Goal: Task Accomplishment & Management: Use online tool/utility

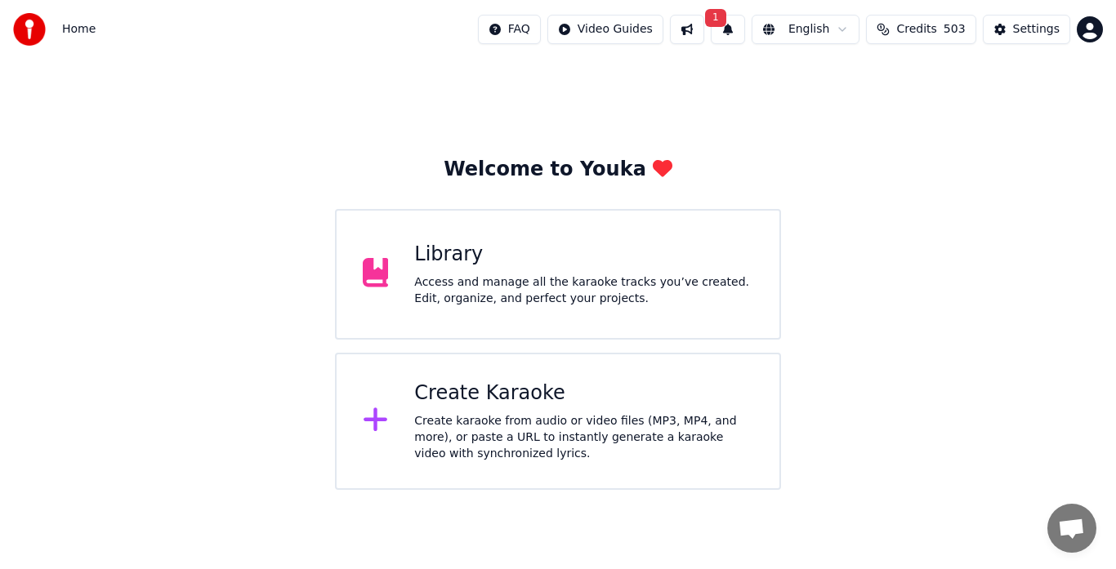
click at [418, 417] on div "Create karaoke from audio or video files (MP3, MP4, and more), or paste a URL t…" at bounding box center [583, 437] width 339 height 49
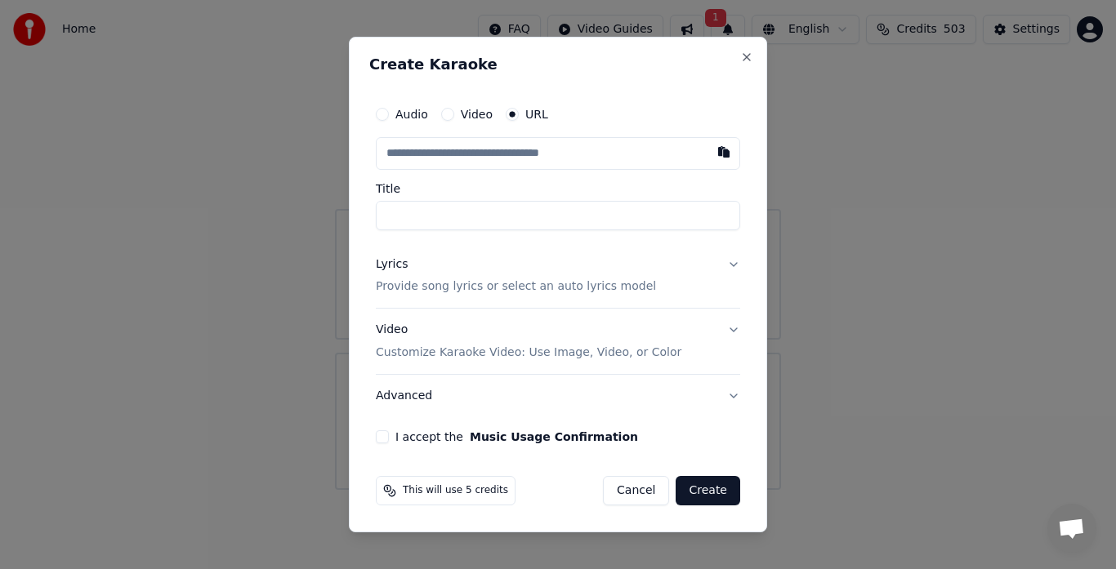
click at [392, 222] on input "Title" at bounding box center [558, 215] width 364 height 29
click at [650, 222] on input "**********" at bounding box center [558, 215] width 364 height 29
type input "**********"
click at [511, 363] on button "Video Customize Karaoke Video: Use Image, Video, or Color" at bounding box center [558, 342] width 364 height 65
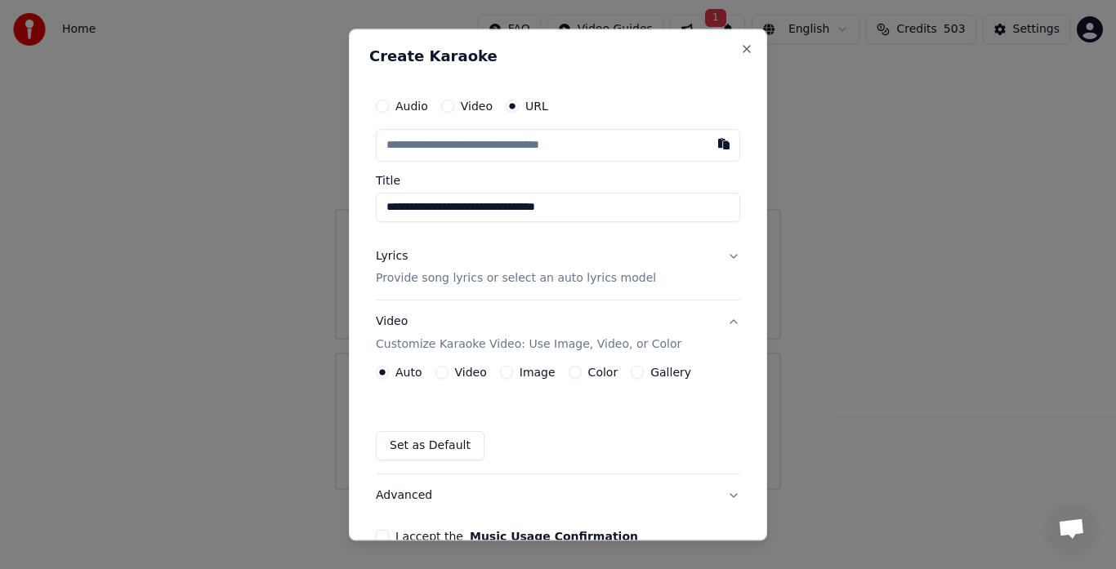
click at [603, 150] on input "text" at bounding box center [558, 145] width 364 height 33
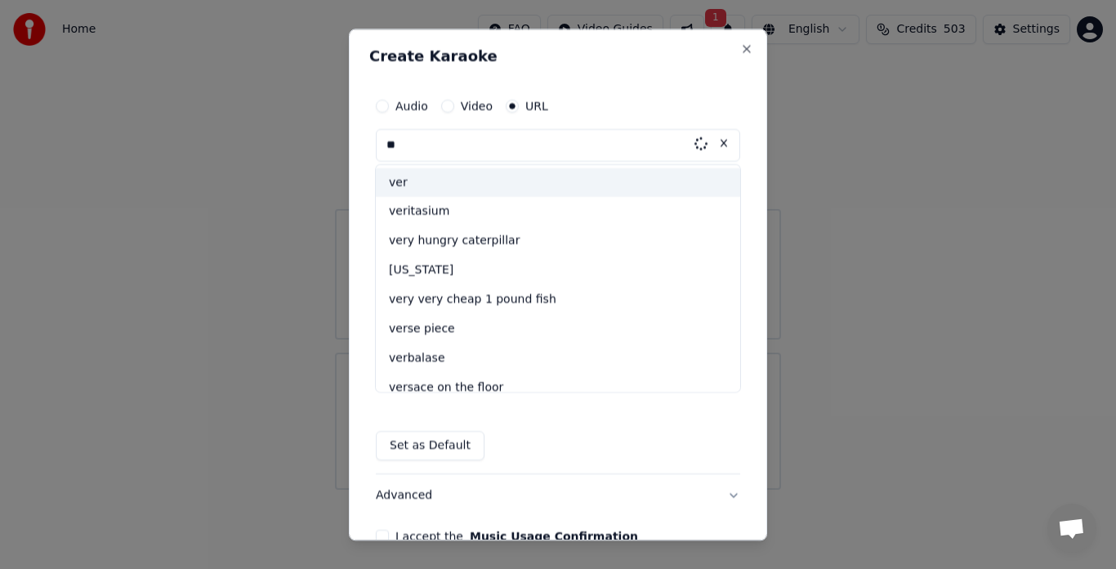
type input "*"
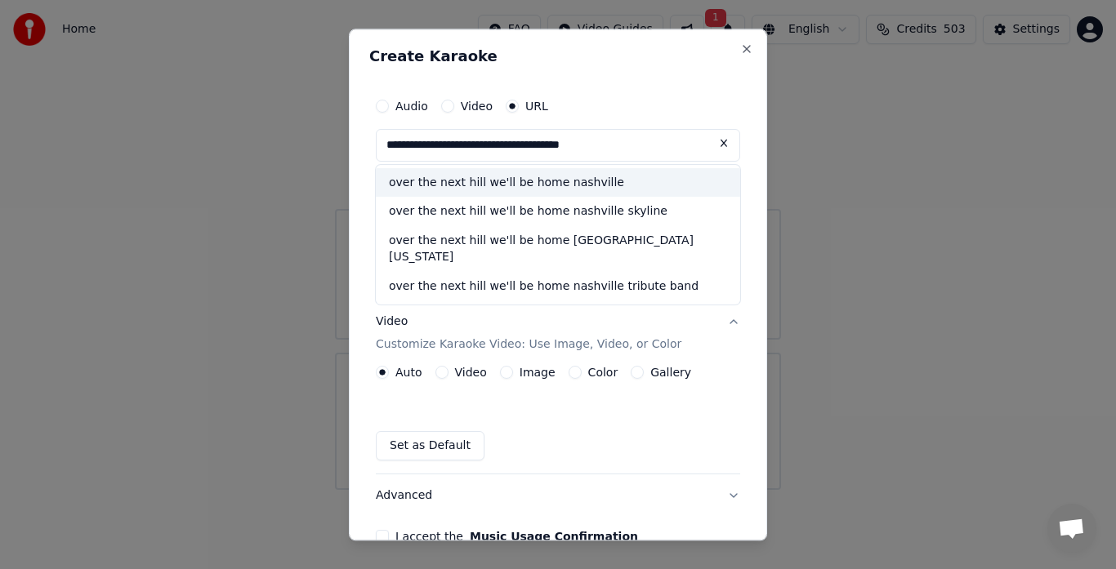
click at [576, 221] on div "over the next hill we'll be home nashville skyline" at bounding box center [558, 212] width 364 height 29
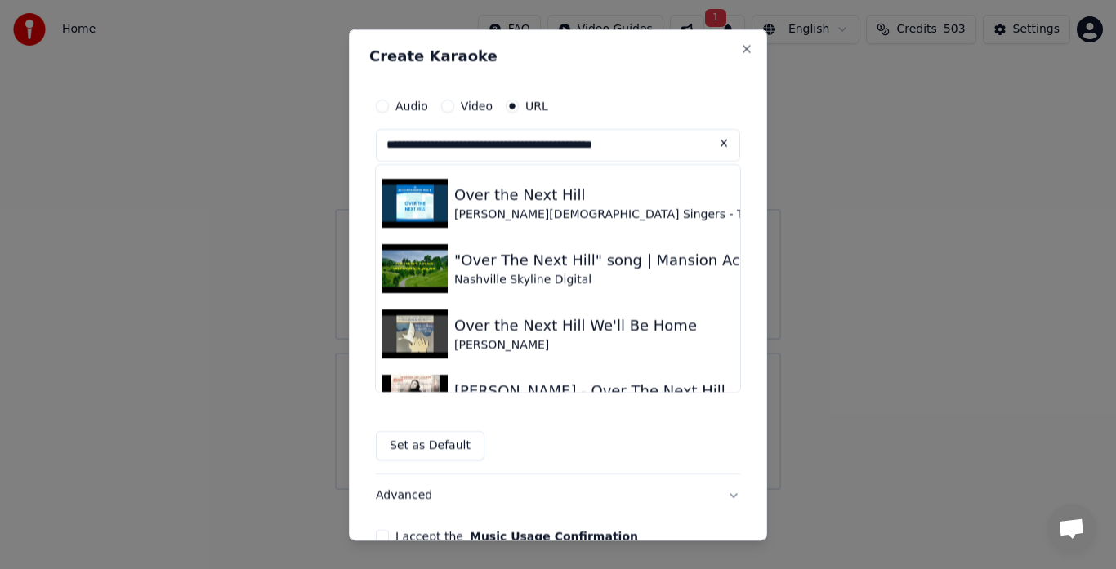
scroll to position [592, 0]
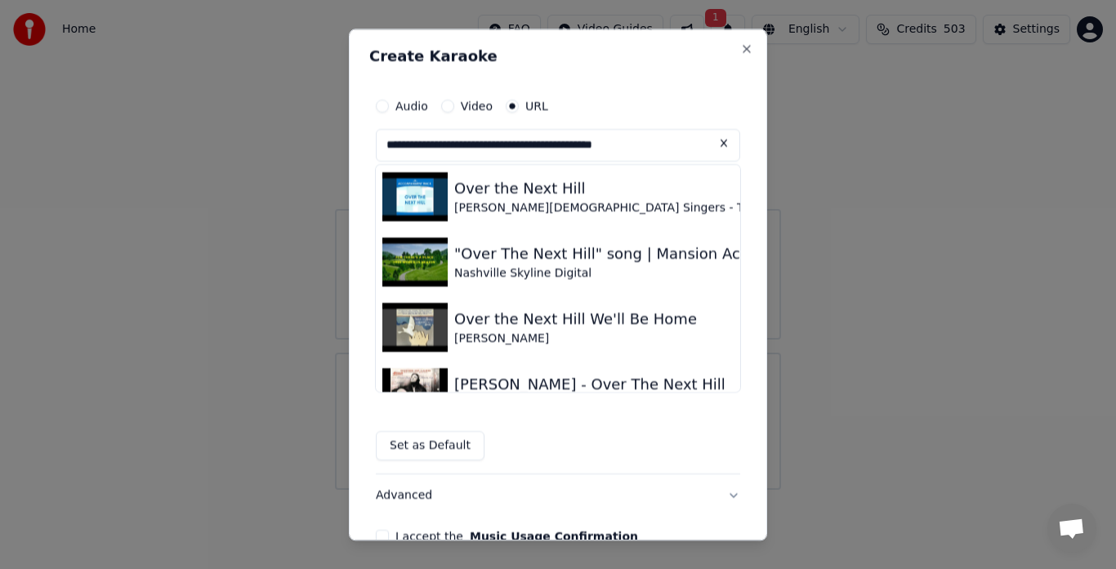
click at [424, 262] on img at bounding box center [414, 262] width 65 height 49
type input "**********"
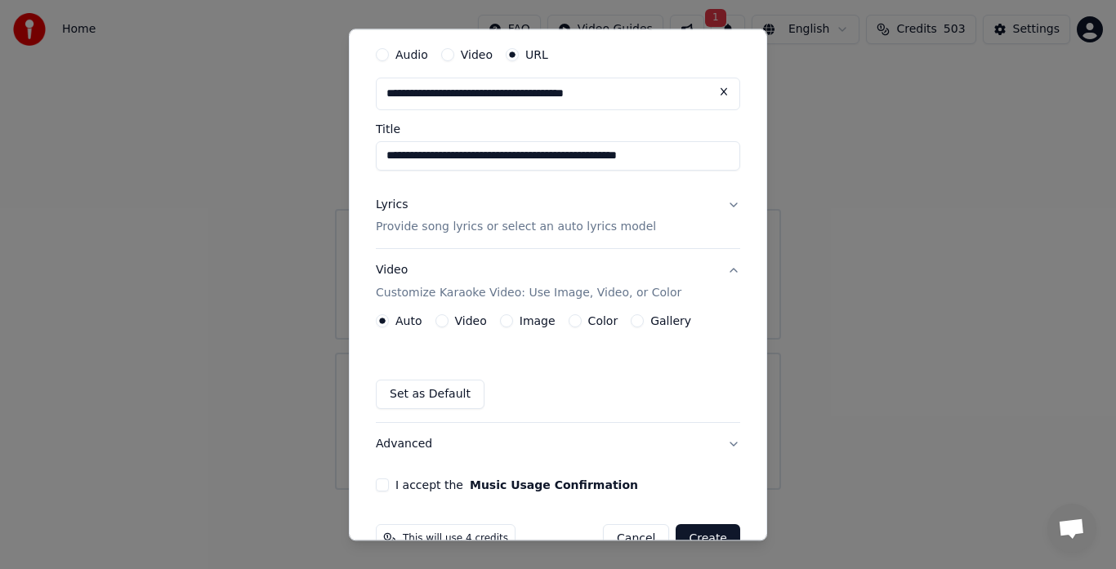
scroll to position [92, 0]
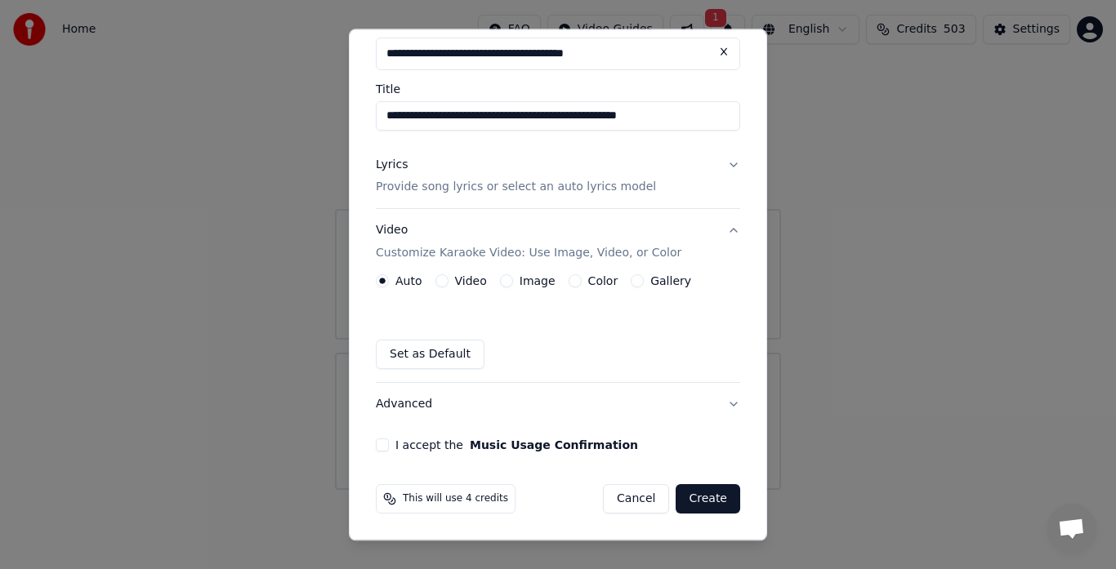
click at [712, 505] on button "Create" at bounding box center [708, 499] width 65 height 29
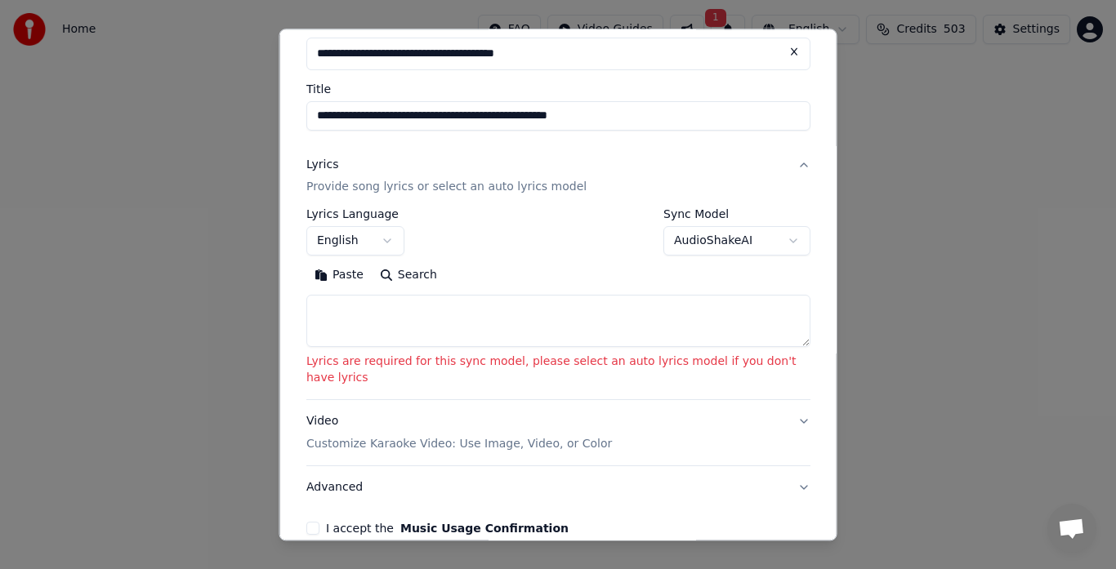
click at [701, 234] on button "AudioShakeAI" at bounding box center [736, 241] width 147 height 29
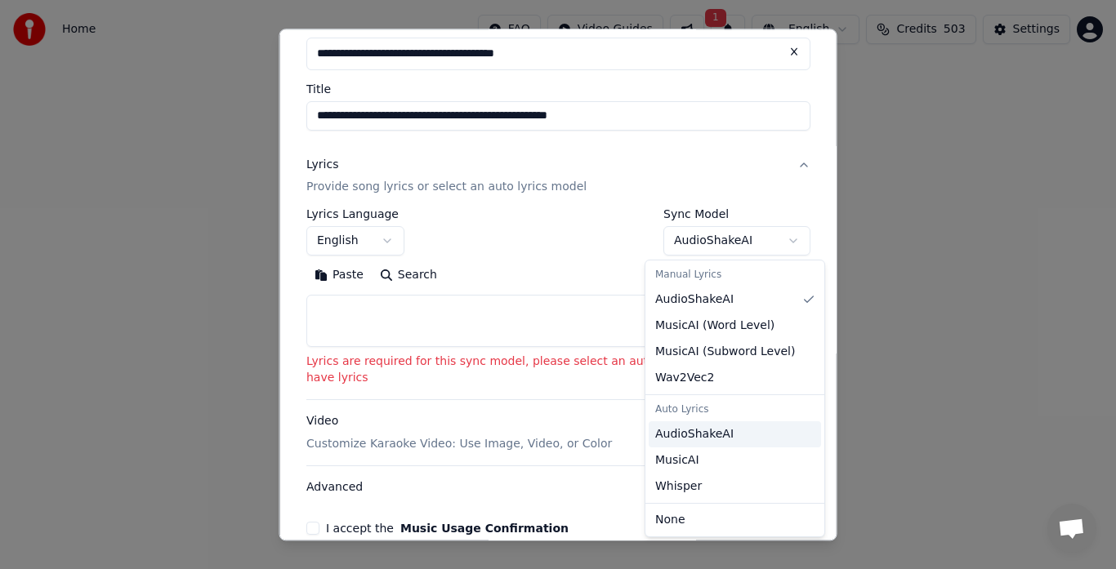
click at [699, 435] on span "AudioShakeAI" at bounding box center [694, 434] width 78 height 16
select select "**********"
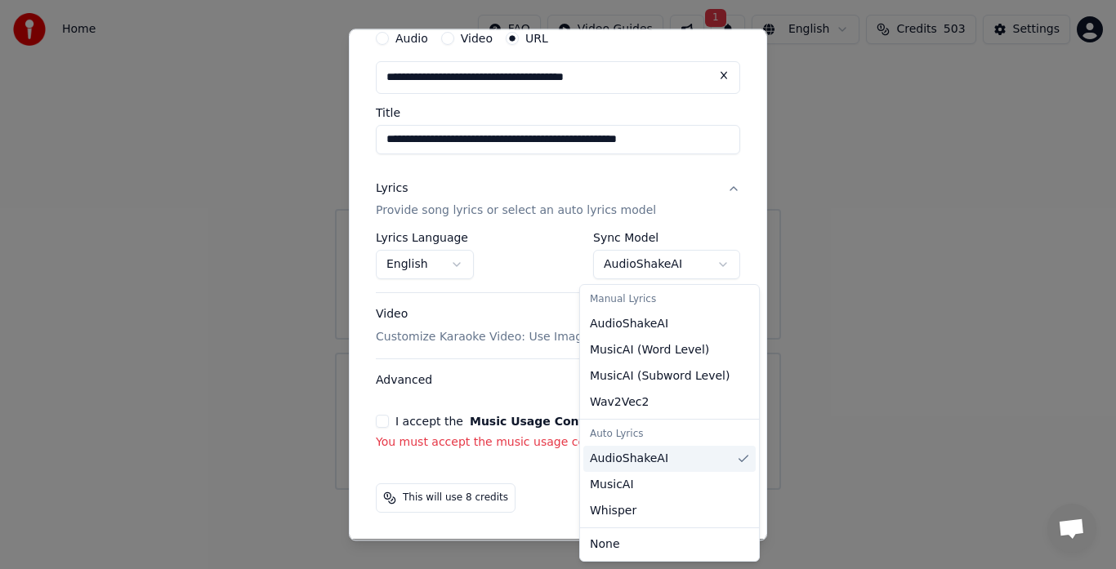
scroll to position [67, 0]
click at [386, 420] on div at bounding box center [558, 284] width 1116 height 569
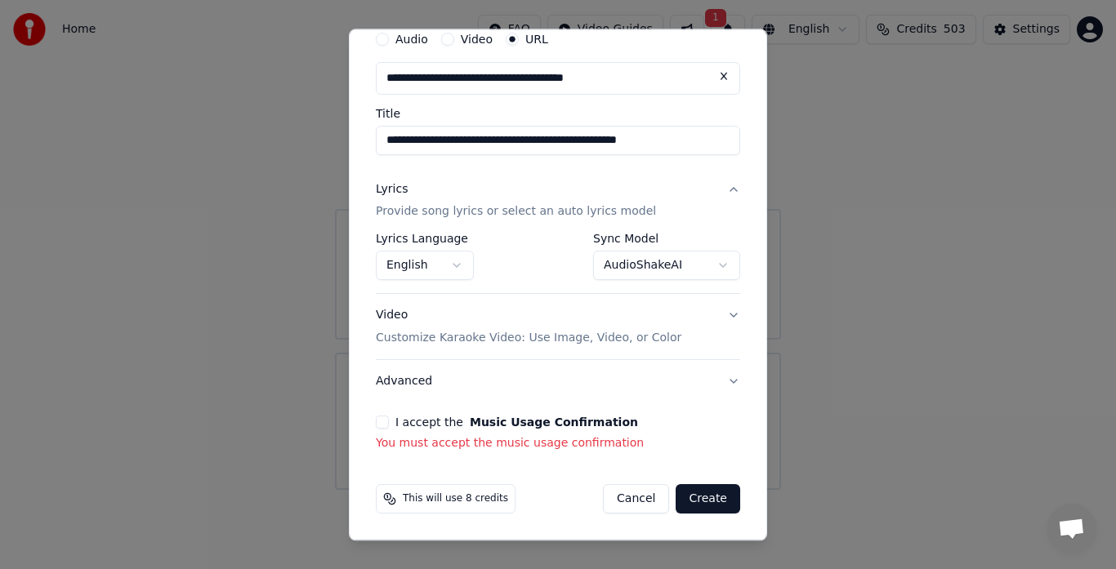
click at [699, 504] on button "Create" at bounding box center [708, 499] width 65 height 29
click at [382, 423] on button "I accept the Music Usage Confirmation" at bounding box center [382, 423] width 13 height 13
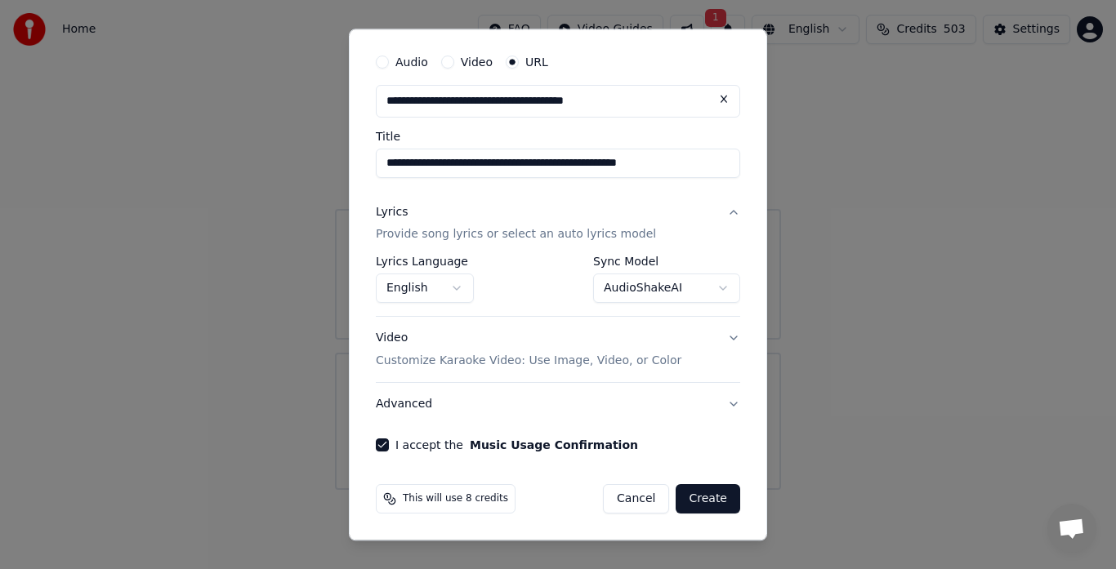
click at [699, 499] on button "Create" at bounding box center [708, 499] width 65 height 29
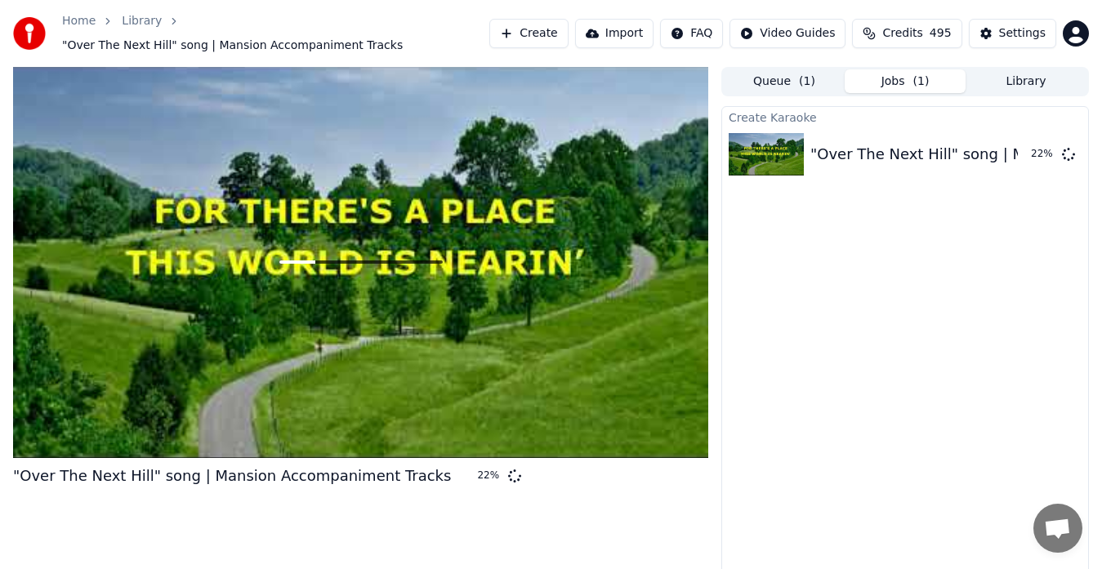
click at [90, 22] on link "Home" at bounding box center [78, 21] width 33 height 16
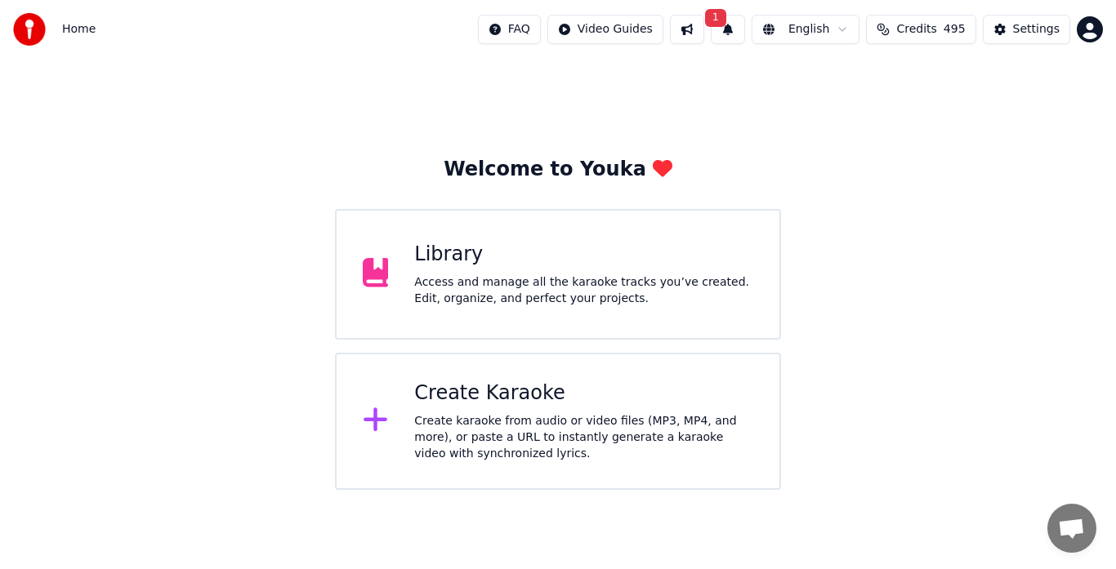
click at [499, 294] on div "Access and manage all the karaoke tracks you’ve created. Edit, organize, and pe…" at bounding box center [583, 291] width 339 height 33
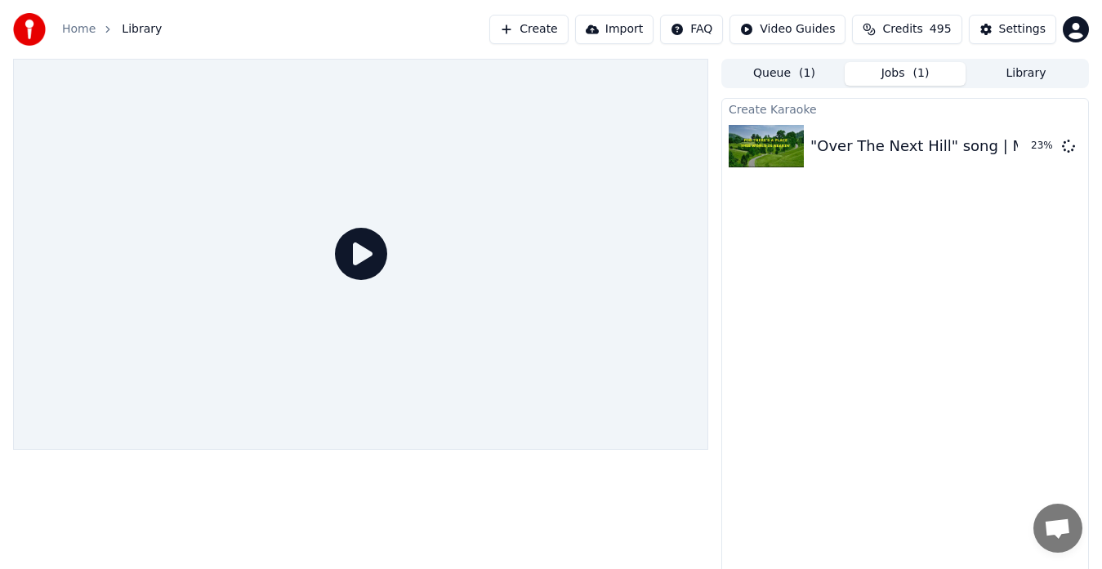
click at [86, 36] on link "Home" at bounding box center [78, 29] width 33 height 16
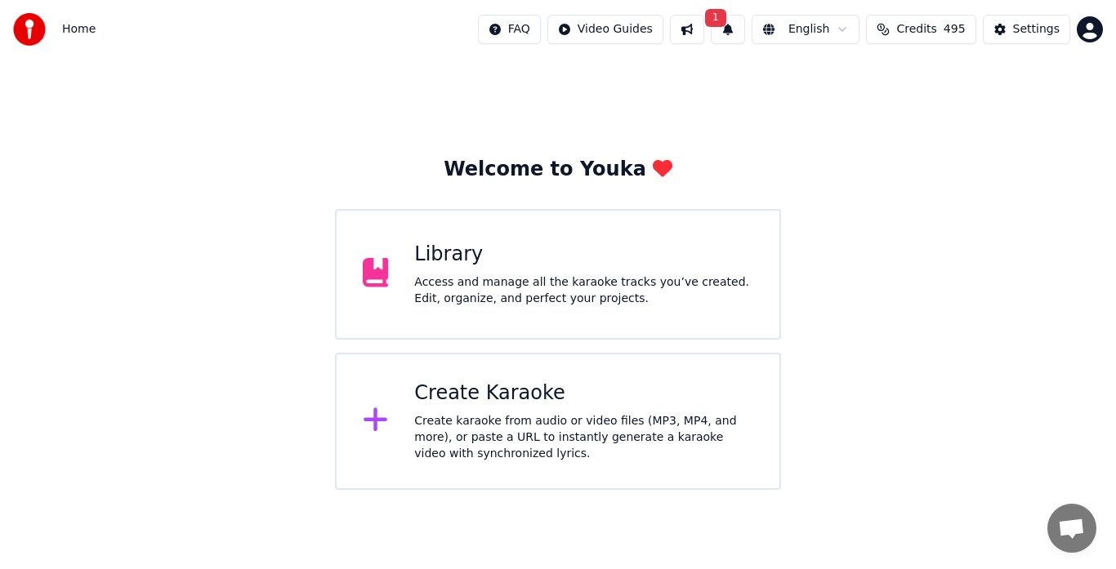
click at [516, 434] on div "Create karaoke from audio or video files (MP3, MP4, and more), or paste a URL t…" at bounding box center [583, 437] width 339 height 49
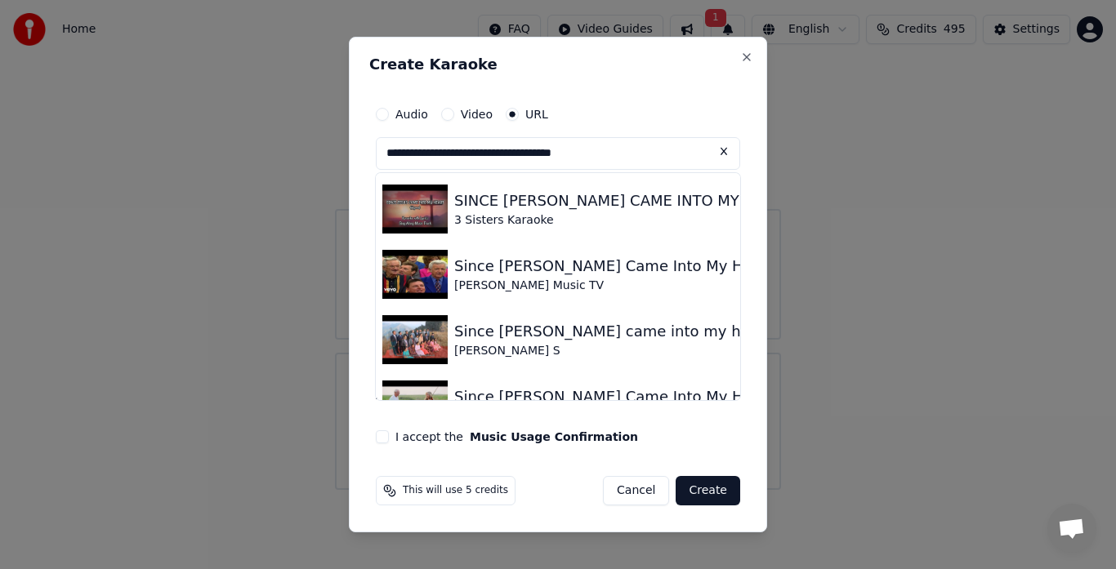
type input "**********"
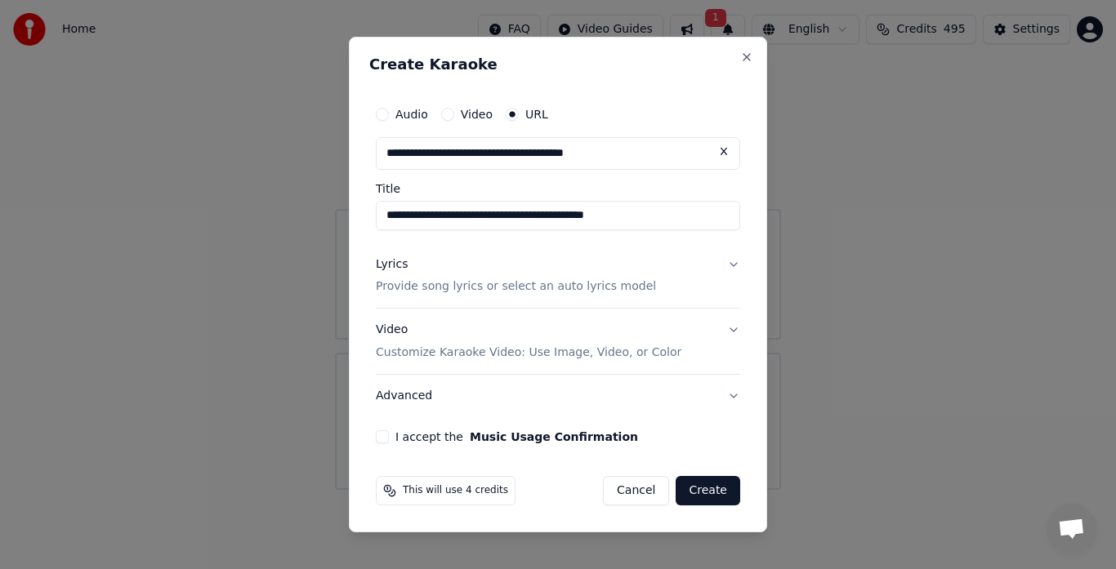
click at [378, 444] on button "I accept the Music Usage Confirmation" at bounding box center [382, 437] width 13 height 13
click at [715, 495] on button "Create" at bounding box center [708, 490] width 65 height 29
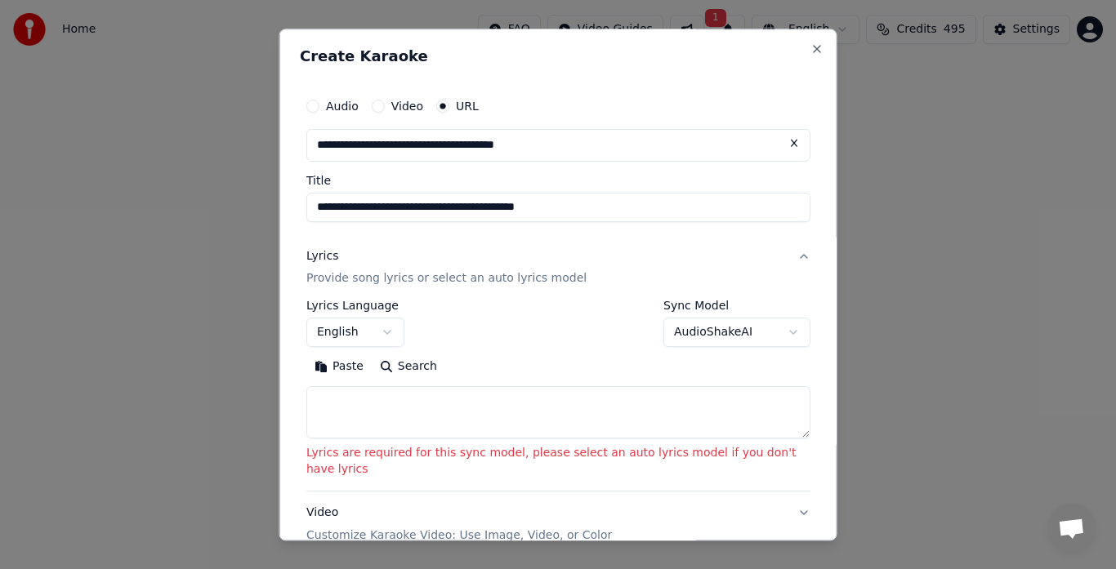
click at [694, 335] on button "AudioShakeAI" at bounding box center [736, 333] width 147 height 29
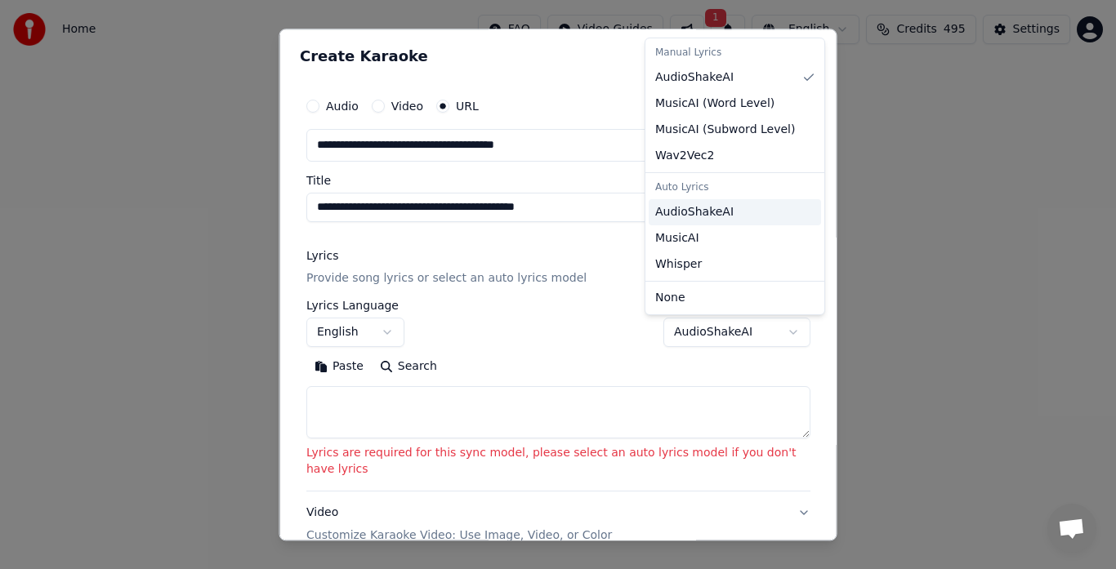
click at [697, 219] on span "AudioShakeAI" at bounding box center [694, 212] width 78 height 16
select select "**********"
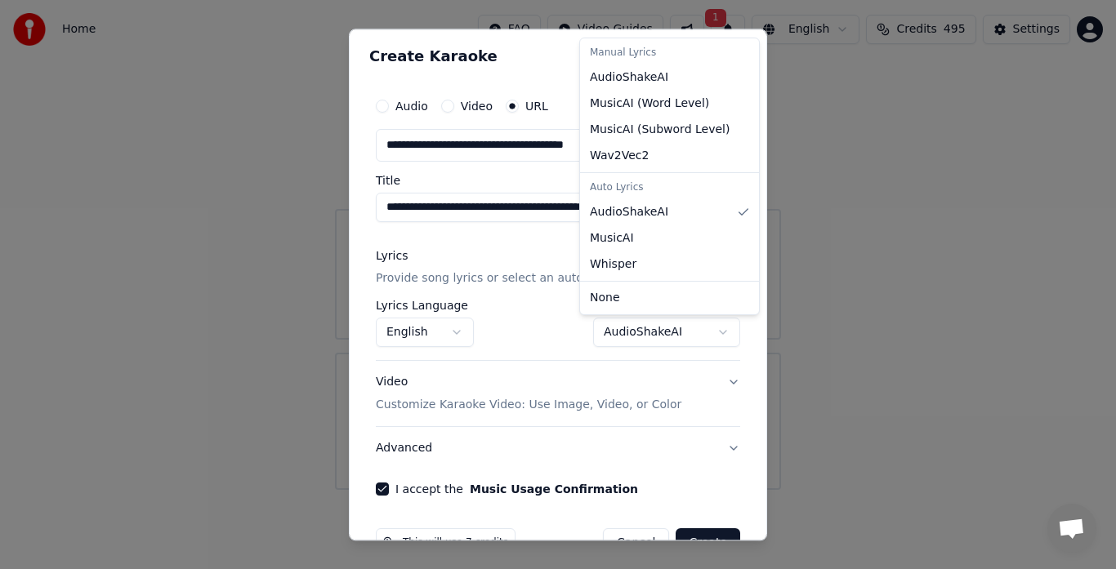
click at [759, 538] on div at bounding box center [558, 284] width 1116 height 569
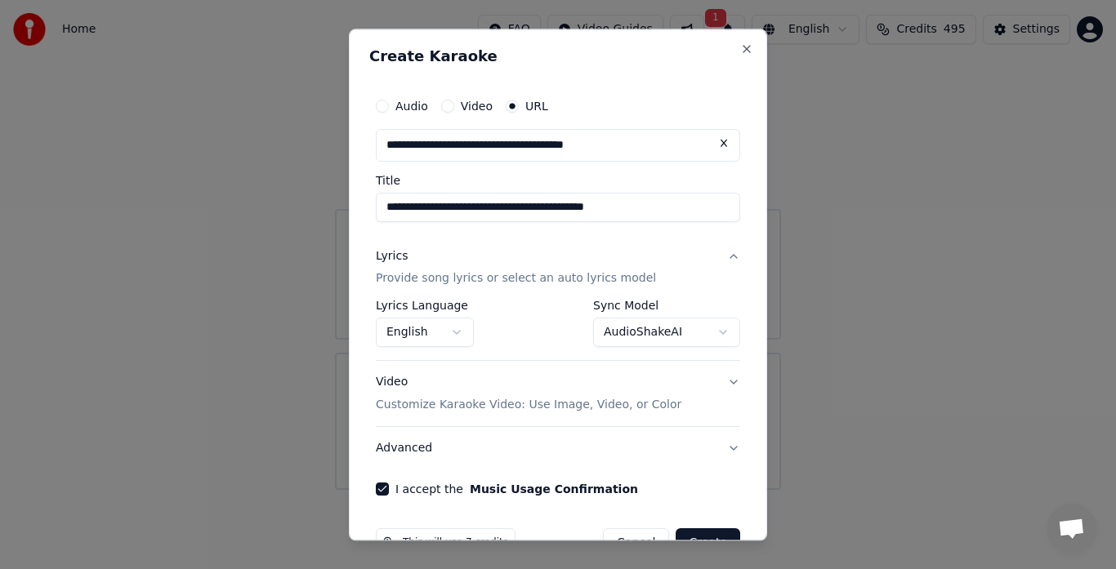
scroll to position [44, 0]
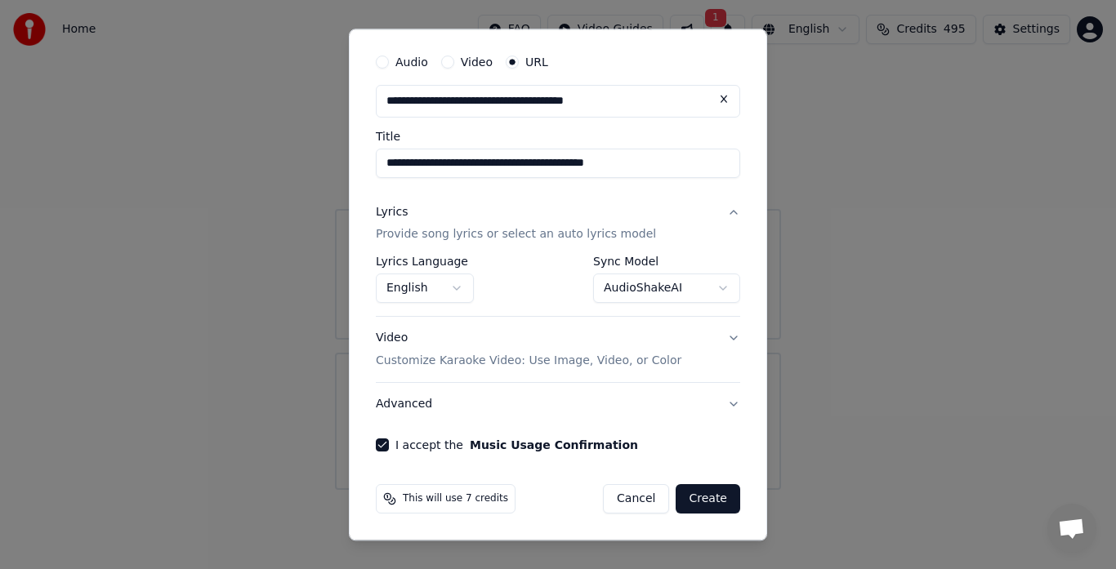
click at [707, 502] on button "Create" at bounding box center [708, 499] width 65 height 29
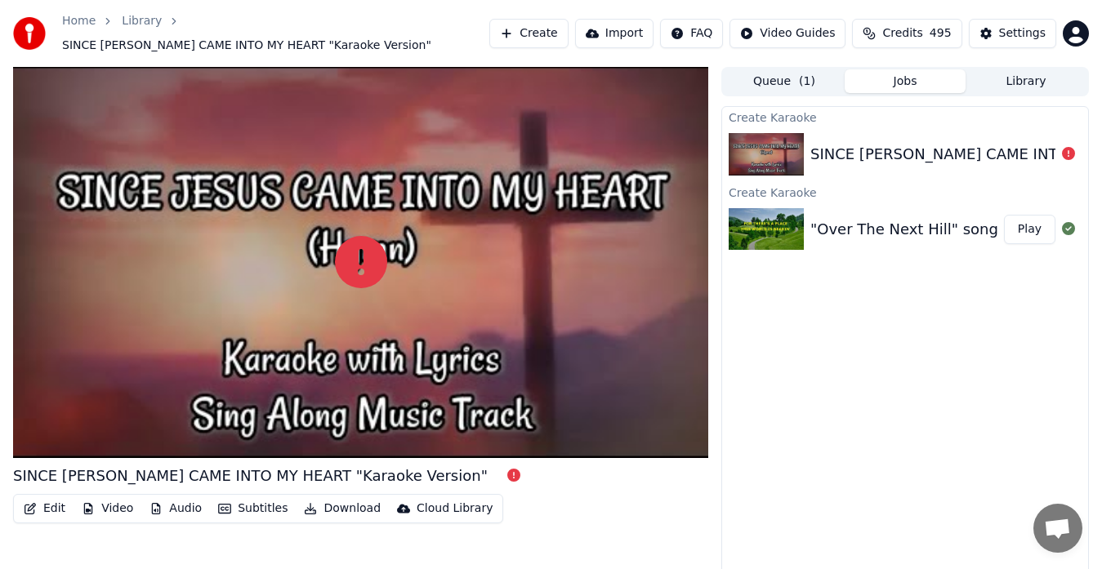
click at [1030, 71] on button "Library" at bounding box center [1026, 81] width 121 height 24
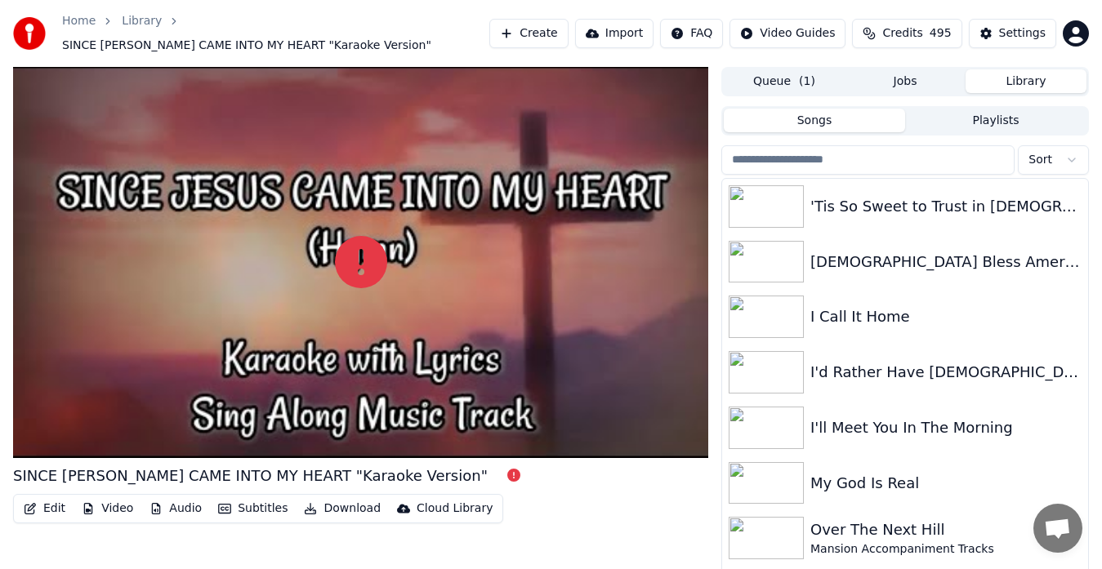
click at [803, 154] on input "search" at bounding box center [867, 159] width 293 height 29
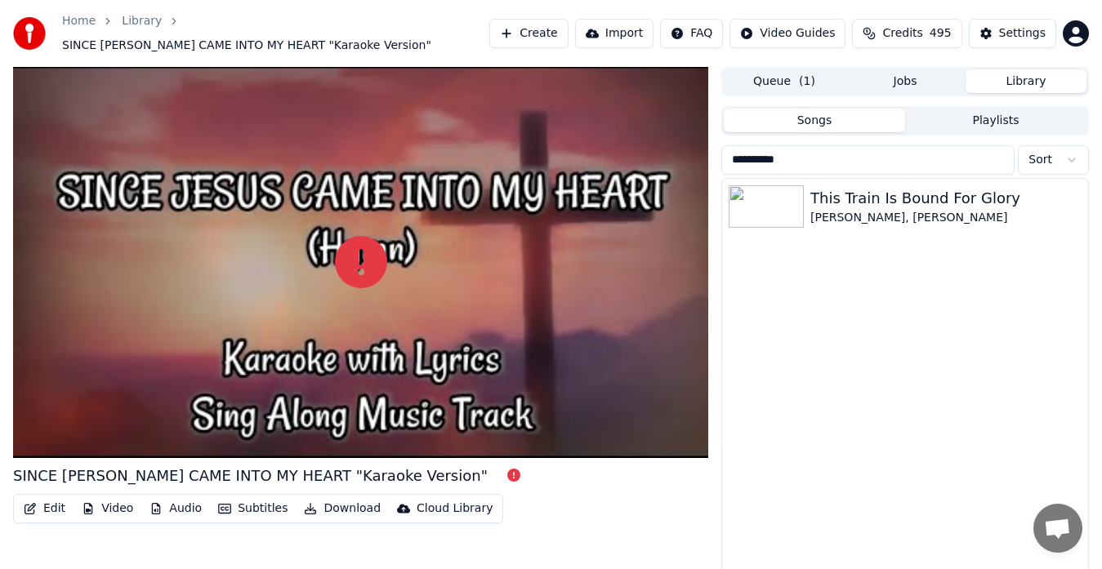
type input "**********"
click at [1033, 72] on button "Library" at bounding box center [1026, 81] width 121 height 24
click at [79, 29] on link "Home" at bounding box center [78, 21] width 33 height 16
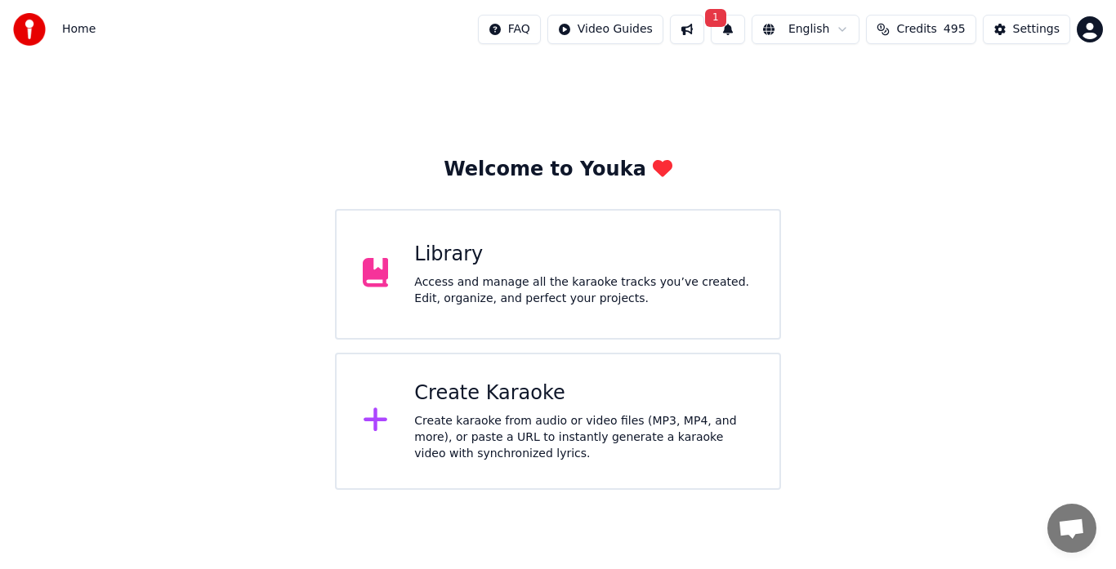
click at [481, 426] on div "Create karaoke from audio or video files (MP3, MP4, and more), or paste a URL t…" at bounding box center [583, 437] width 339 height 49
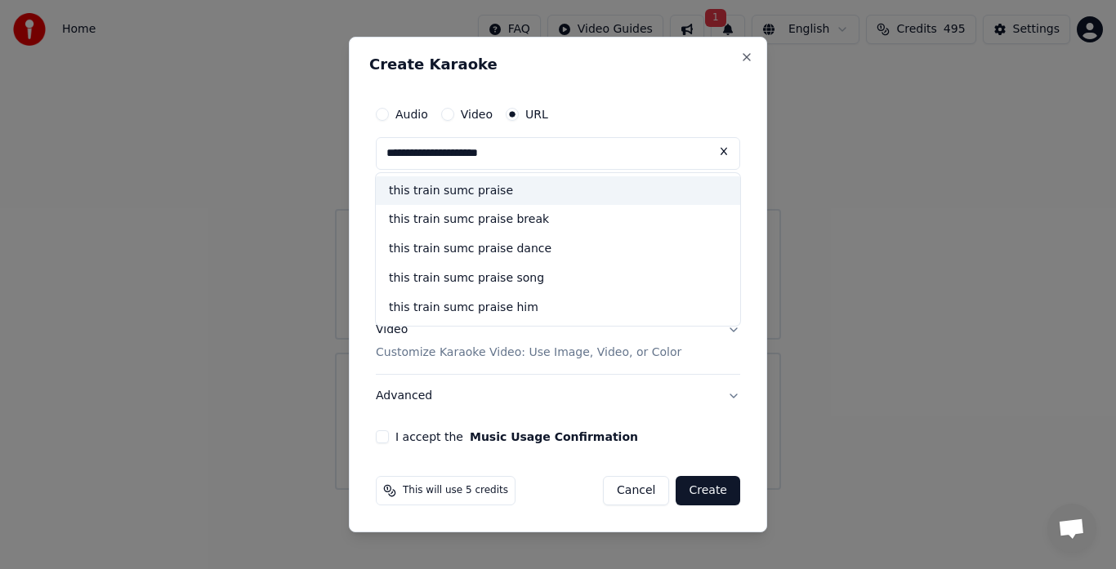
click at [450, 194] on div "this train sumc praise" at bounding box center [558, 190] width 364 height 29
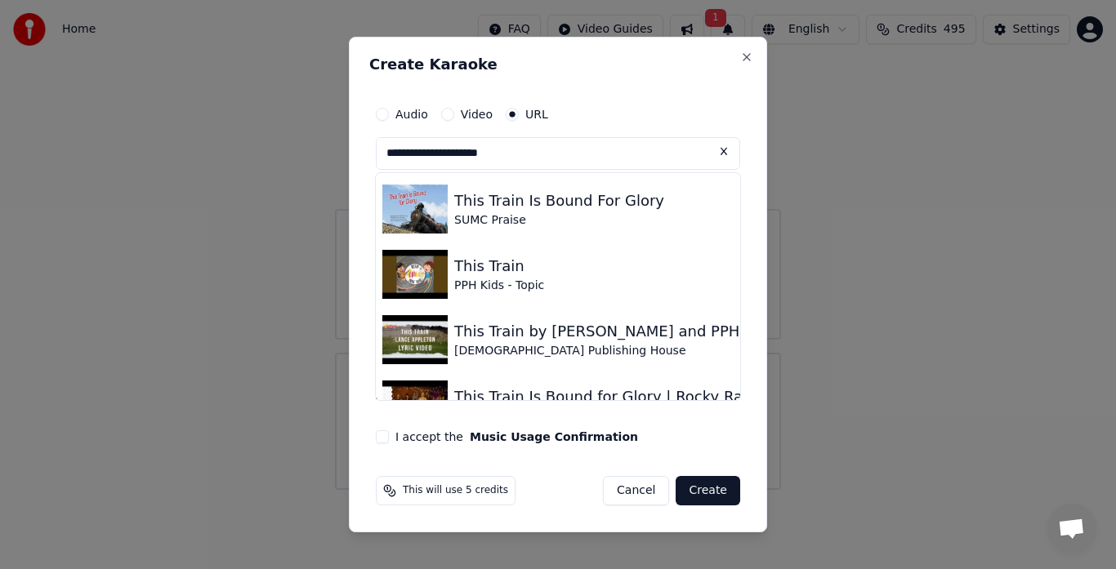
click at [429, 219] on img at bounding box center [414, 209] width 65 height 49
type input "**********"
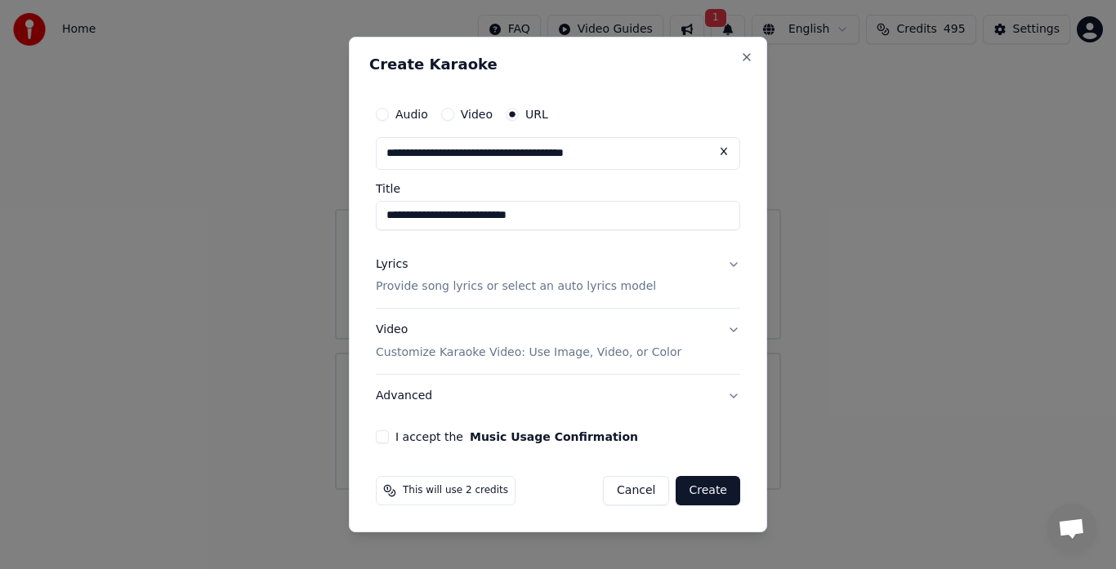
click at [382, 436] on button "I accept the Music Usage Confirmation" at bounding box center [382, 437] width 13 height 13
click at [714, 493] on button "Create" at bounding box center [708, 490] width 65 height 29
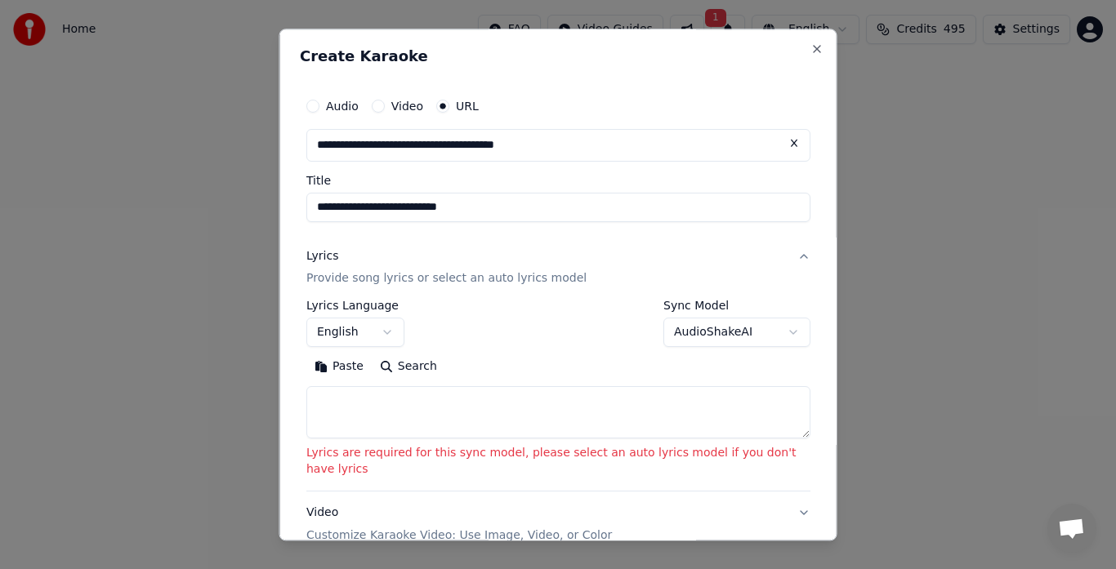
click at [681, 334] on button "AudioShakeAI" at bounding box center [736, 333] width 147 height 29
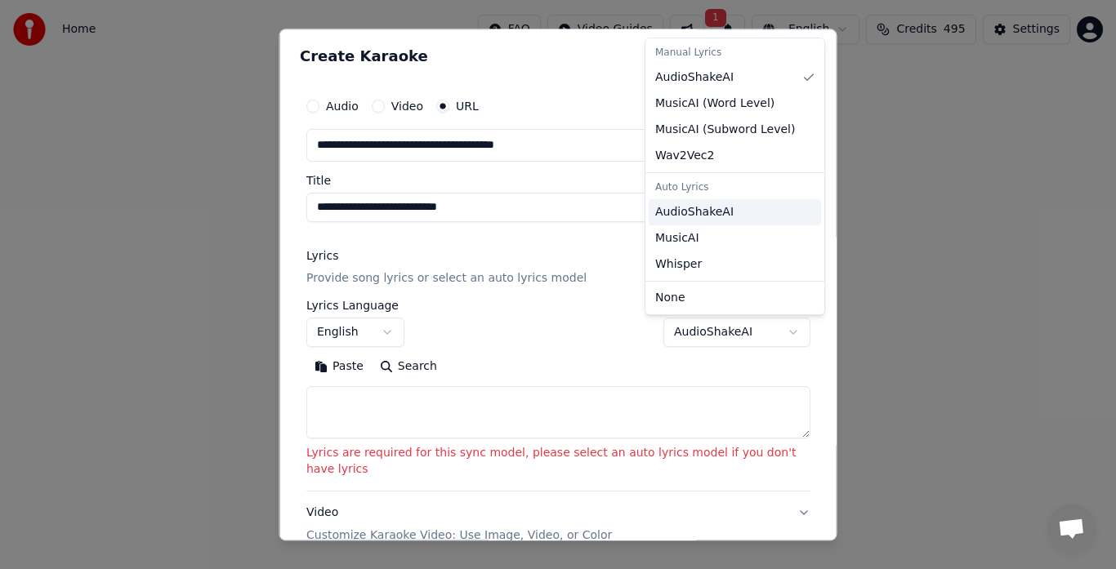
click at [703, 219] on span "AudioShakeAI" at bounding box center [694, 212] width 78 height 16
select select "**********"
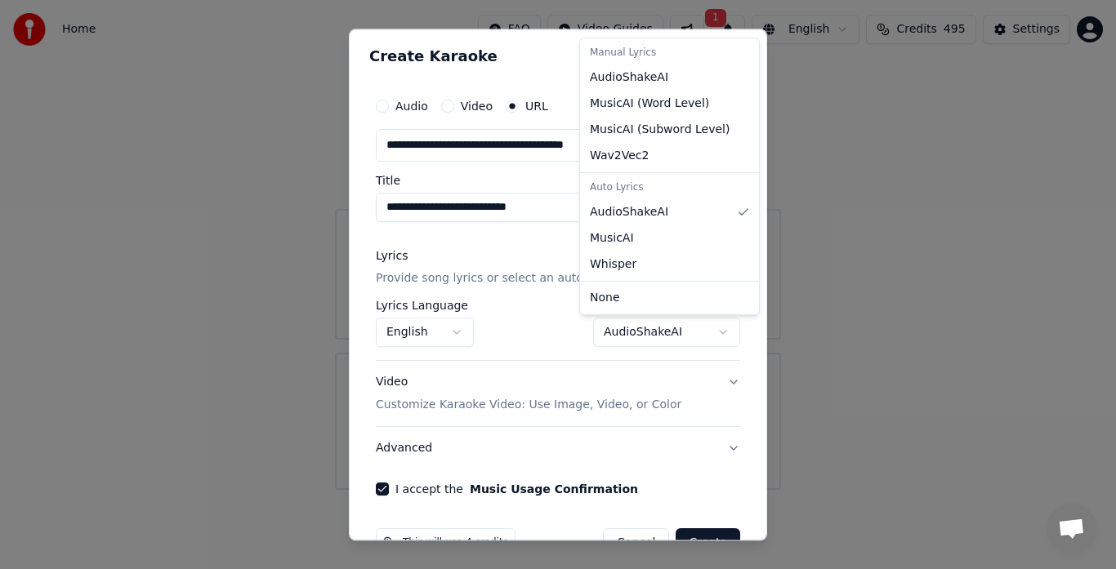
click at [359, 407] on div at bounding box center [558, 284] width 1116 height 569
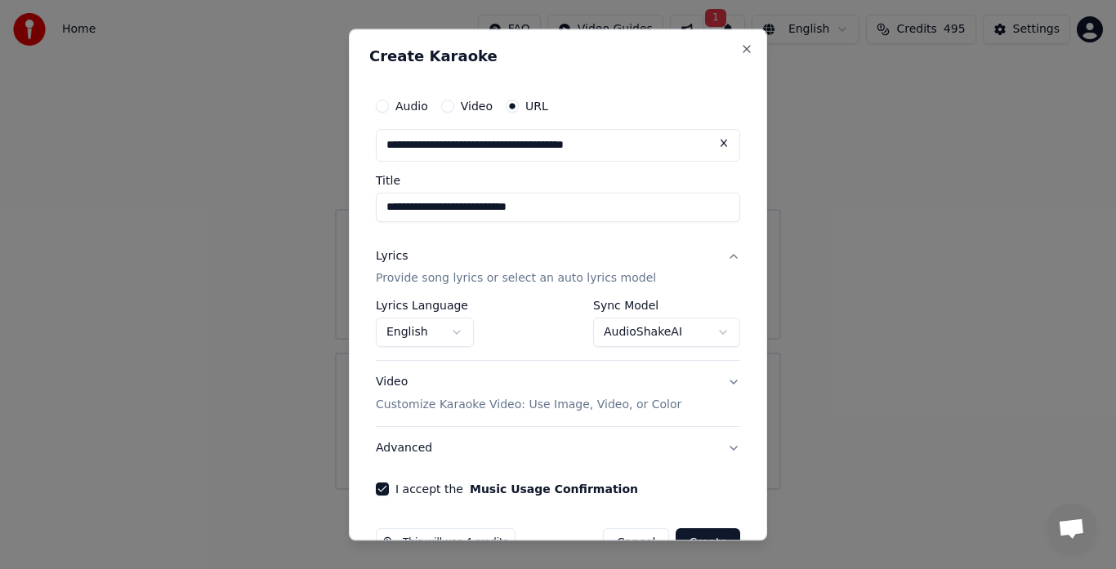
click at [694, 541] on div "**********" at bounding box center [558, 285] width 418 height 512
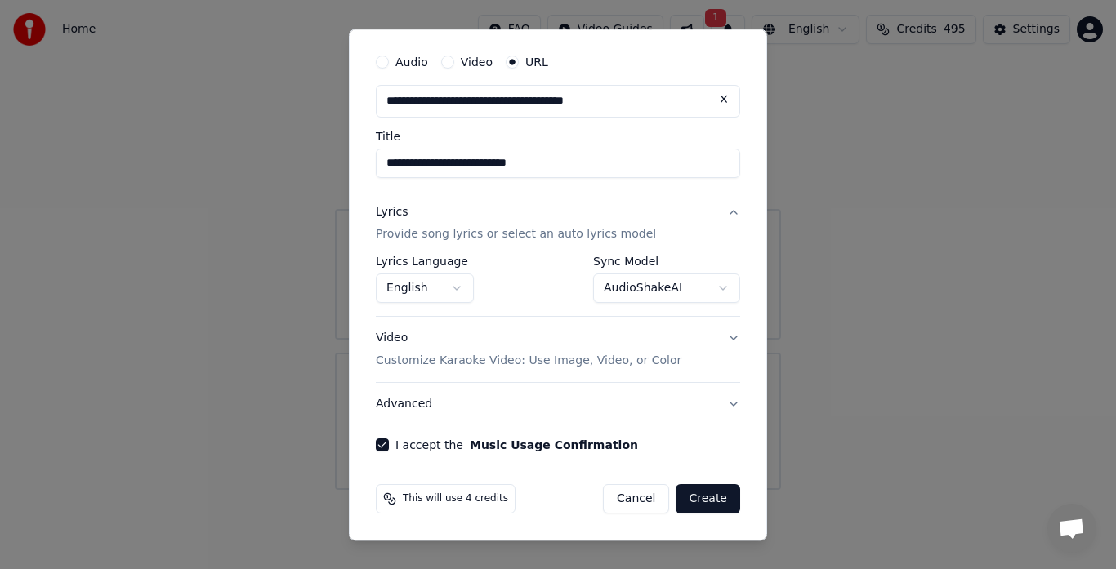
click at [707, 501] on button "Create" at bounding box center [708, 499] width 65 height 29
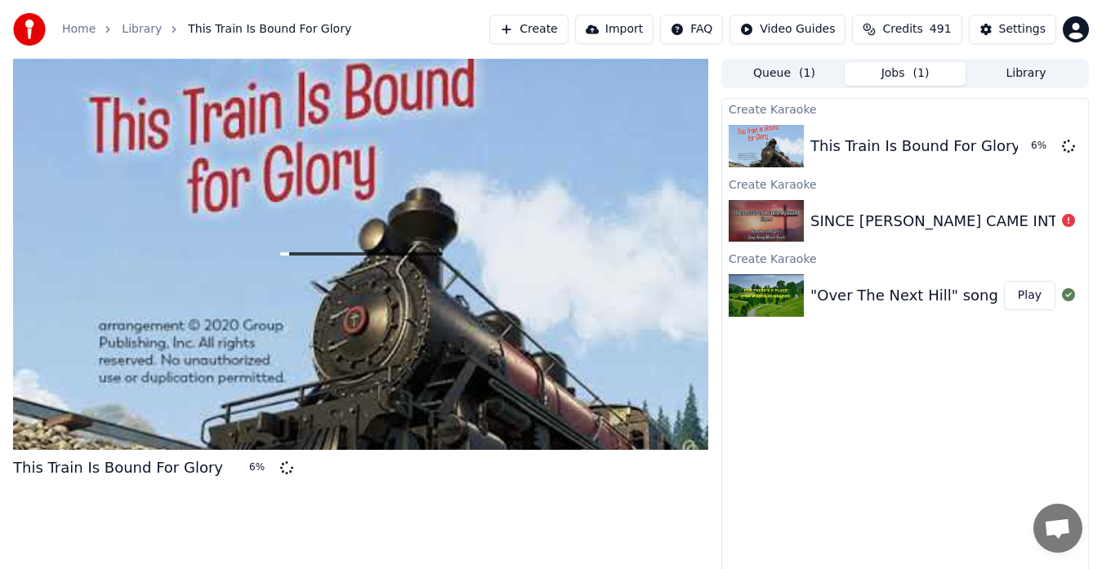
click at [1025, 77] on button "Library" at bounding box center [1026, 74] width 121 height 24
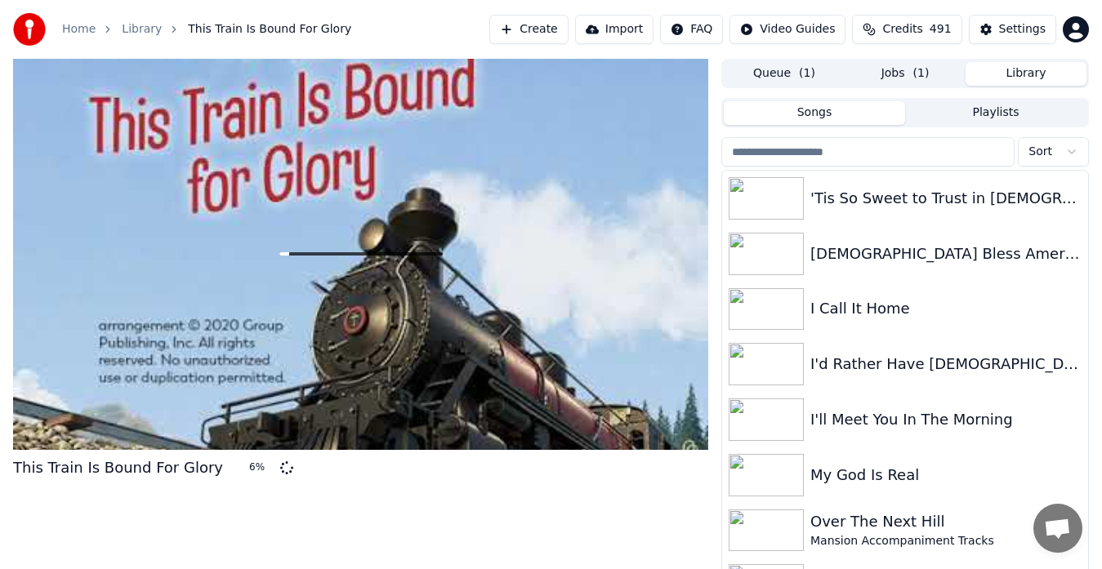
click at [825, 156] on input "search" at bounding box center [867, 151] width 293 height 29
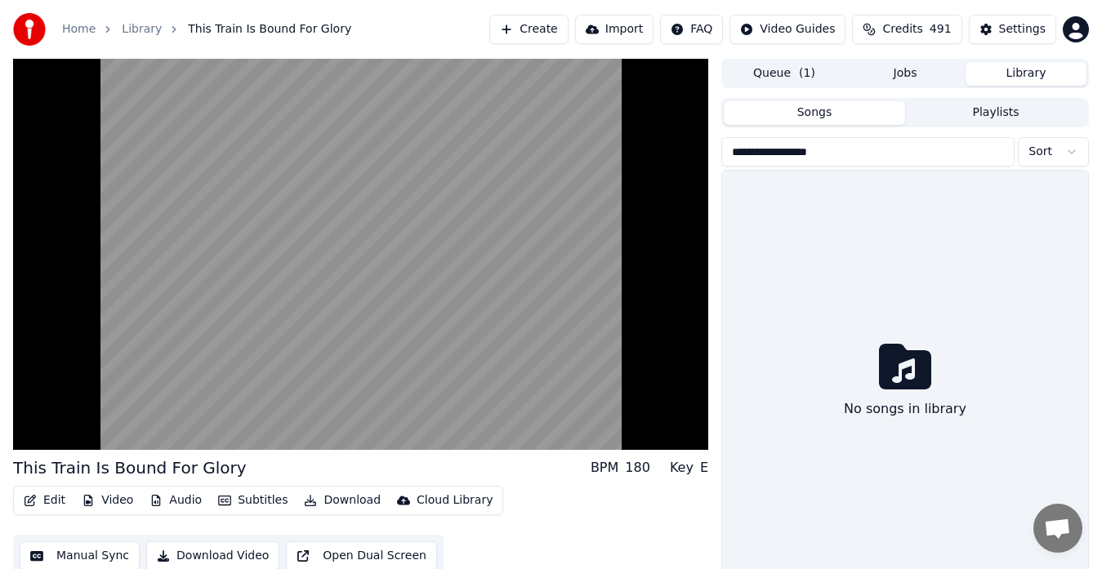
type input "**********"
click at [459, 288] on video at bounding box center [360, 254] width 695 height 391
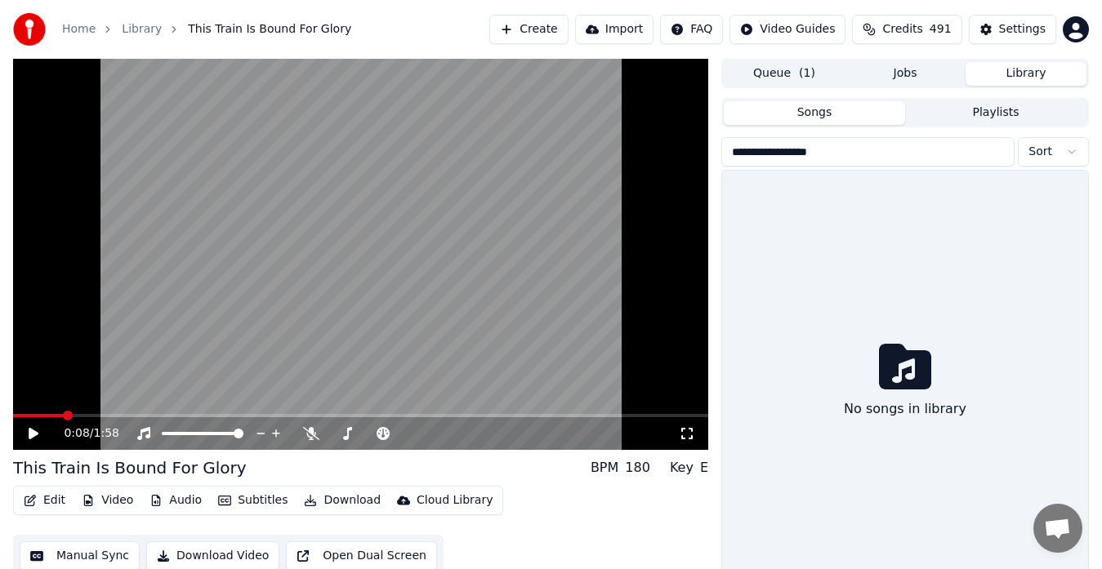
click at [78, 29] on link "Home" at bounding box center [78, 29] width 33 height 16
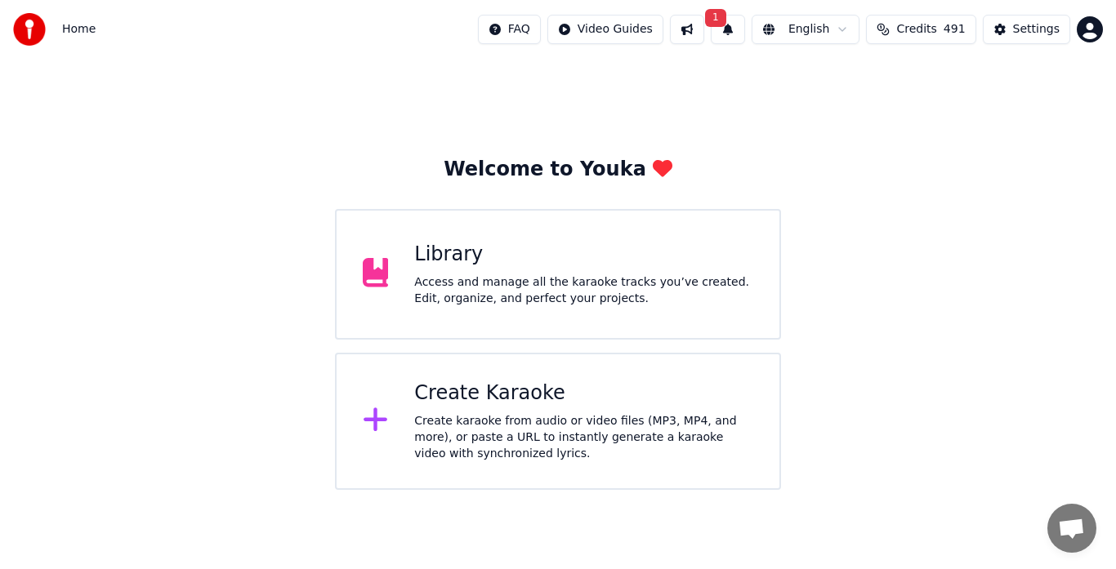
click at [506, 432] on div "Create karaoke from audio or video files (MP3, MP4, and more), or paste a URL t…" at bounding box center [583, 437] width 339 height 49
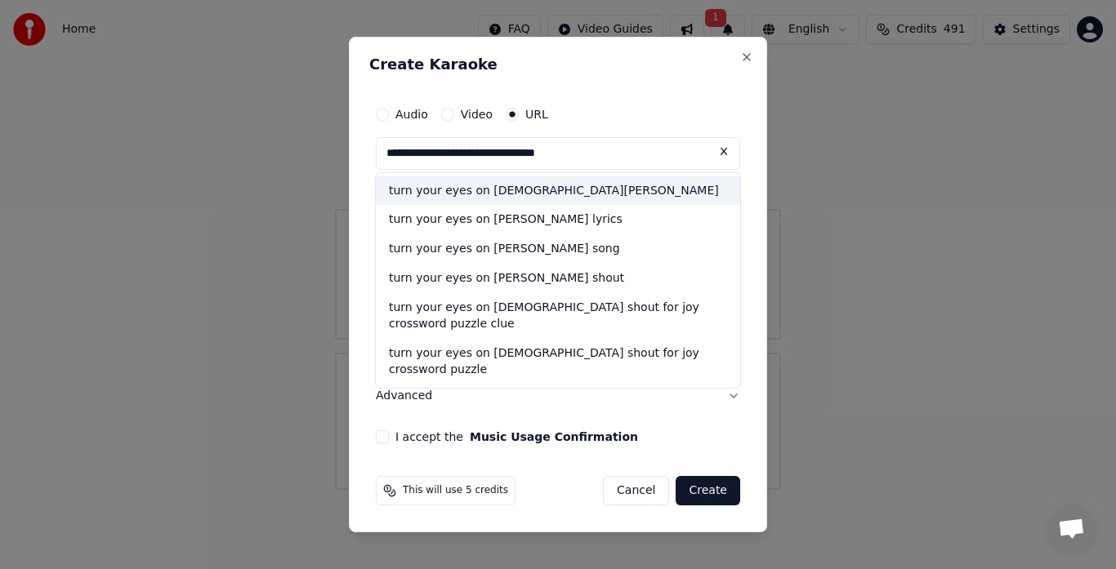
click at [475, 192] on div "turn your eyes on [DEMOGRAPHIC_DATA][PERSON_NAME]" at bounding box center [558, 190] width 364 height 29
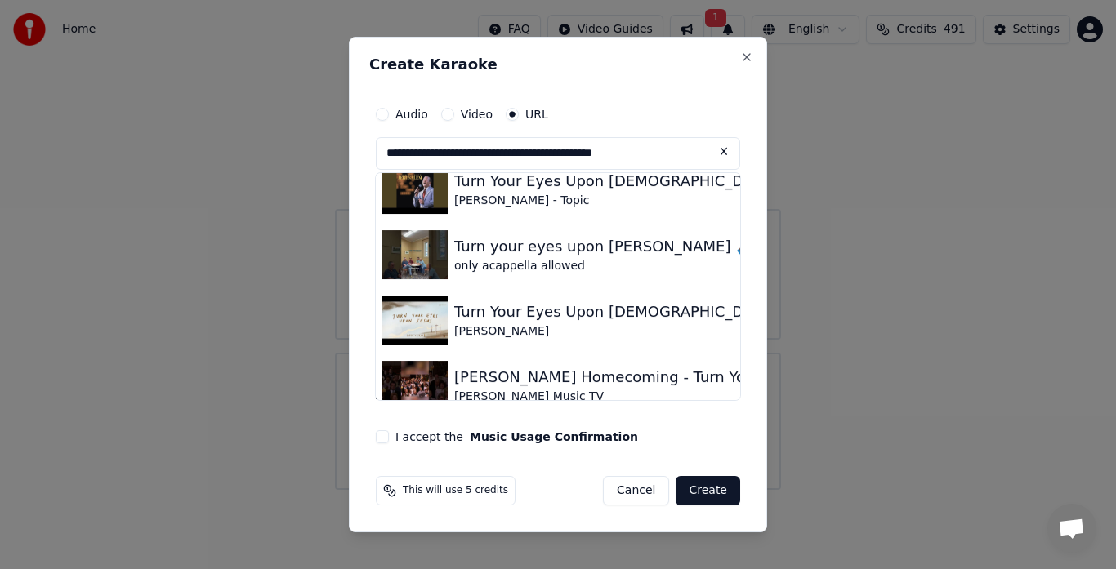
scroll to position [1020, 0]
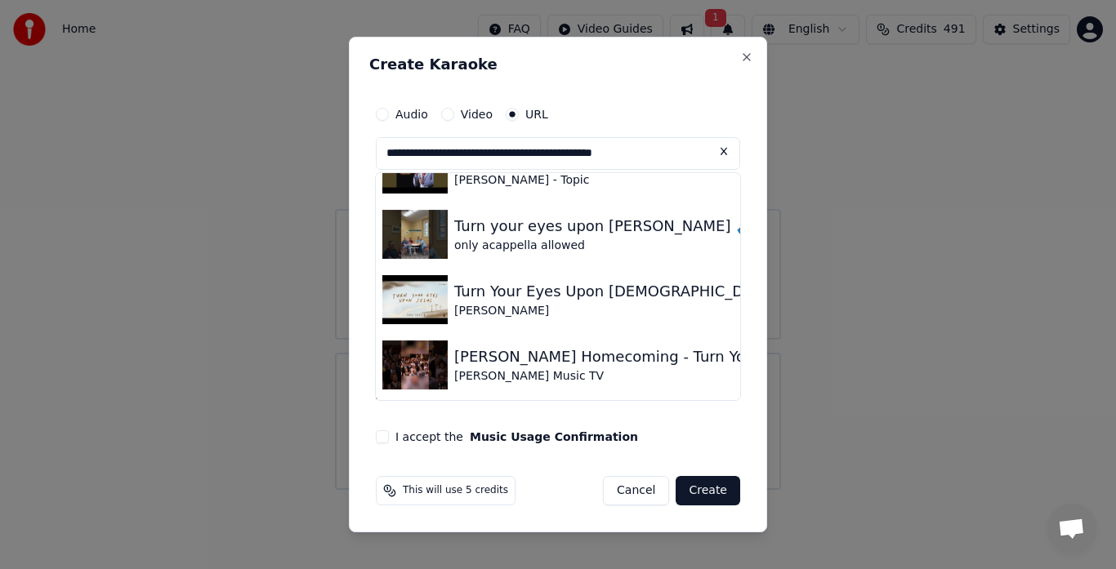
type input "**********"
click at [717, 153] on button at bounding box center [724, 151] width 33 height 29
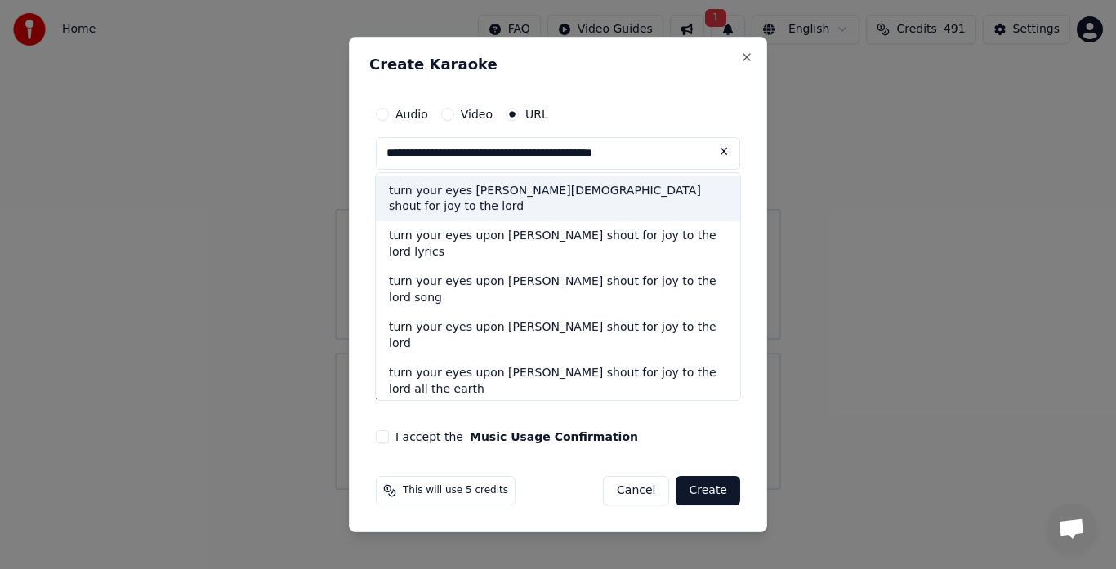
type input "**********"
click at [597, 204] on div "turn your eyes [PERSON_NAME][DEMOGRAPHIC_DATA] shout for joy to the lord" at bounding box center [558, 199] width 364 height 46
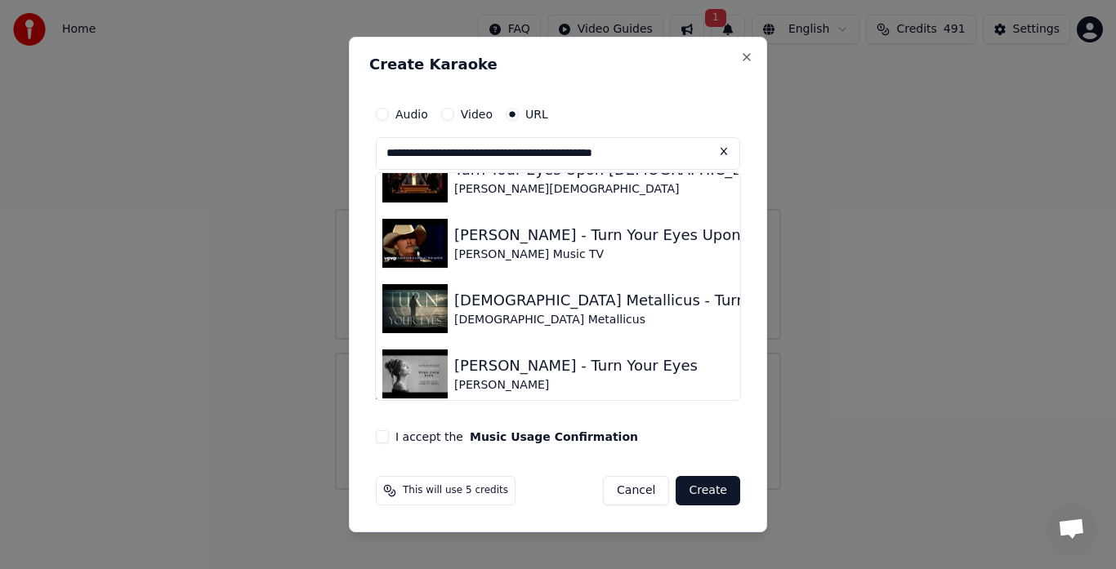
scroll to position [955, 0]
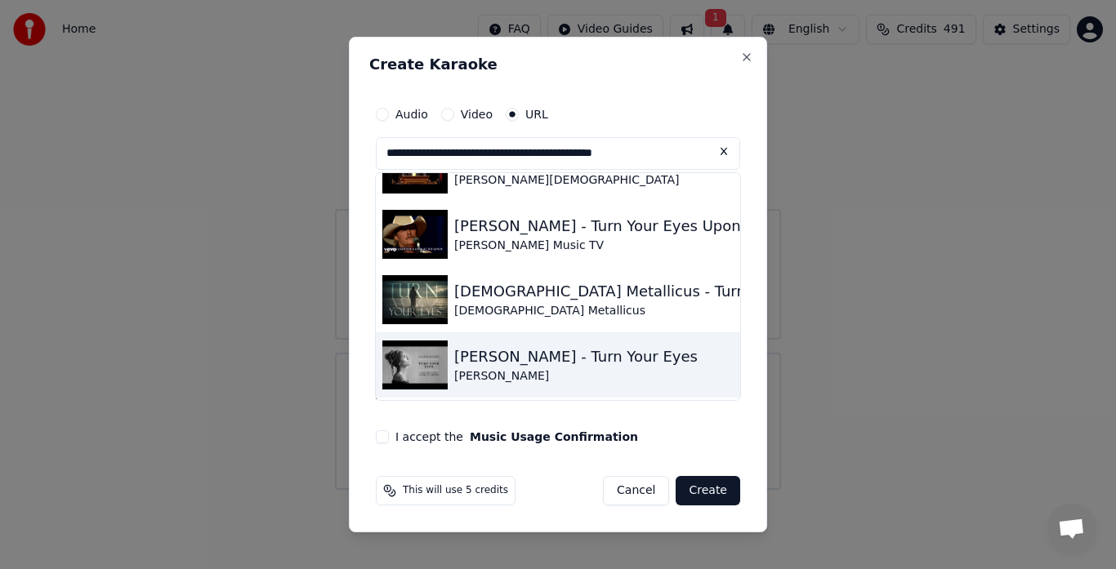
click at [724, 154] on button at bounding box center [724, 151] width 33 height 29
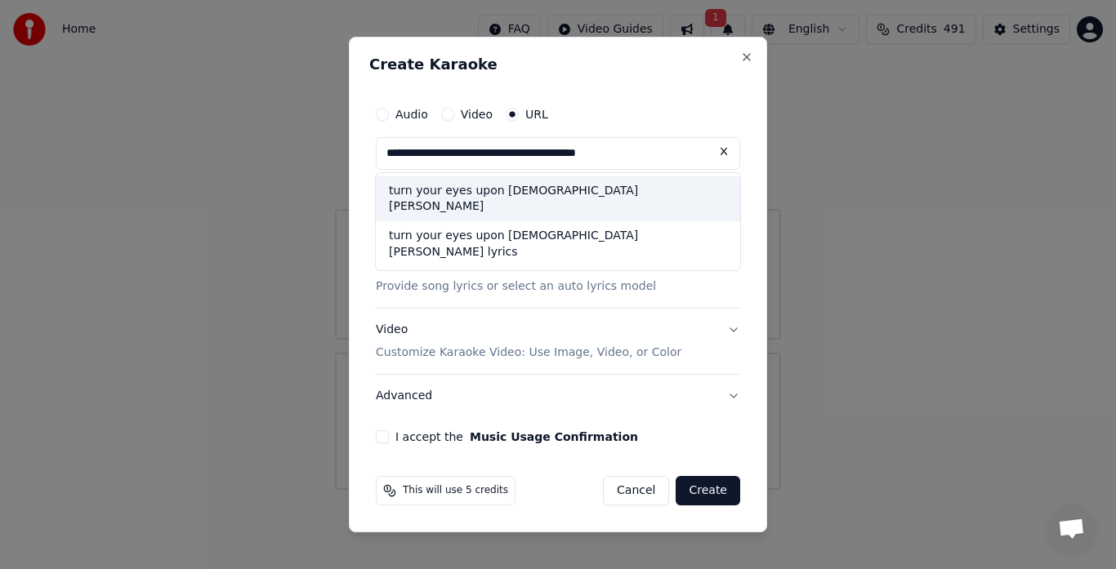
click at [569, 195] on div "turn your eyes upon [DEMOGRAPHIC_DATA][PERSON_NAME]" at bounding box center [558, 199] width 364 height 46
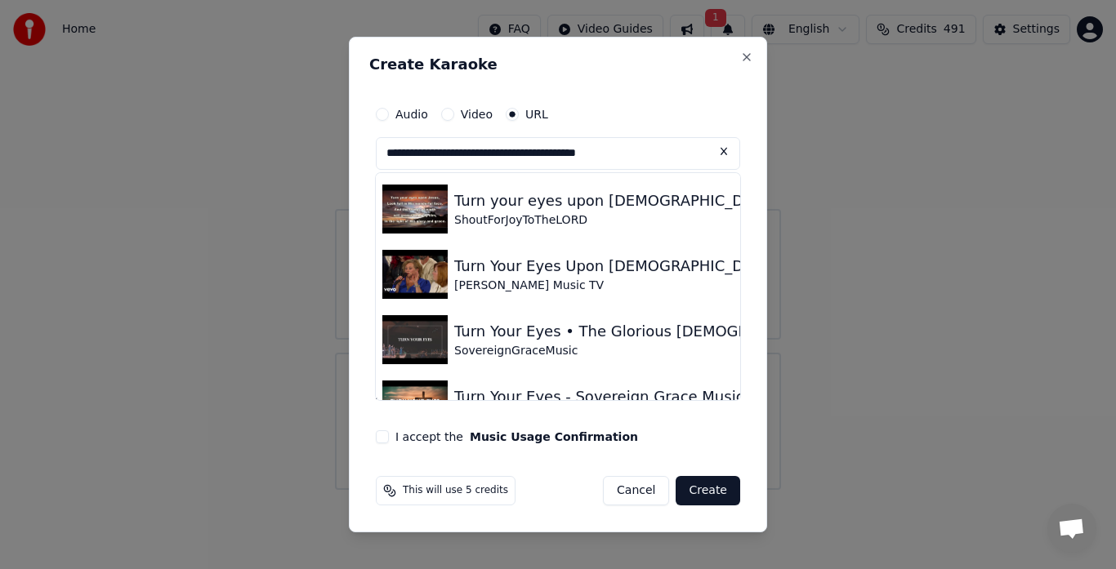
click at [419, 218] on img at bounding box center [414, 209] width 65 height 49
type input "**********"
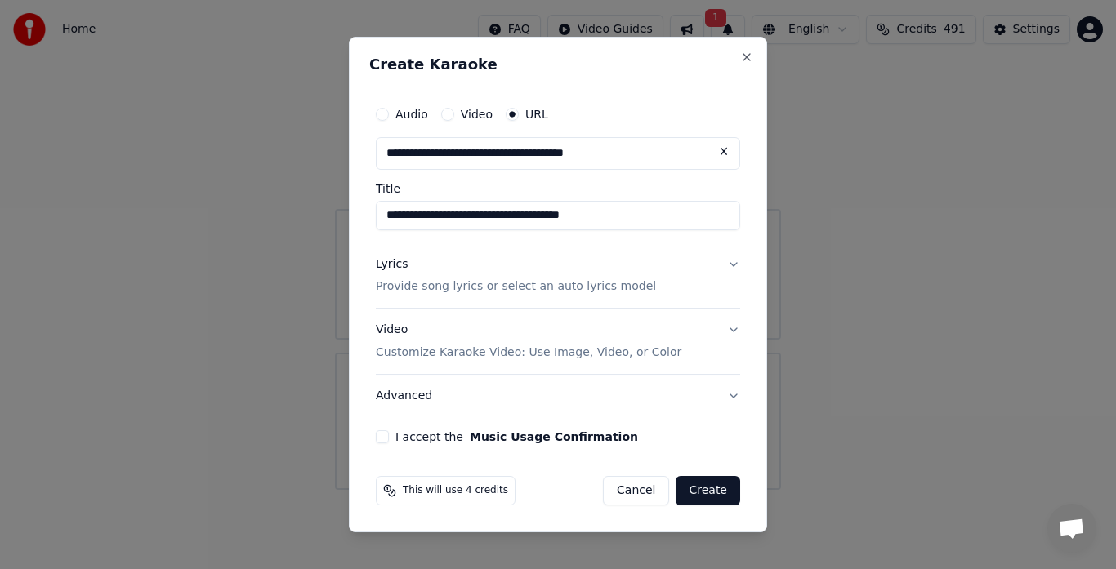
click at [383, 431] on button "I accept the Music Usage Confirmation" at bounding box center [382, 437] width 13 height 13
click at [713, 489] on button "Create" at bounding box center [708, 490] width 65 height 29
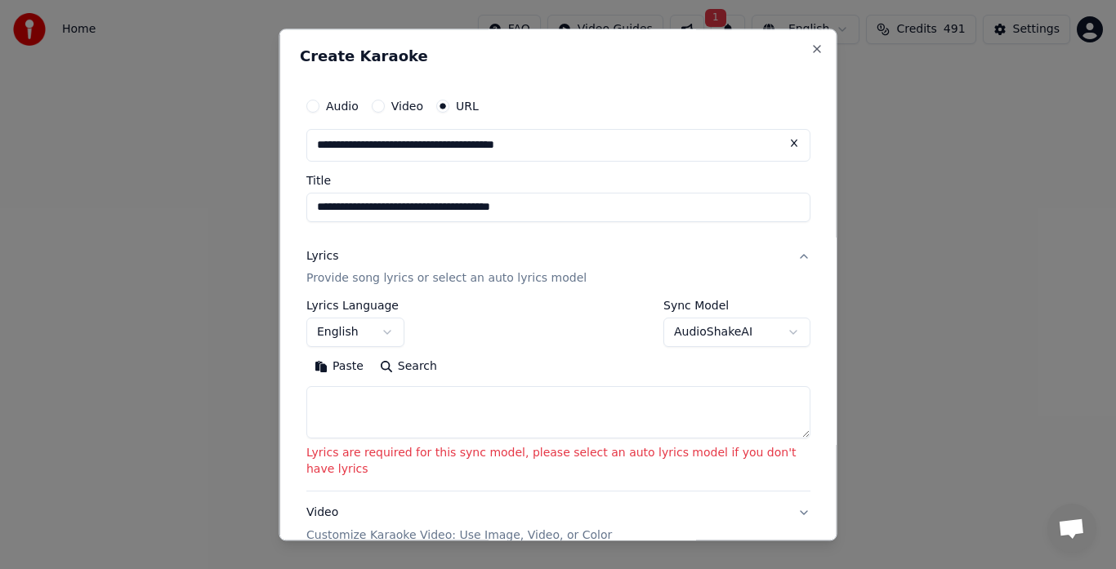
click at [699, 336] on button "AudioShakeAI" at bounding box center [736, 333] width 147 height 29
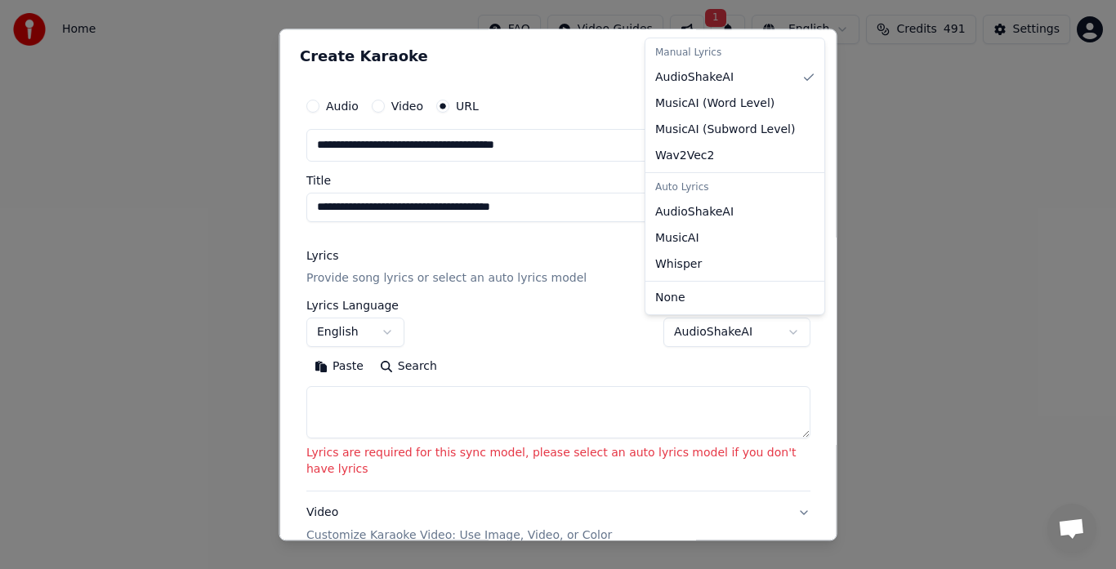
click at [703, 214] on span "AudioShakeAI" at bounding box center [694, 212] width 78 height 16
select select "**********"
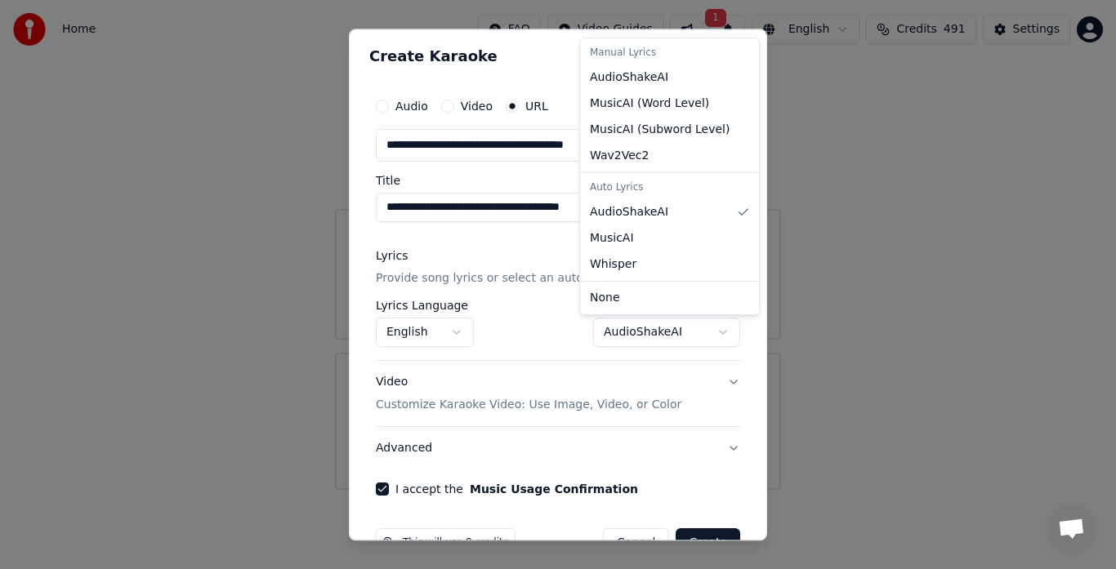
click at [697, 534] on div at bounding box center [558, 284] width 1116 height 569
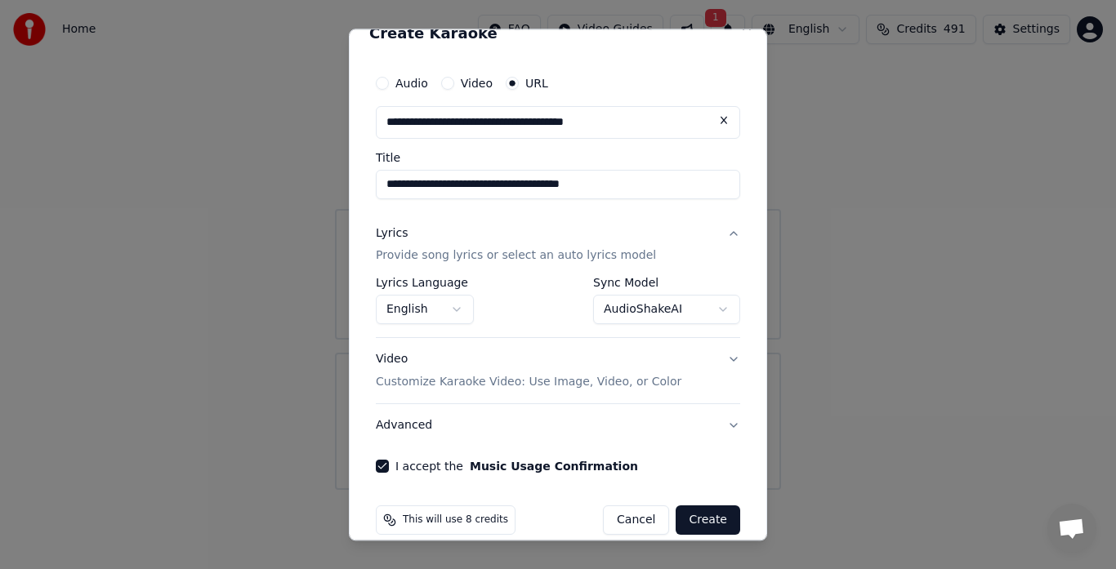
scroll to position [33, 0]
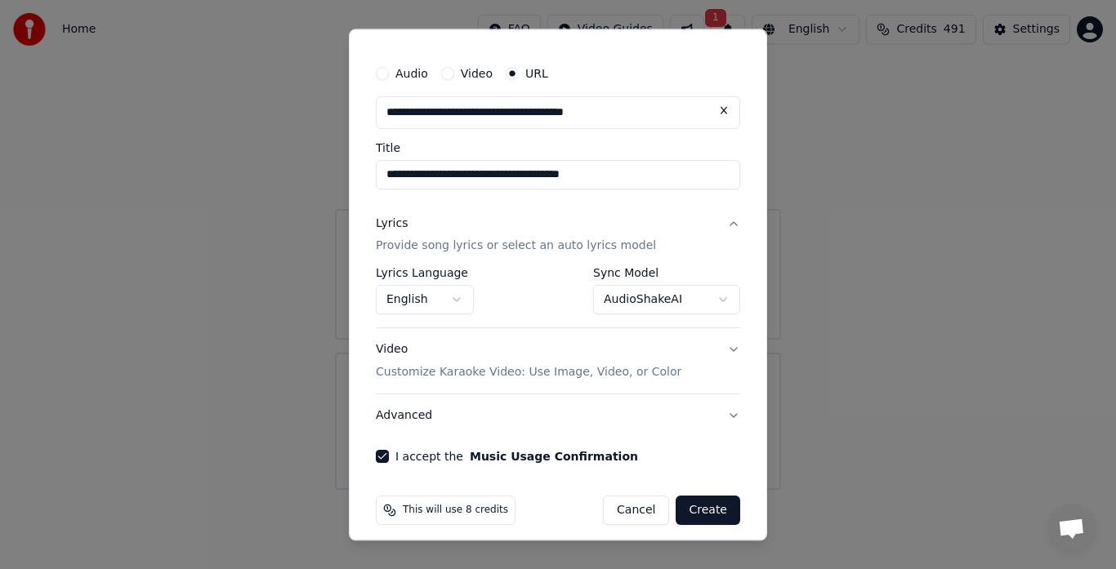
click at [710, 516] on button "Create" at bounding box center [708, 511] width 65 height 29
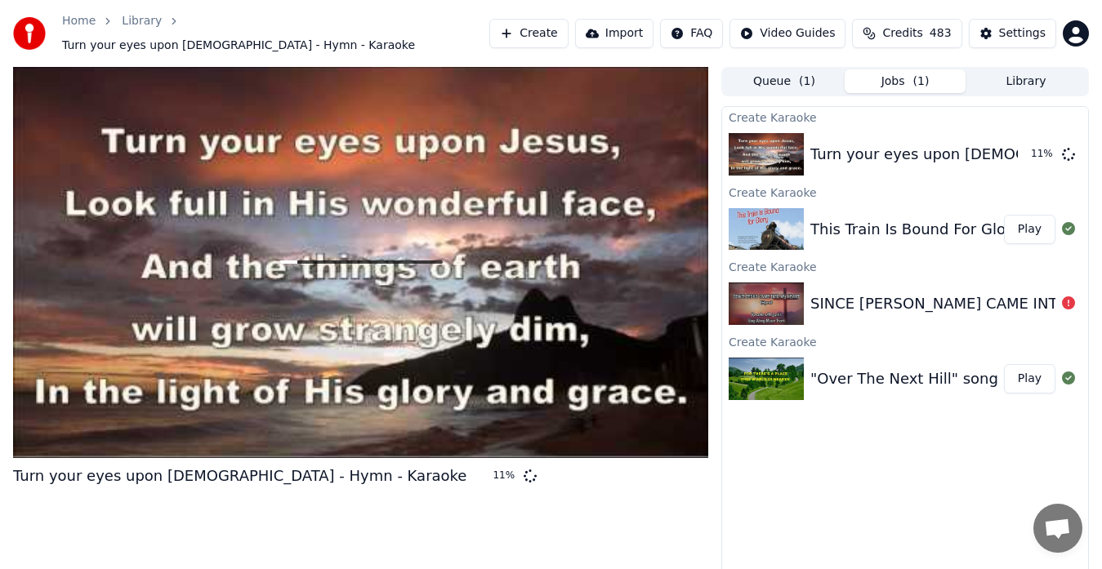
click at [51, 36] on div at bounding box center [34, 33] width 42 height 33
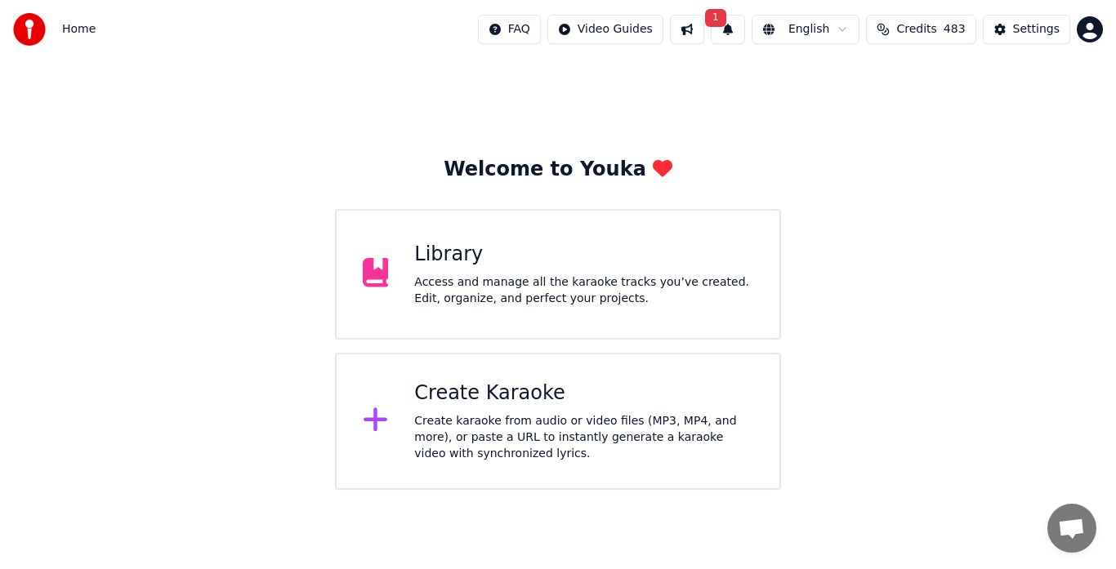
click at [481, 280] on div "Access and manage all the karaoke tracks you’ve created. Edit, organize, and pe…" at bounding box center [583, 291] width 339 height 33
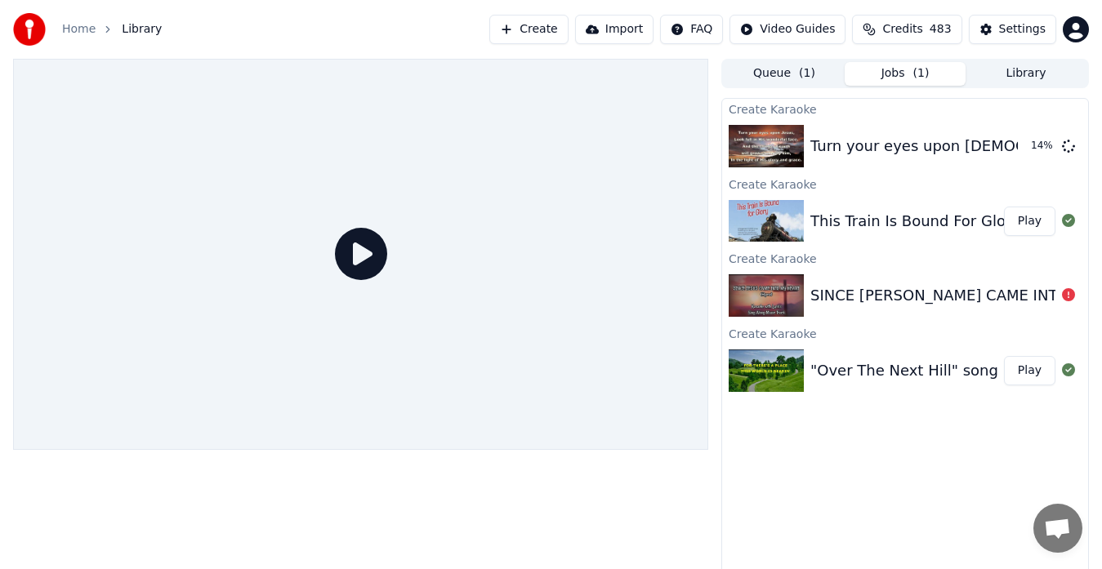
click at [1020, 78] on button "Library" at bounding box center [1026, 74] width 121 height 24
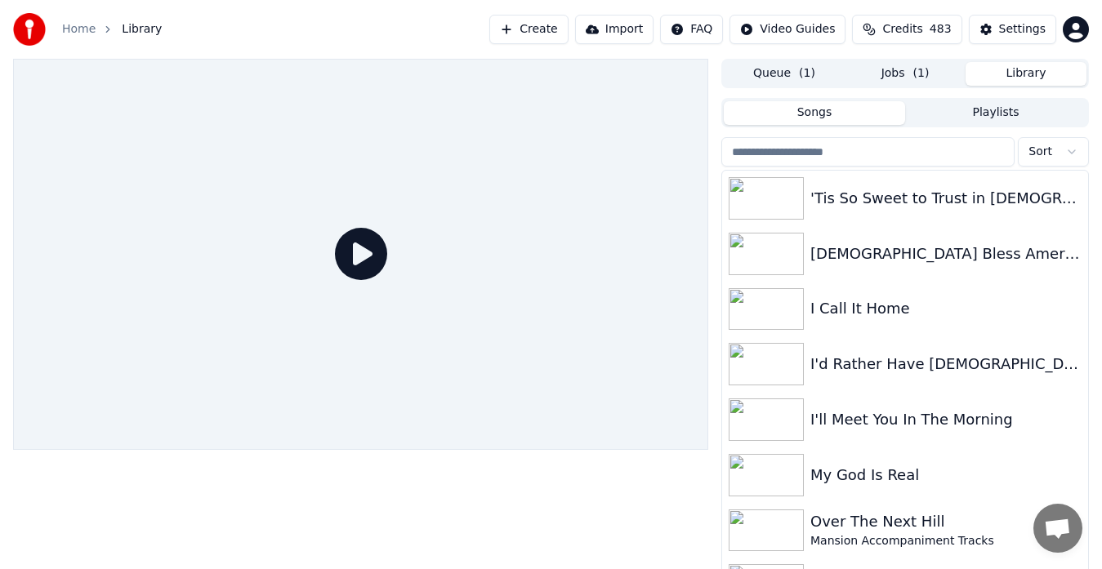
click at [819, 154] on input "search" at bounding box center [867, 151] width 293 height 29
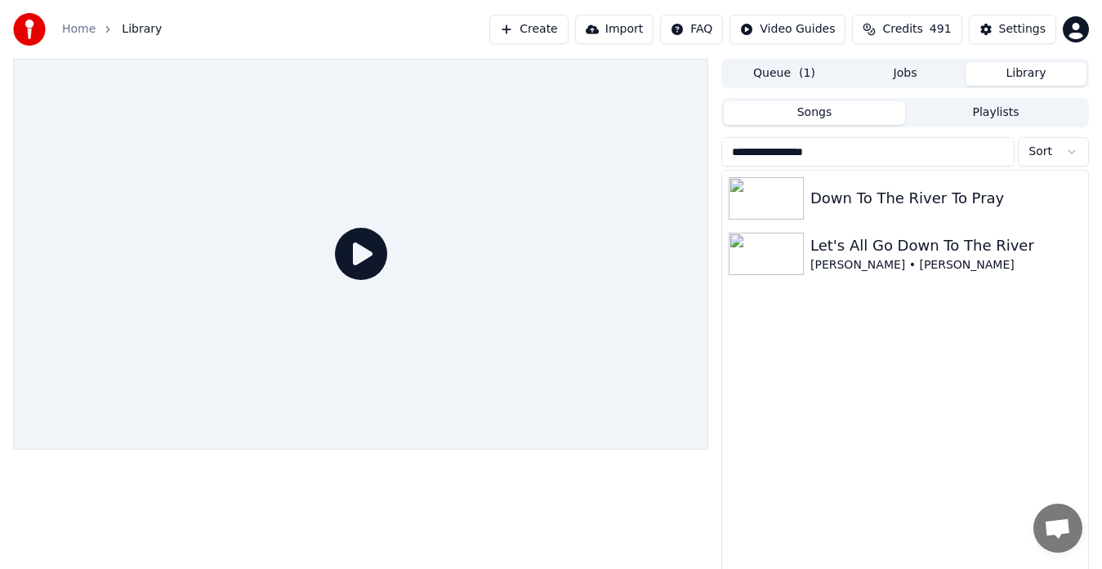
type input "**********"
click at [775, 202] on img at bounding box center [766, 198] width 75 height 42
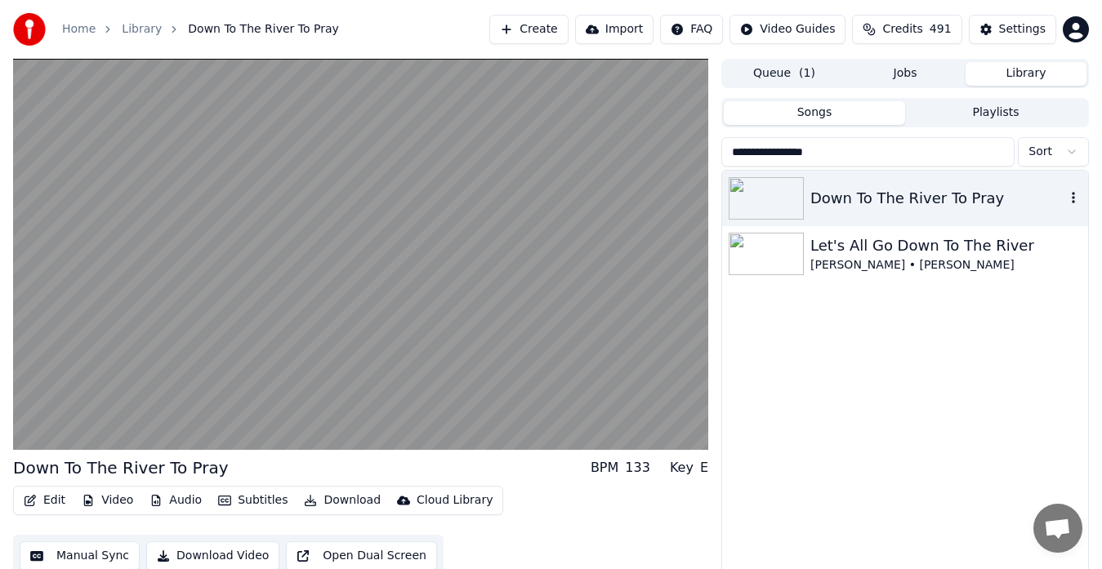
click at [208, 311] on video at bounding box center [360, 254] width 695 height 391
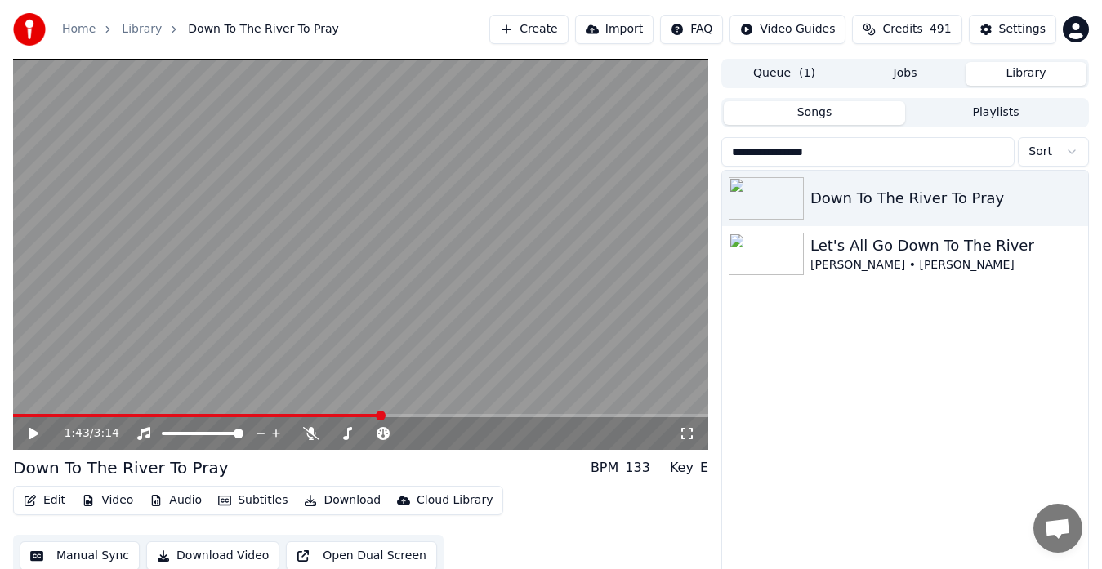
click at [78, 31] on link "Home" at bounding box center [78, 29] width 33 height 16
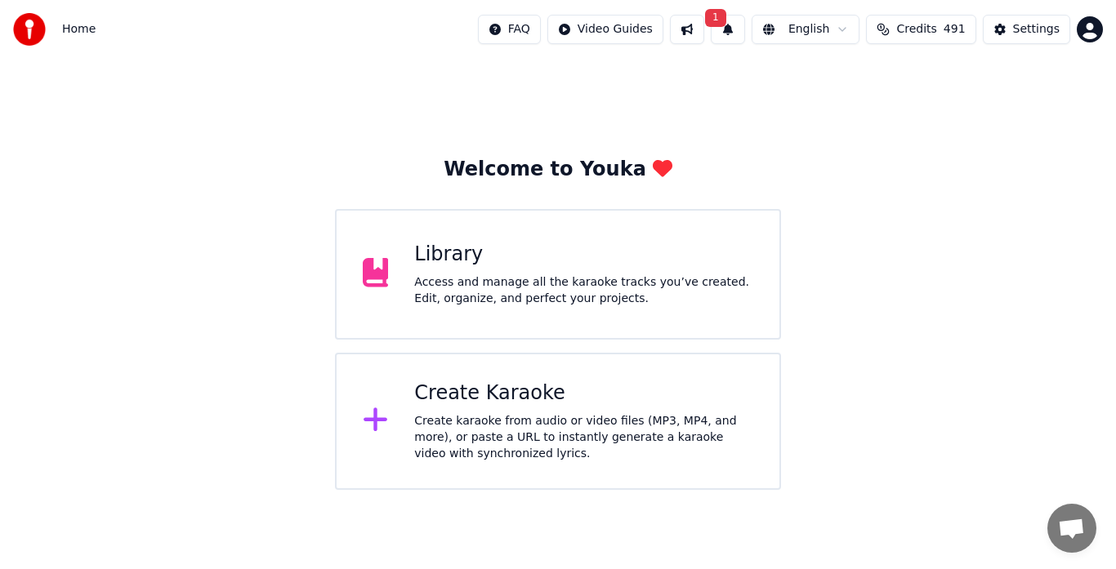
click at [506, 436] on div "Create karaoke from audio or video files (MP3, MP4, and more), or paste a URL t…" at bounding box center [583, 437] width 339 height 49
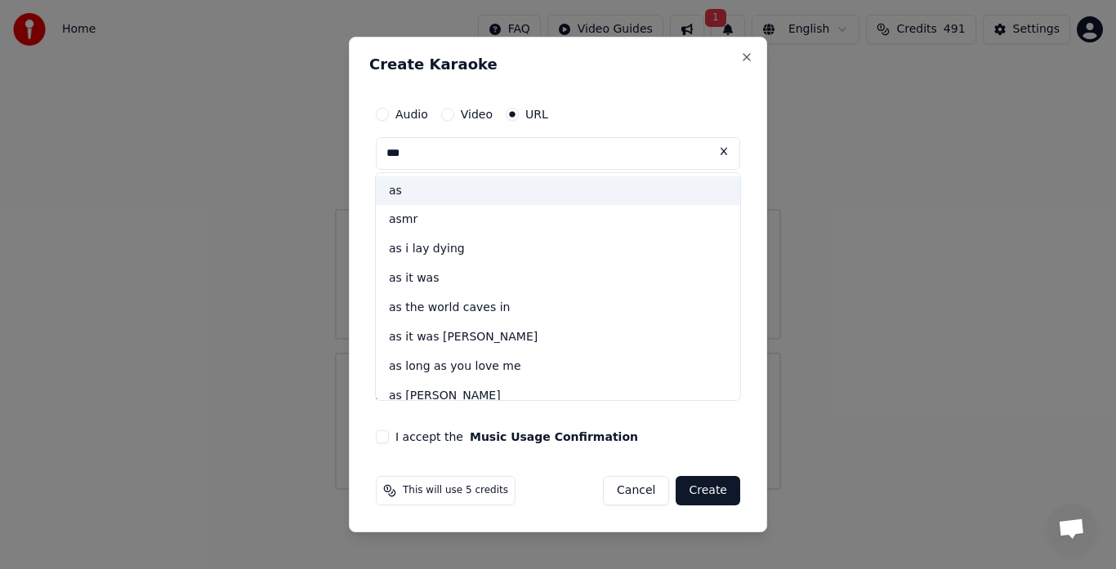
type input "**"
click at [721, 154] on button at bounding box center [724, 151] width 33 height 29
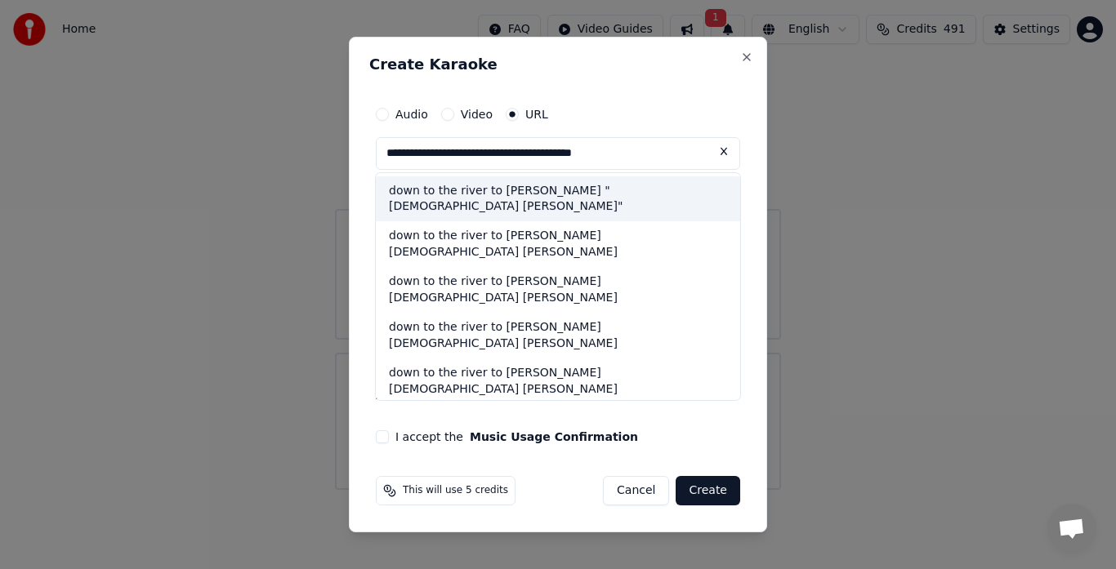
click at [579, 193] on div "down to the river to [PERSON_NAME] "[DEMOGRAPHIC_DATA] [PERSON_NAME]"" at bounding box center [558, 199] width 364 height 46
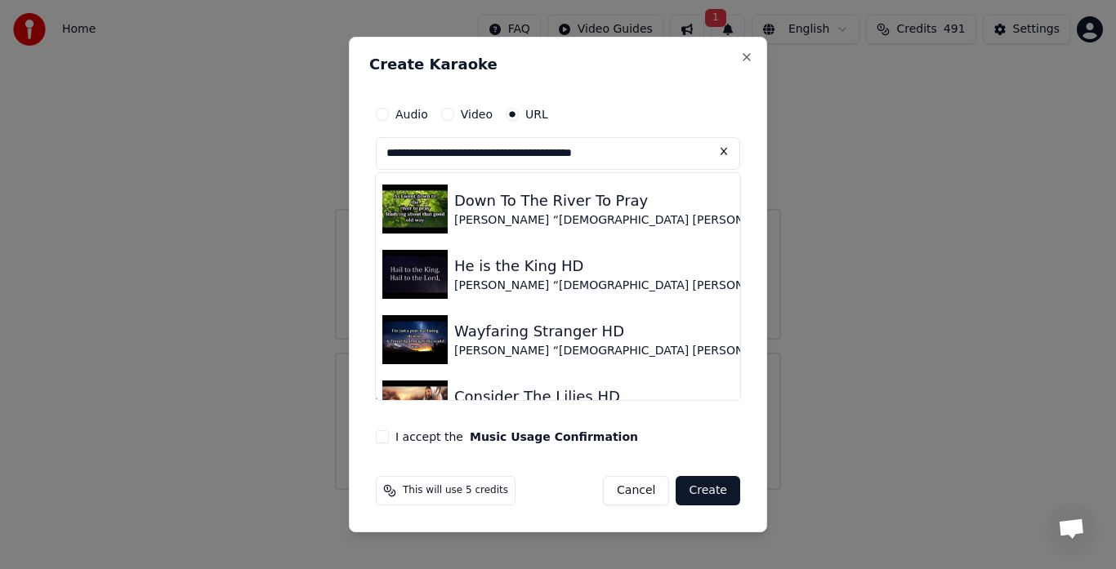
click at [419, 219] on img at bounding box center [414, 209] width 65 height 49
type input "**********"
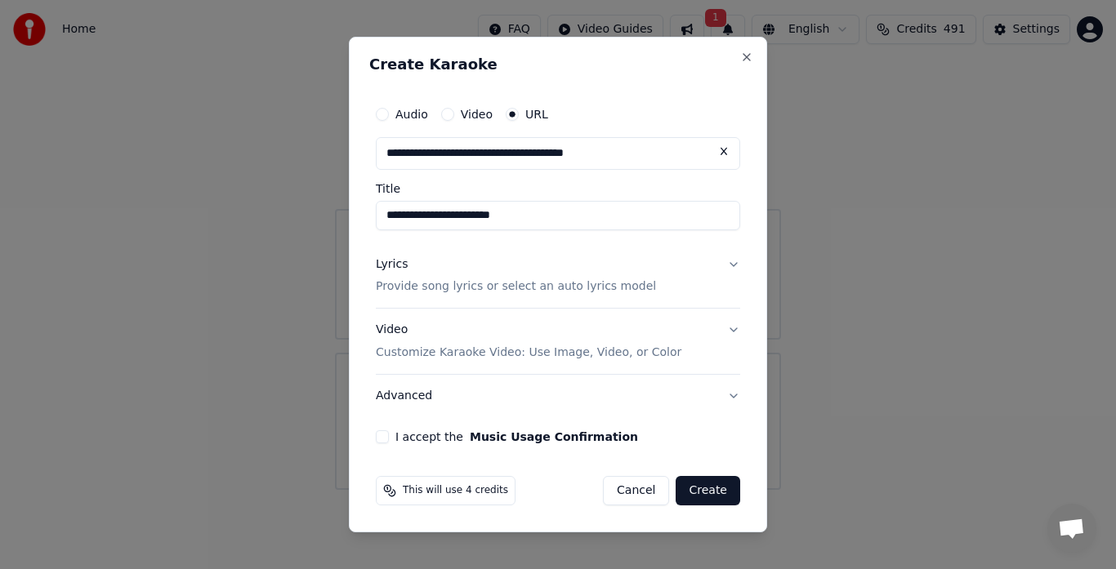
click at [379, 442] on button "I accept the Music Usage Confirmation" at bounding box center [382, 437] width 13 height 13
click at [714, 492] on button "Create" at bounding box center [708, 490] width 65 height 29
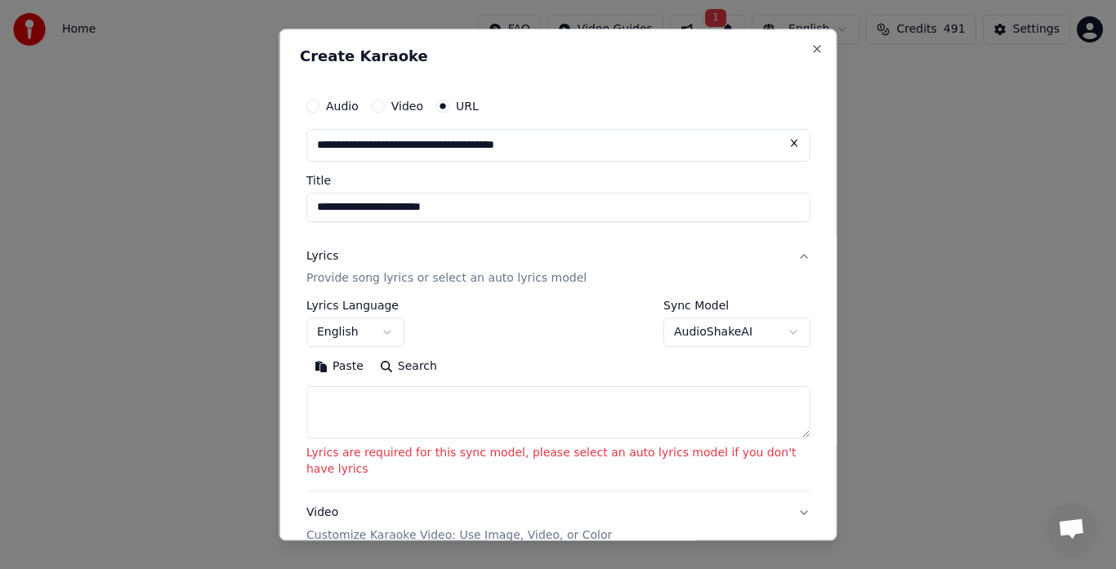
click at [686, 333] on button "AudioShakeAI" at bounding box center [736, 333] width 147 height 29
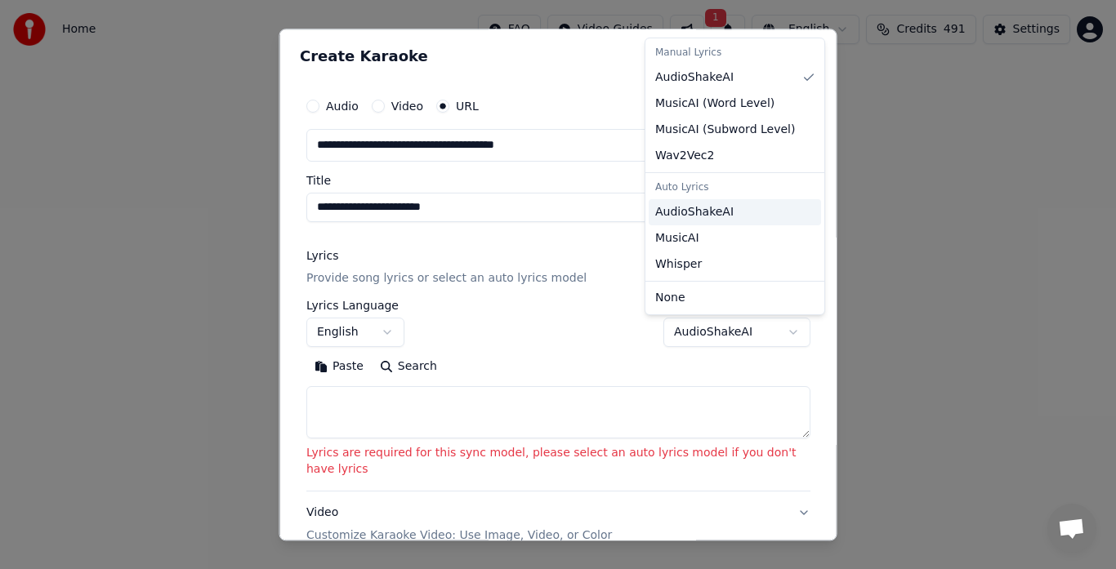
click at [705, 218] on span "AudioShakeAI" at bounding box center [694, 212] width 78 height 16
select select "**********"
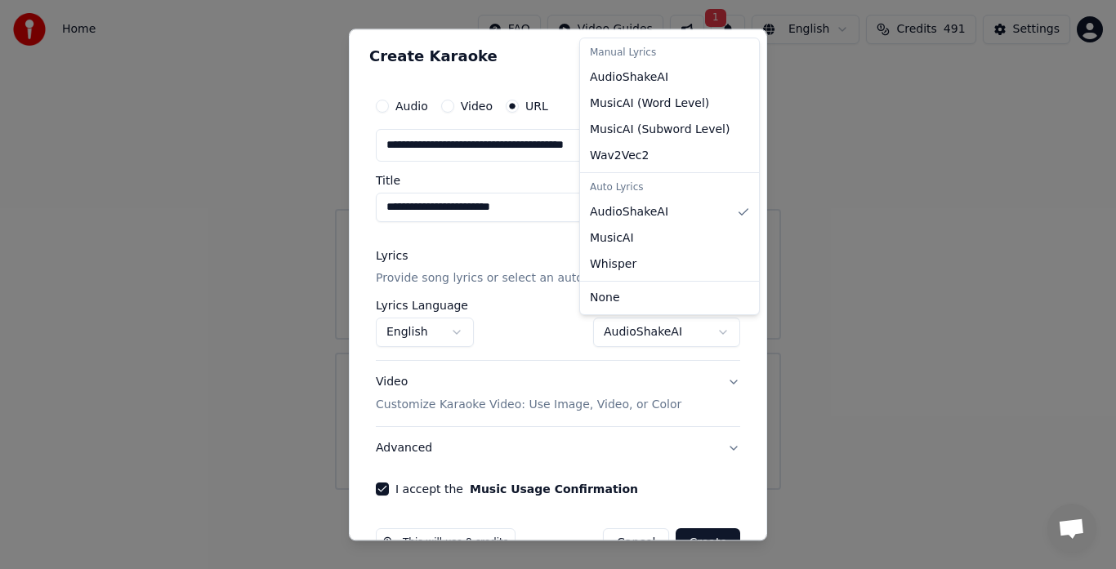
click at [757, 544] on div at bounding box center [558, 284] width 1116 height 569
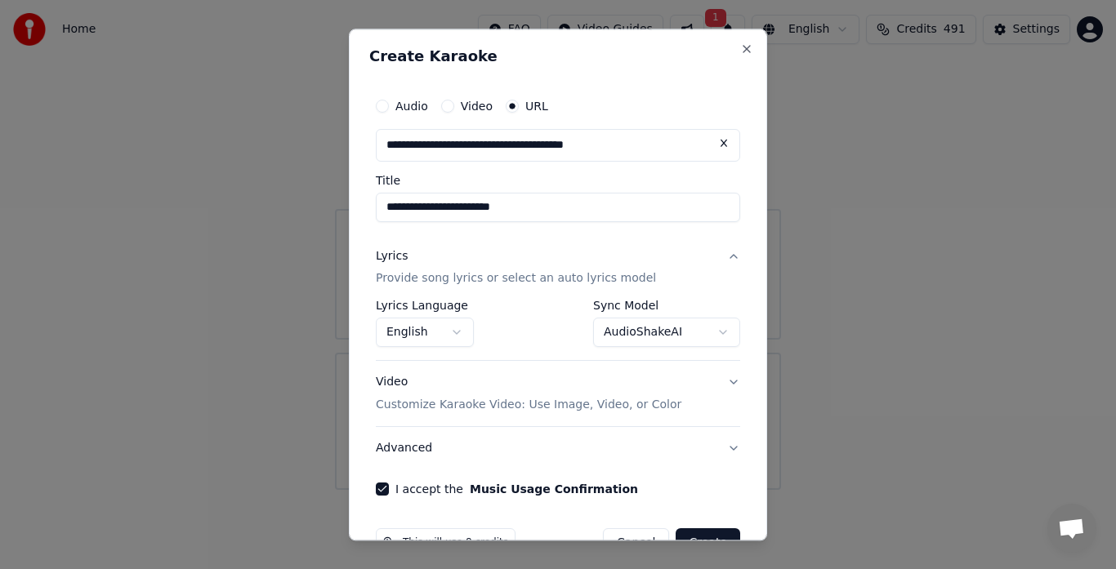
scroll to position [33, 0]
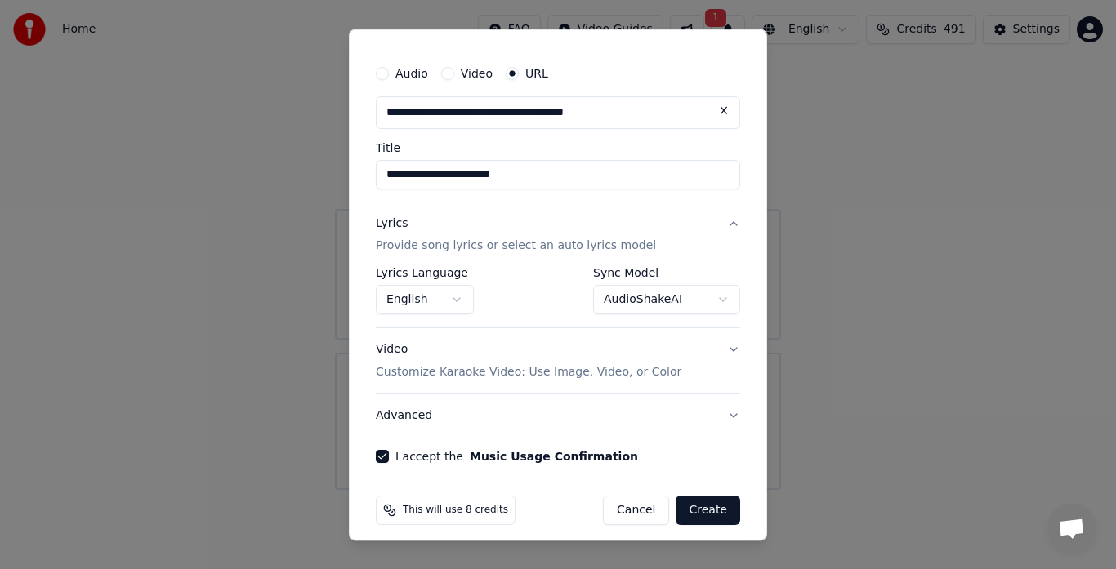
click at [720, 505] on button "Create" at bounding box center [708, 511] width 65 height 29
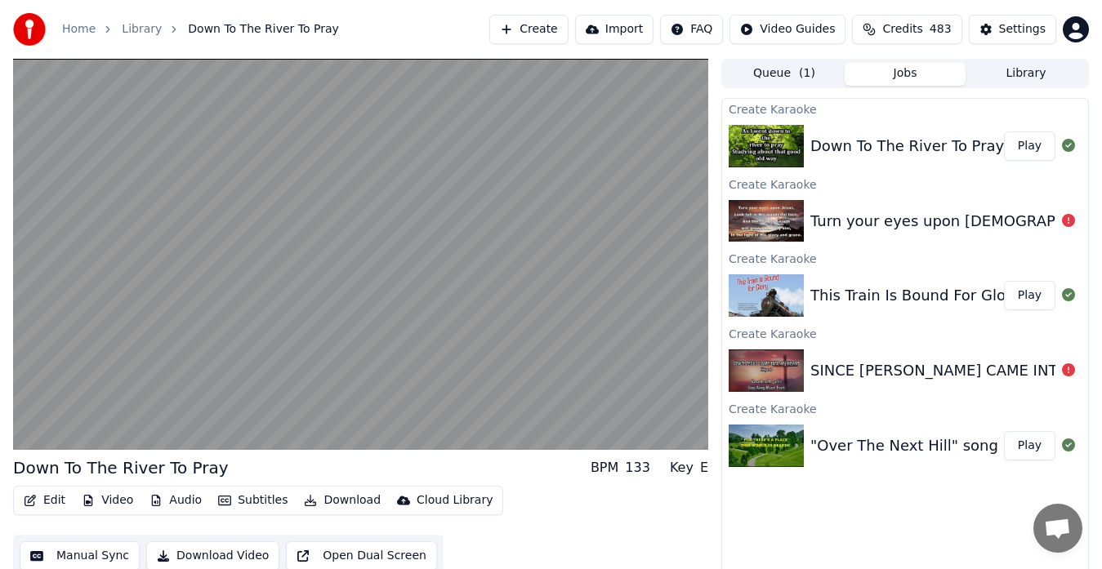
click at [288, 230] on video at bounding box center [360, 254] width 695 height 391
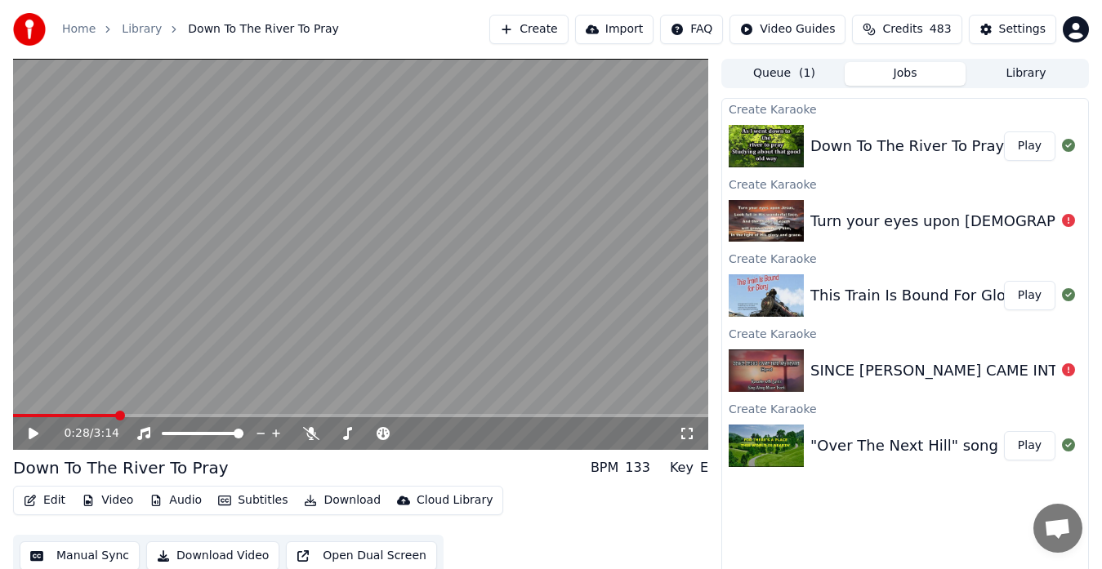
click at [1033, 78] on button "Library" at bounding box center [1026, 74] width 121 height 24
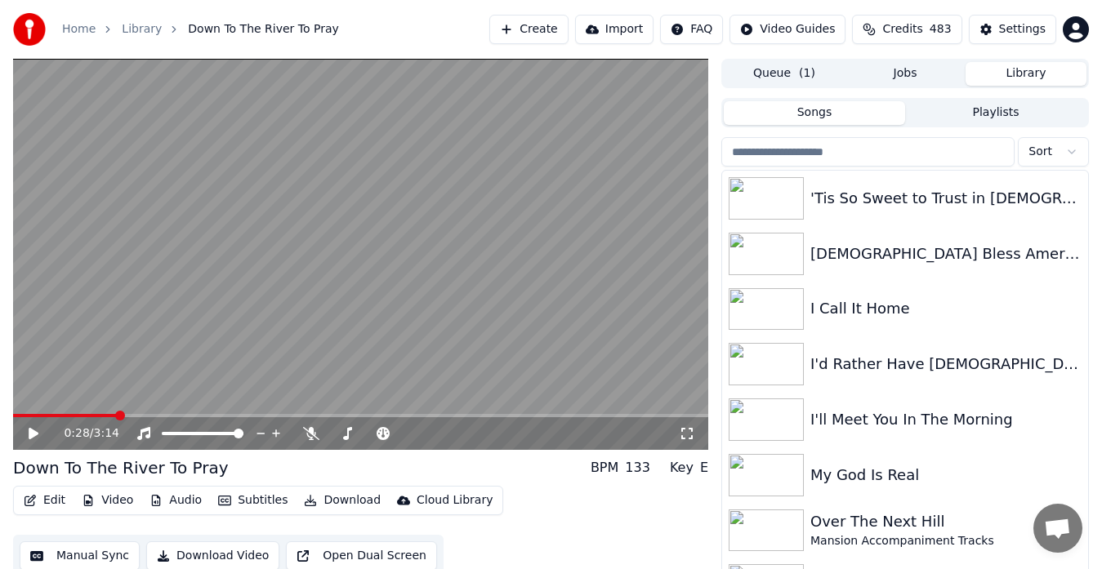
click at [846, 176] on div "'Tis So Sweet to Trust in [DEMOGRAPHIC_DATA]" at bounding box center [905, 199] width 366 height 56
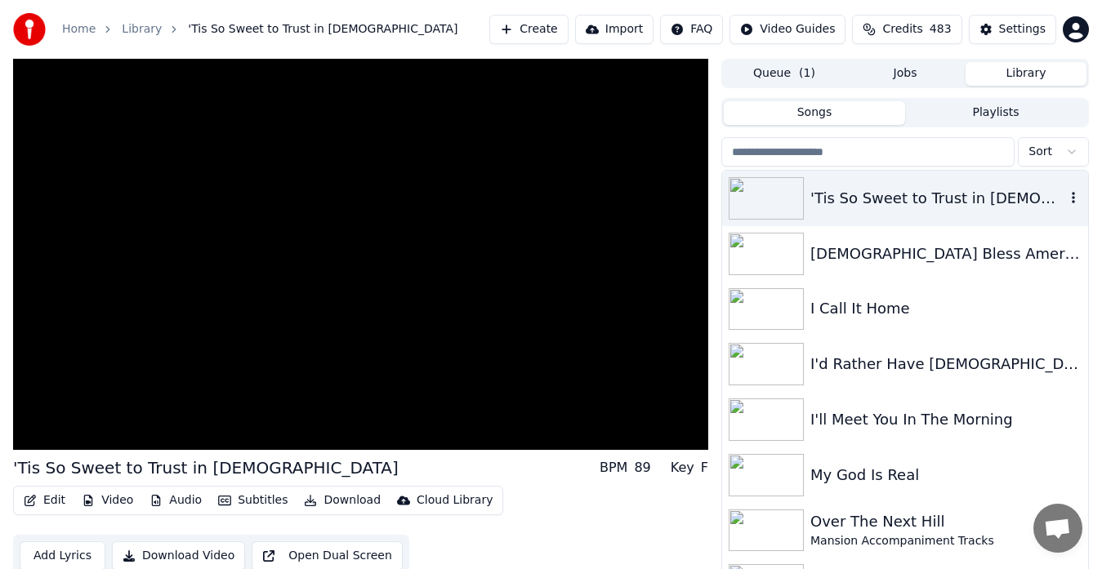
click at [792, 157] on input "search" at bounding box center [867, 151] width 293 height 29
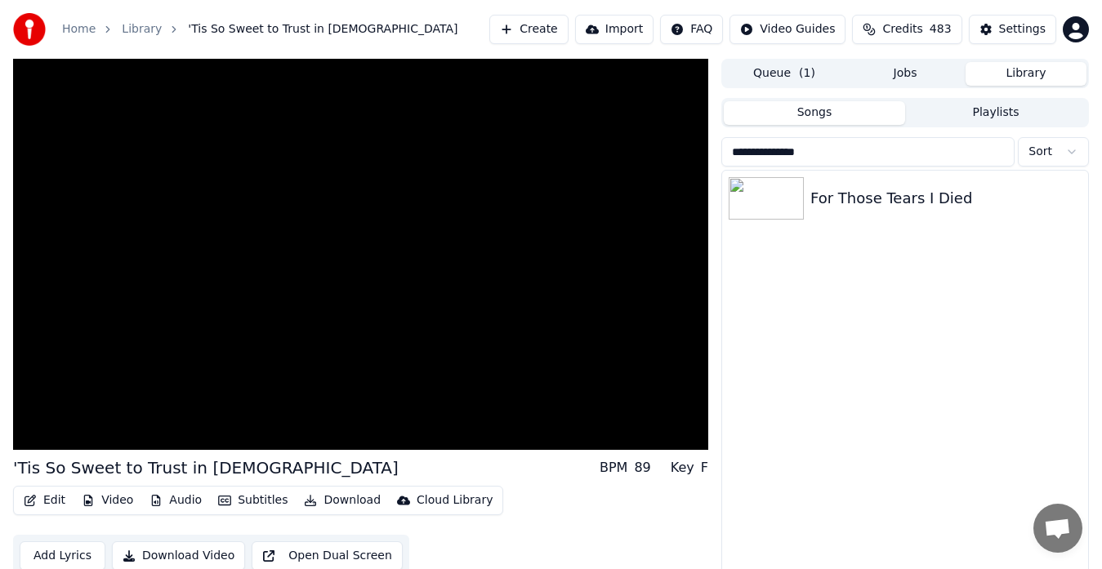
type input "**********"
click at [771, 212] on img at bounding box center [766, 198] width 75 height 42
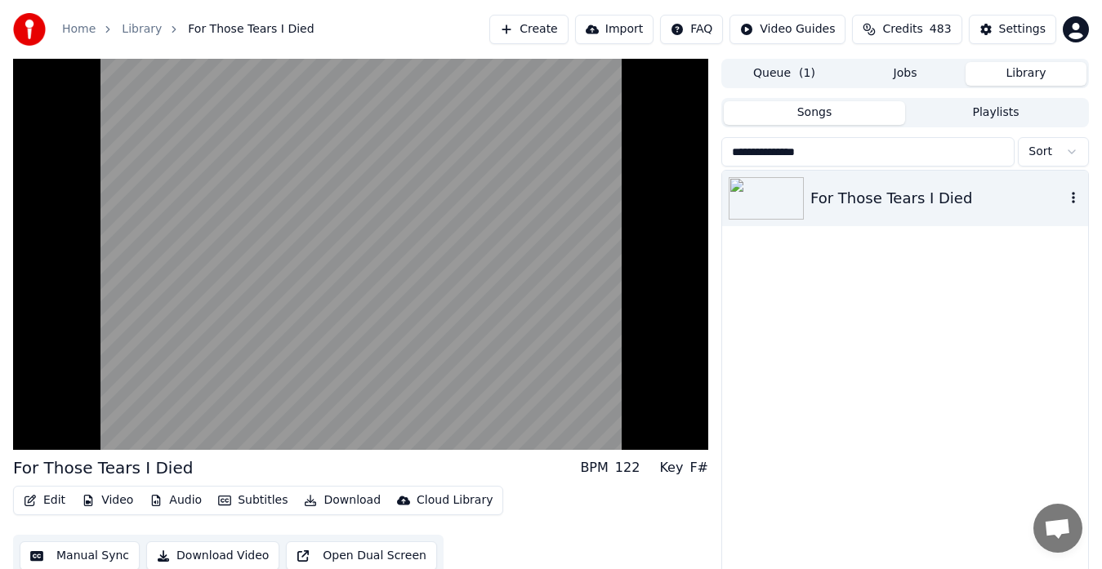
click at [496, 339] on video at bounding box center [360, 254] width 695 height 391
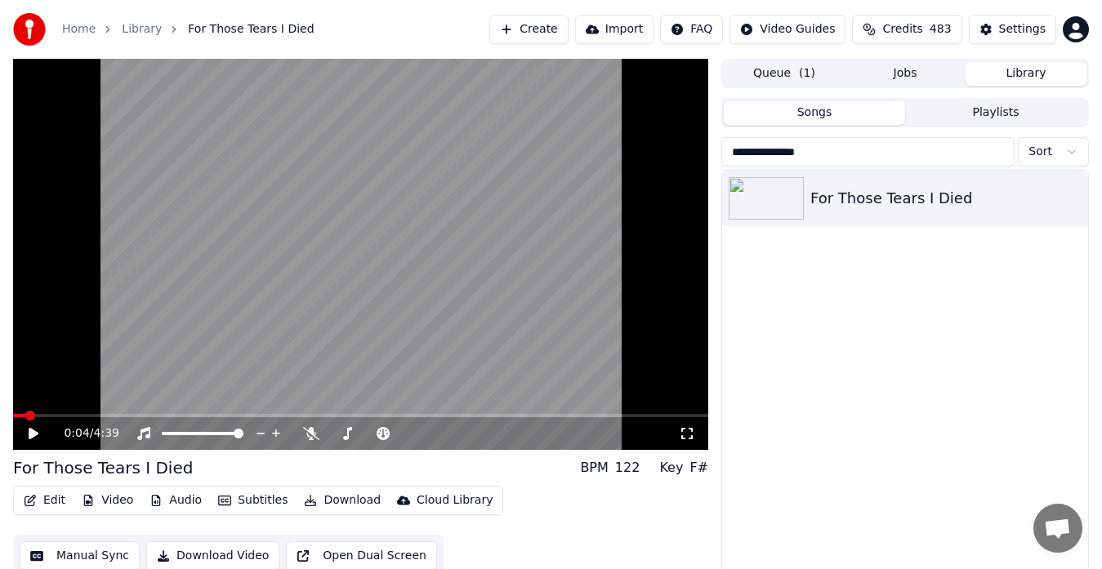
click at [528, 374] on video at bounding box center [360, 254] width 695 height 391
click at [92, 415] on span at bounding box center [97, 416] width 10 height 10
click at [311, 434] on icon at bounding box center [311, 433] width 16 height 13
click at [475, 291] on video at bounding box center [360, 254] width 695 height 391
click at [84, 31] on link "Home" at bounding box center [78, 29] width 33 height 16
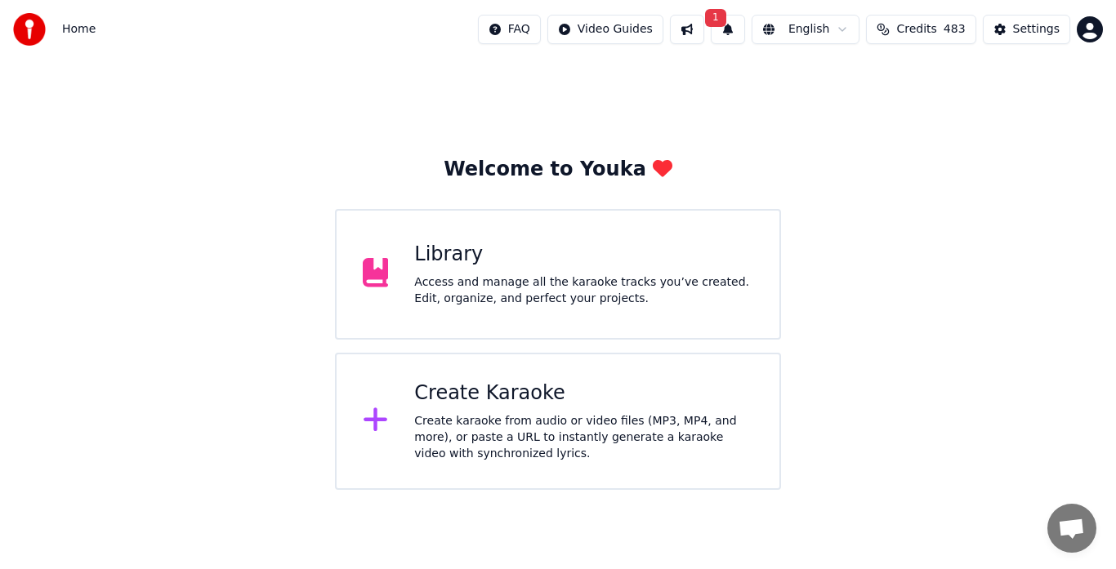
click at [500, 432] on div "Create karaoke from audio or video files (MP3, MP4, and more), or paste a URL t…" at bounding box center [583, 437] width 339 height 49
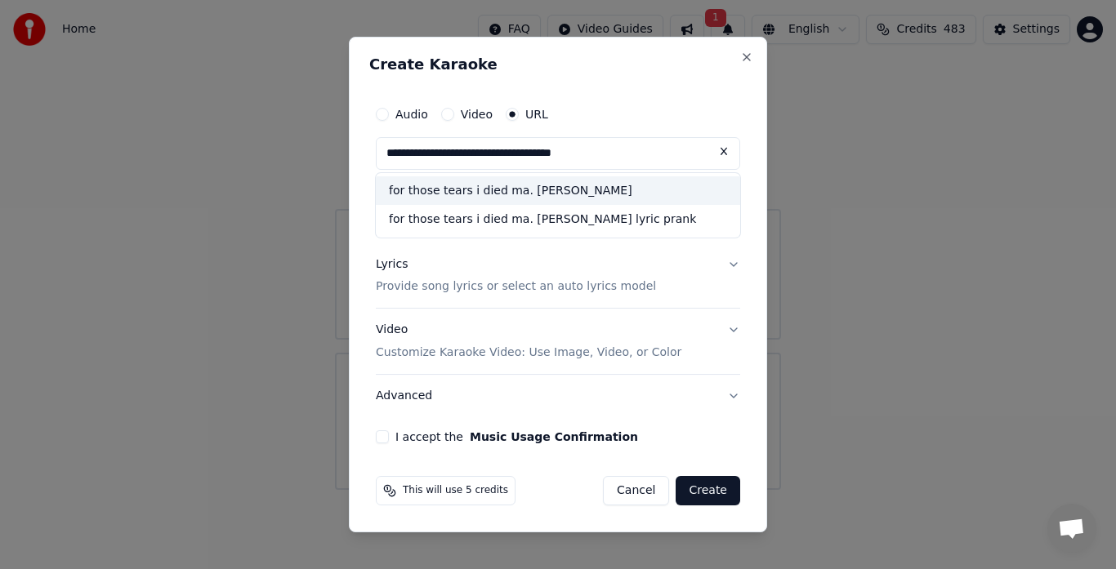
click at [554, 198] on div "for those tears i died ma. [PERSON_NAME]" at bounding box center [558, 190] width 364 height 29
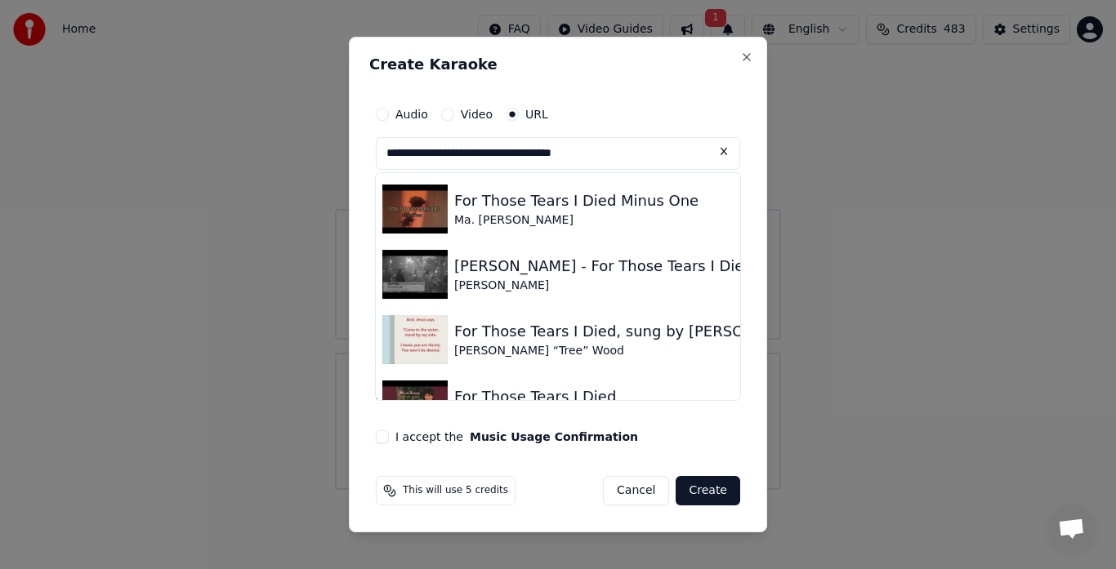
click at [420, 225] on img at bounding box center [414, 209] width 65 height 49
type input "**********"
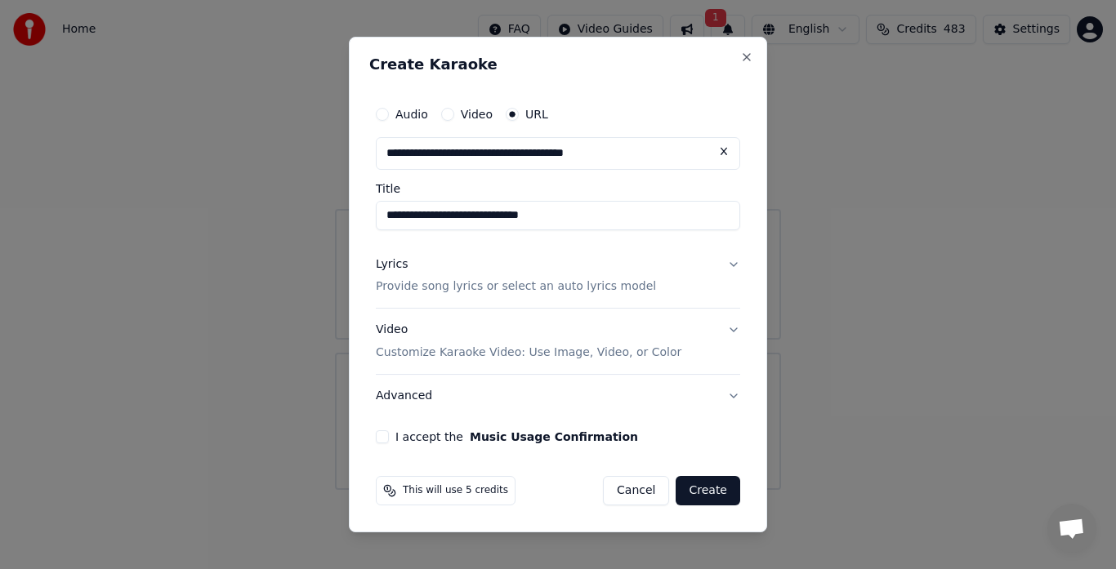
click at [377, 440] on button "I accept the Music Usage Confirmation" at bounding box center [382, 437] width 13 height 13
click at [709, 495] on button "Create" at bounding box center [708, 490] width 65 height 29
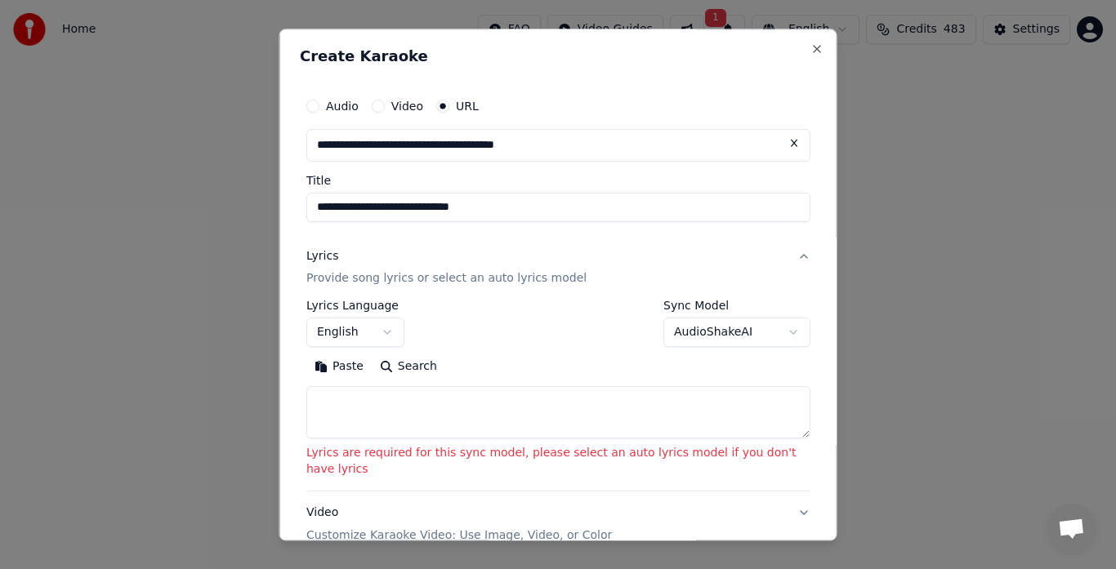
click at [697, 341] on button "AudioShakeAI" at bounding box center [736, 333] width 147 height 29
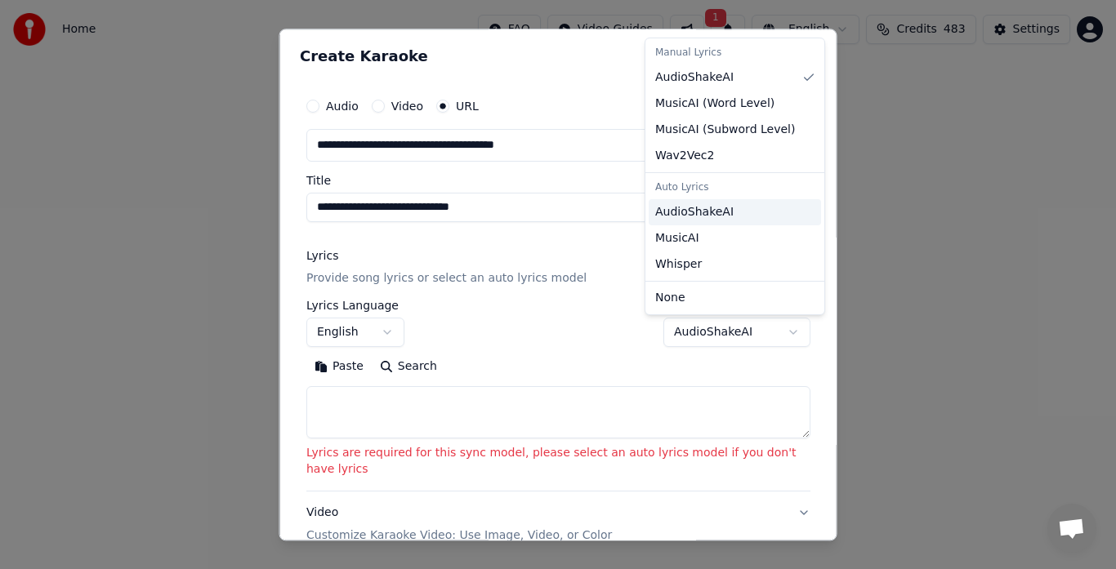
click at [705, 217] on span "AudioShakeAI" at bounding box center [694, 212] width 78 height 16
select select "**********"
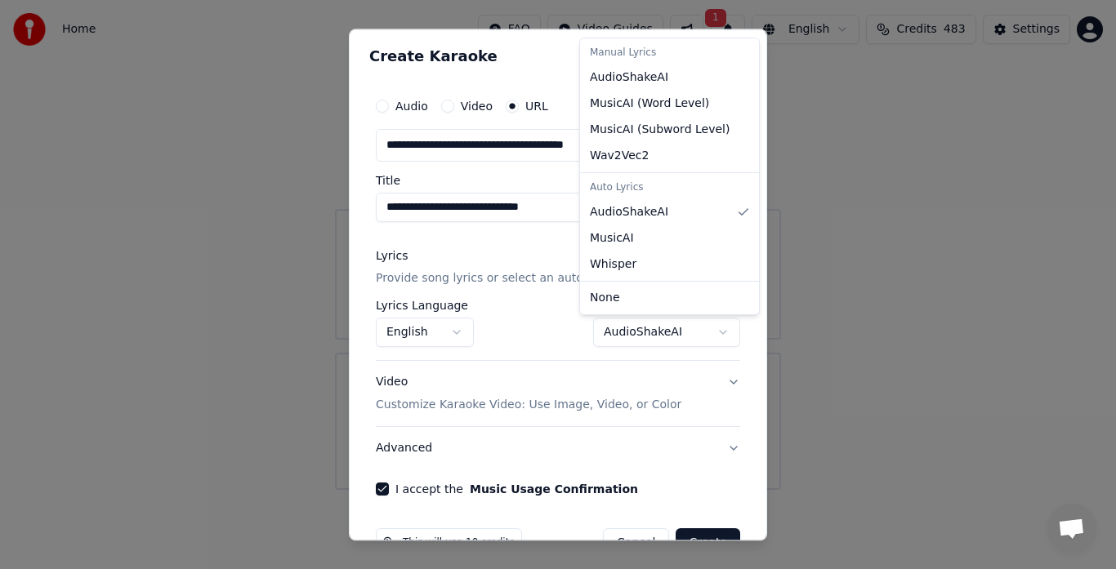
click at [767, 539] on div at bounding box center [558, 284] width 1116 height 569
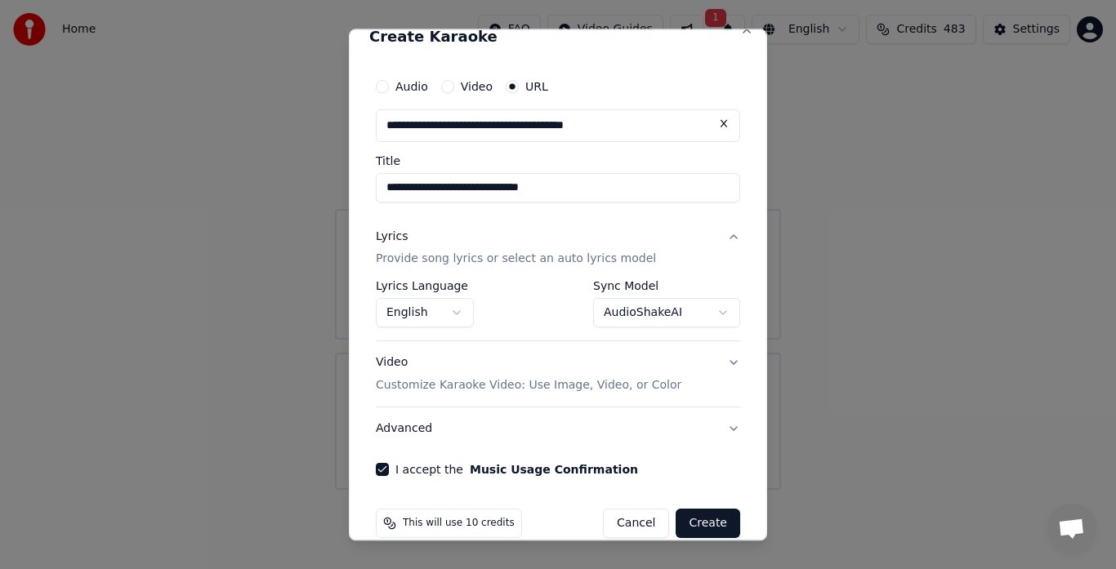
scroll to position [33, 0]
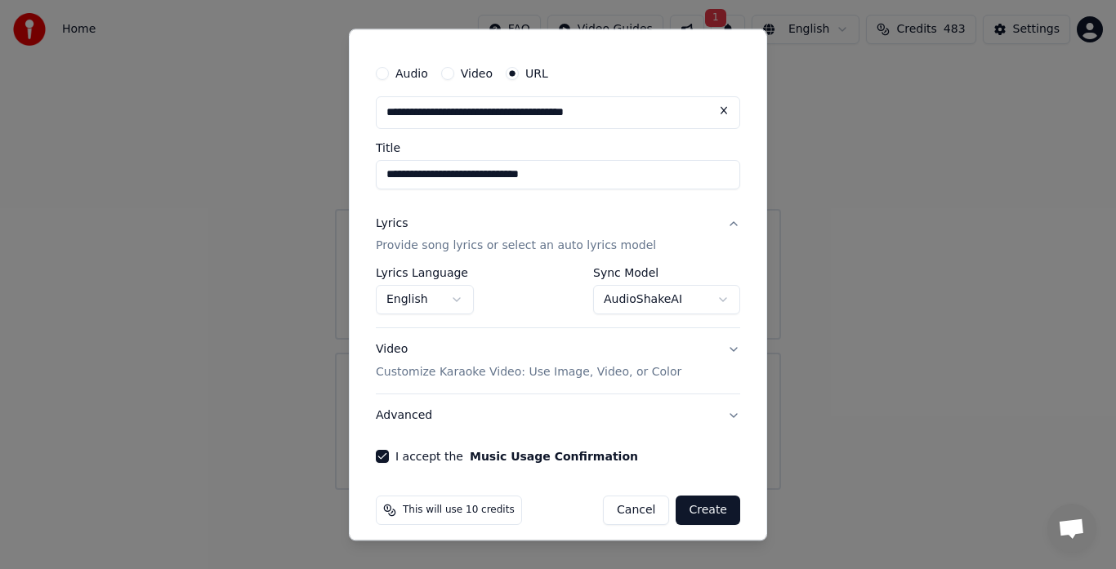
click at [706, 510] on button "Create" at bounding box center [708, 511] width 65 height 29
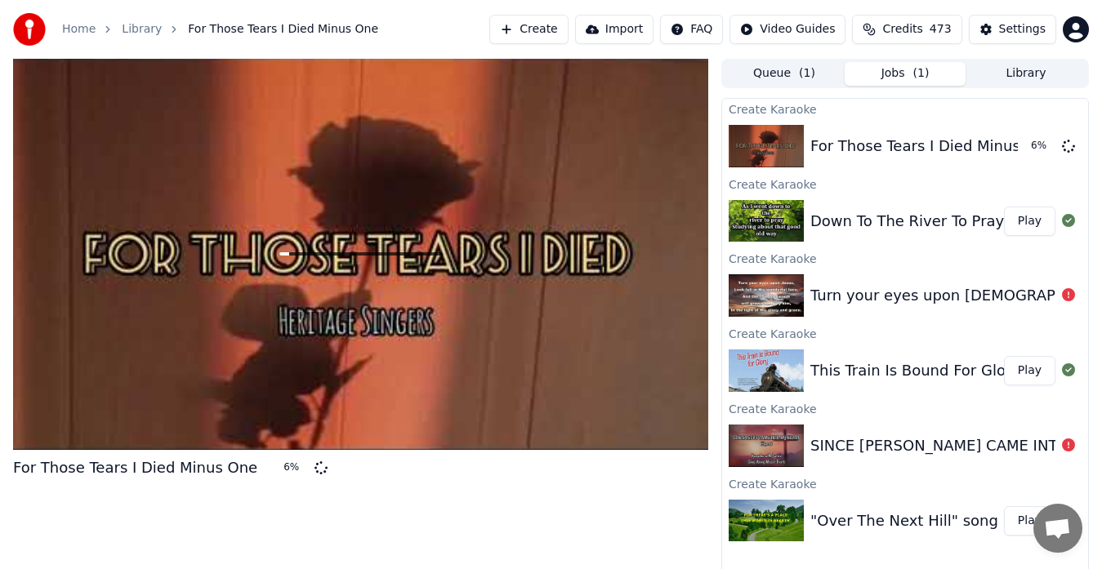
click at [860, 118] on div "For Those Tears I Died Minus One 6 %" at bounding box center [905, 146] width 366 height 56
click at [833, 114] on div "Create Karaoke" at bounding box center [905, 109] width 366 height 20
click at [1026, 76] on button "Library" at bounding box center [1026, 74] width 121 height 24
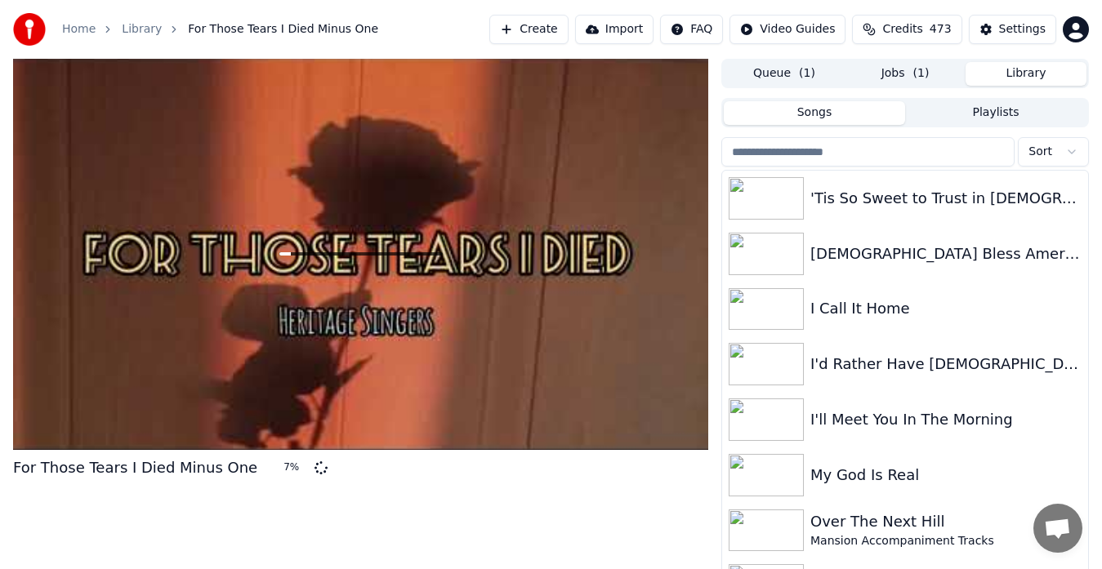
click at [801, 114] on button "Songs" at bounding box center [814, 113] width 181 height 24
click at [809, 154] on input "search" at bounding box center [867, 151] width 293 height 29
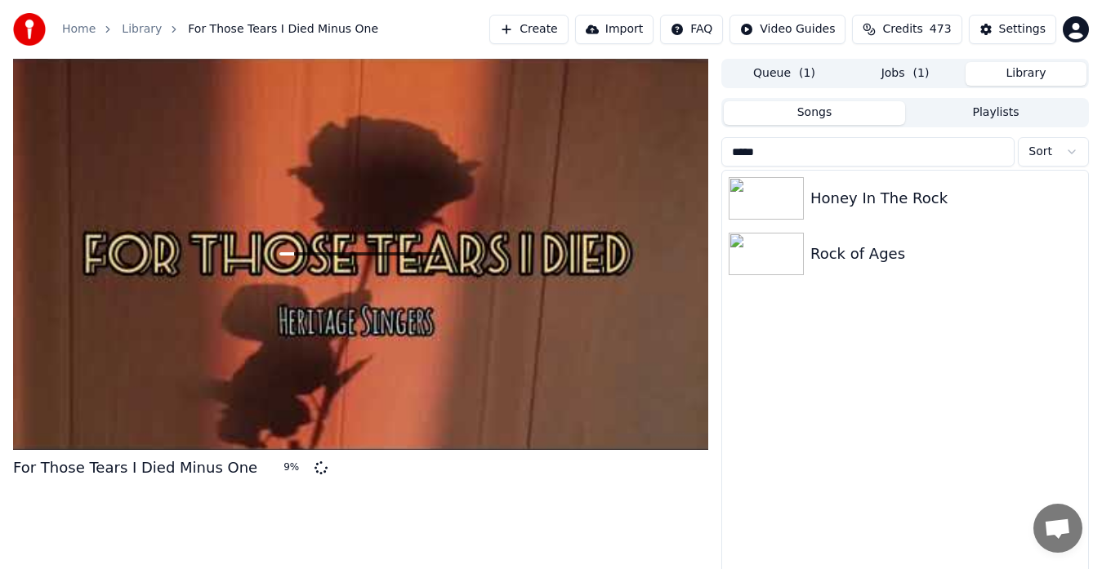
type input "****"
click at [779, 259] on img at bounding box center [766, 254] width 75 height 42
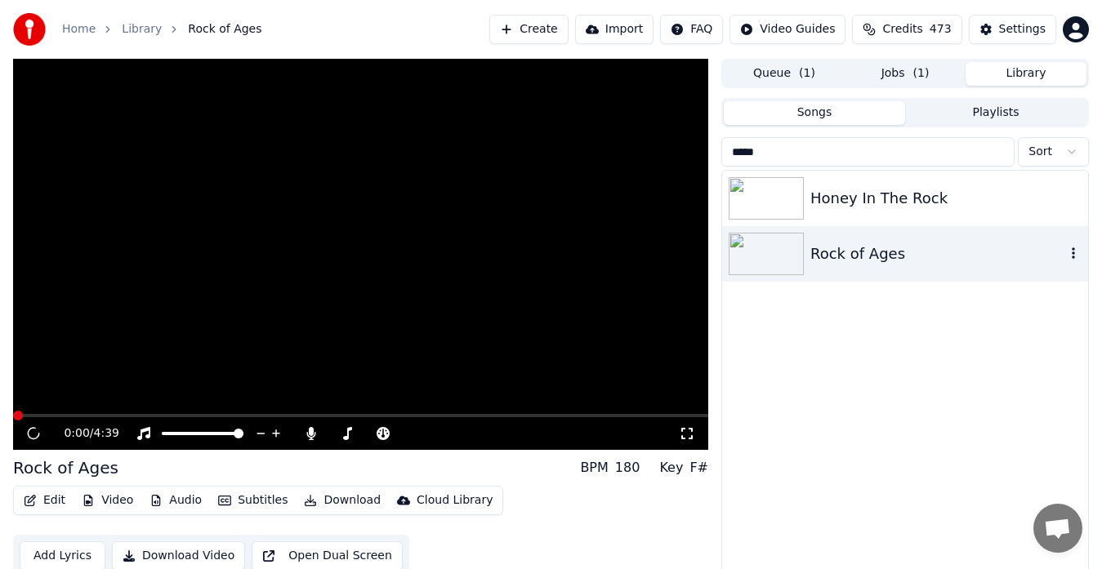
click at [779, 259] on img at bounding box center [766, 254] width 75 height 42
click at [855, 255] on div "Rock of Ages" at bounding box center [937, 254] width 255 height 23
click at [775, 264] on img at bounding box center [766, 254] width 75 height 42
click at [139, 365] on video at bounding box center [360, 254] width 695 height 391
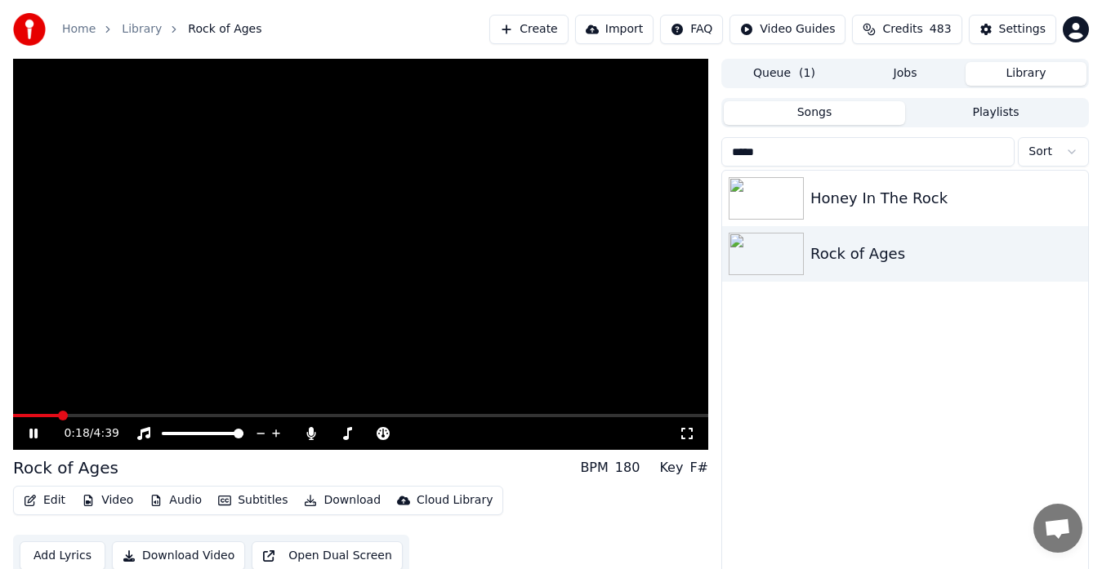
click at [424, 317] on video at bounding box center [360, 254] width 695 height 391
click at [79, 36] on link "Home" at bounding box center [78, 29] width 33 height 16
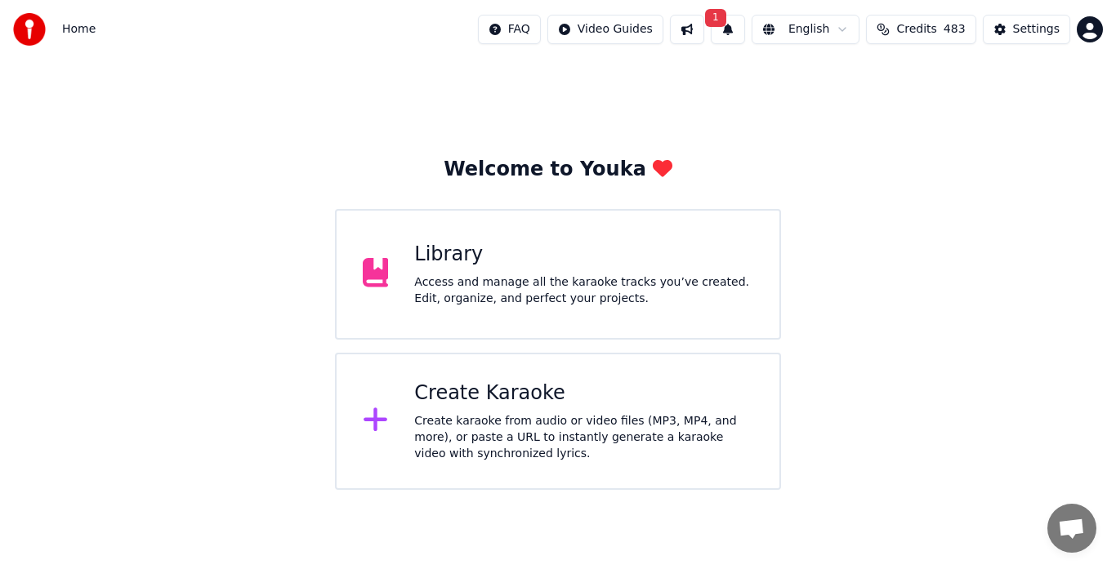
click at [513, 439] on div "Create karaoke from audio or video files (MP3, MP4, and more), or paste a URL t…" at bounding box center [583, 437] width 339 height 49
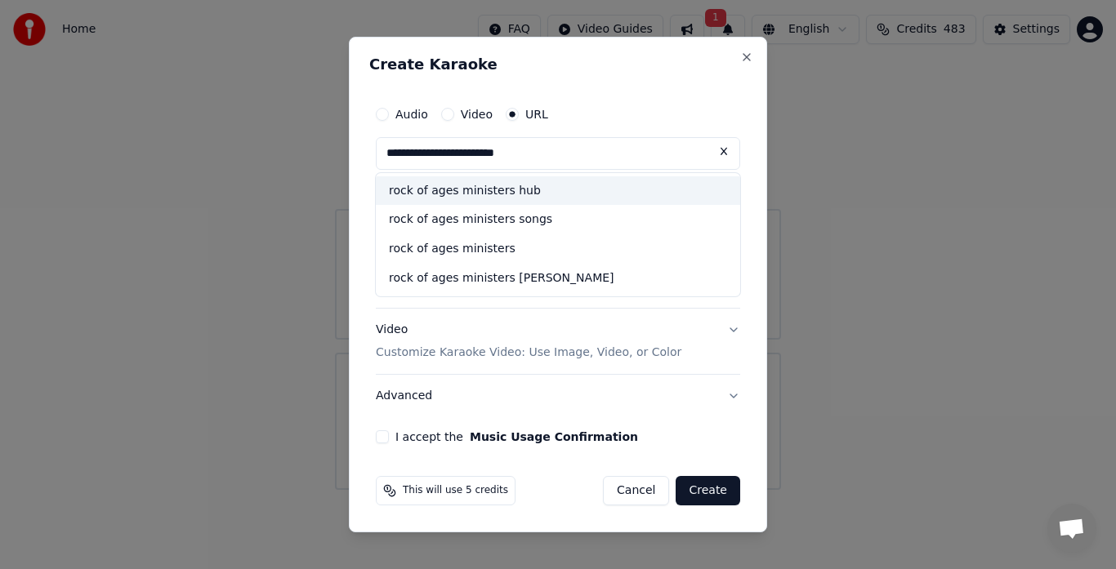
click at [490, 201] on div "rock of ages ministers hub" at bounding box center [558, 190] width 364 height 29
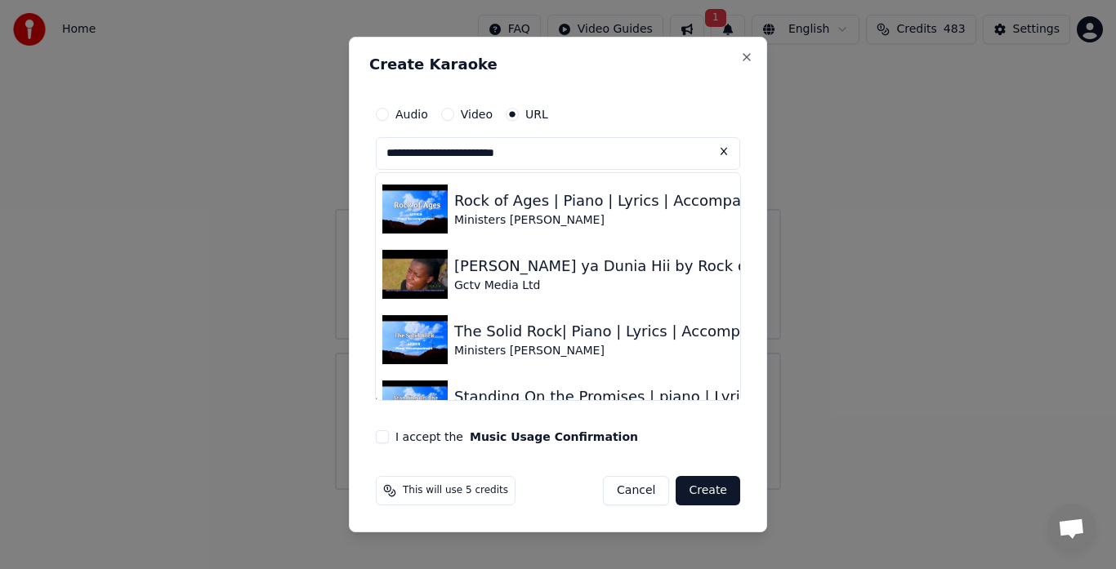
click at [424, 214] on img at bounding box center [414, 209] width 65 height 49
type input "**********"
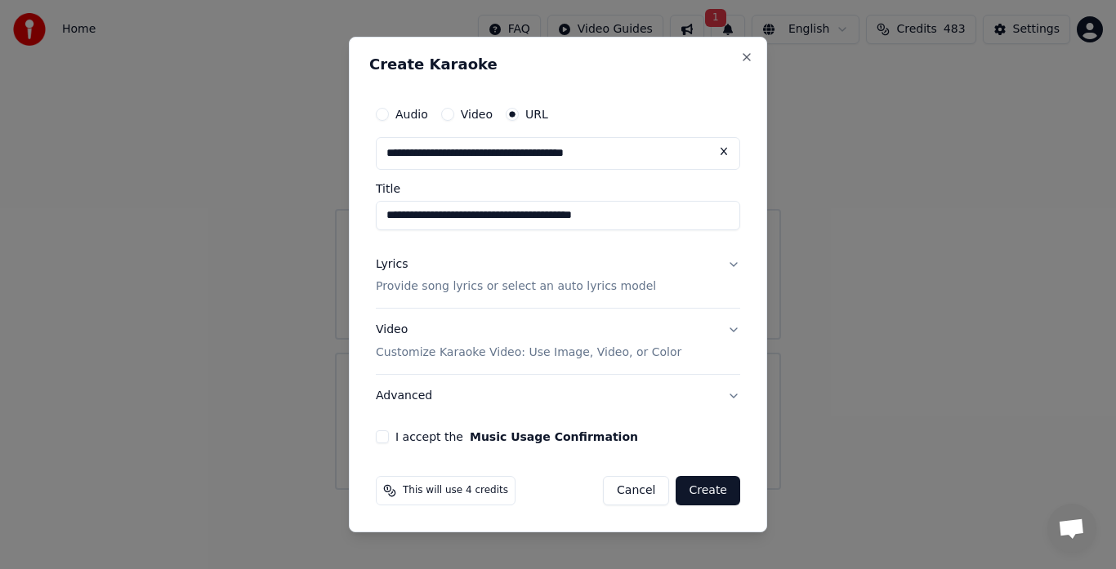
click at [386, 437] on button "I accept the Music Usage Confirmation" at bounding box center [382, 437] width 13 height 13
click at [715, 493] on button "Create" at bounding box center [708, 490] width 65 height 29
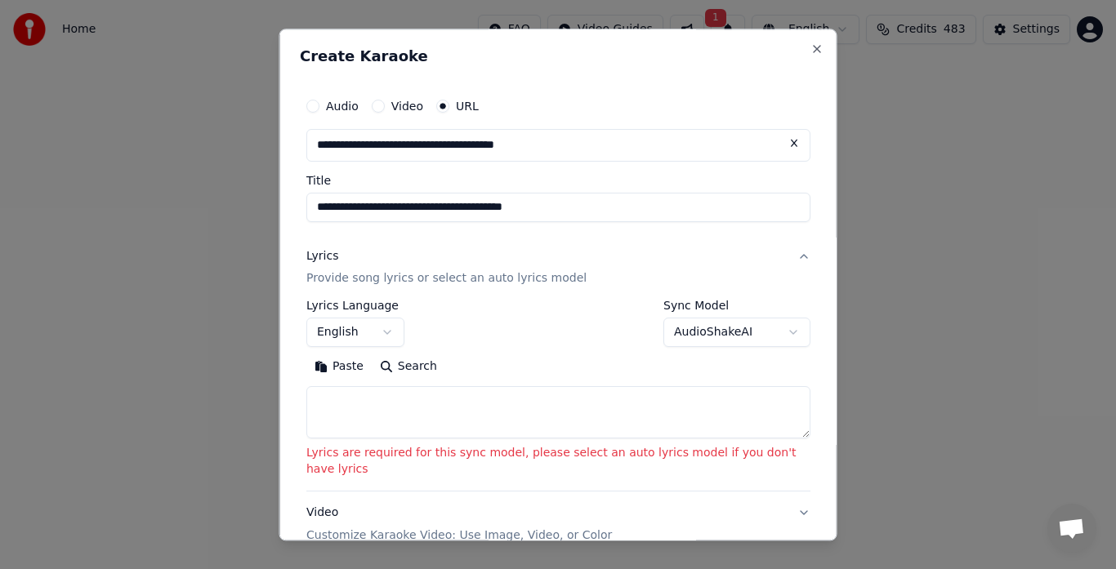
click at [694, 339] on button "AudioShakeAI" at bounding box center [736, 333] width 147 height 29
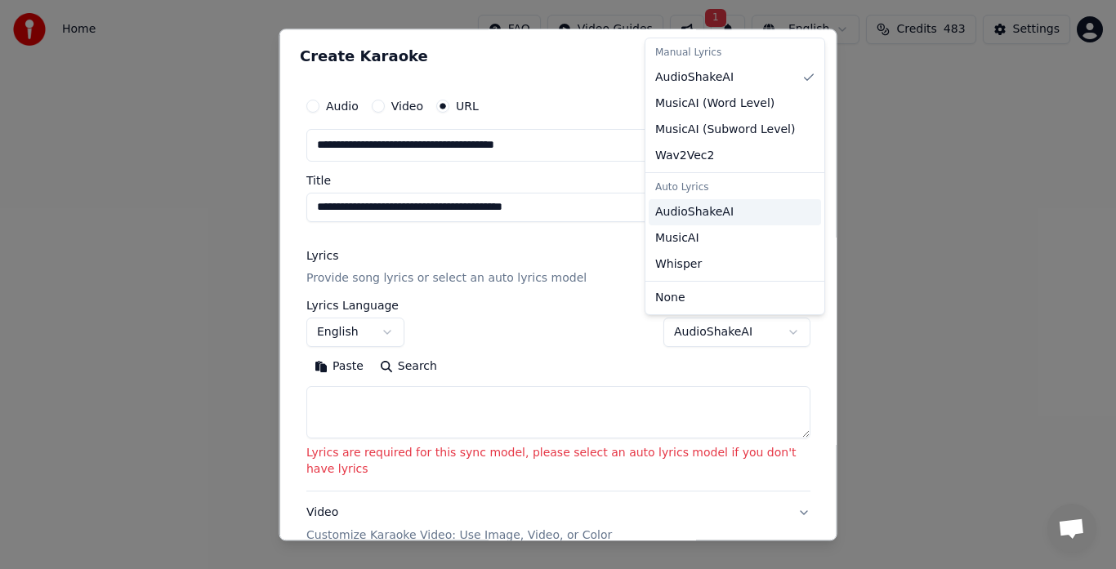
click at [701, 209] on span "AudioShakeAI" at bounding box center [694, 212] width 78 height 16
select select "**********"
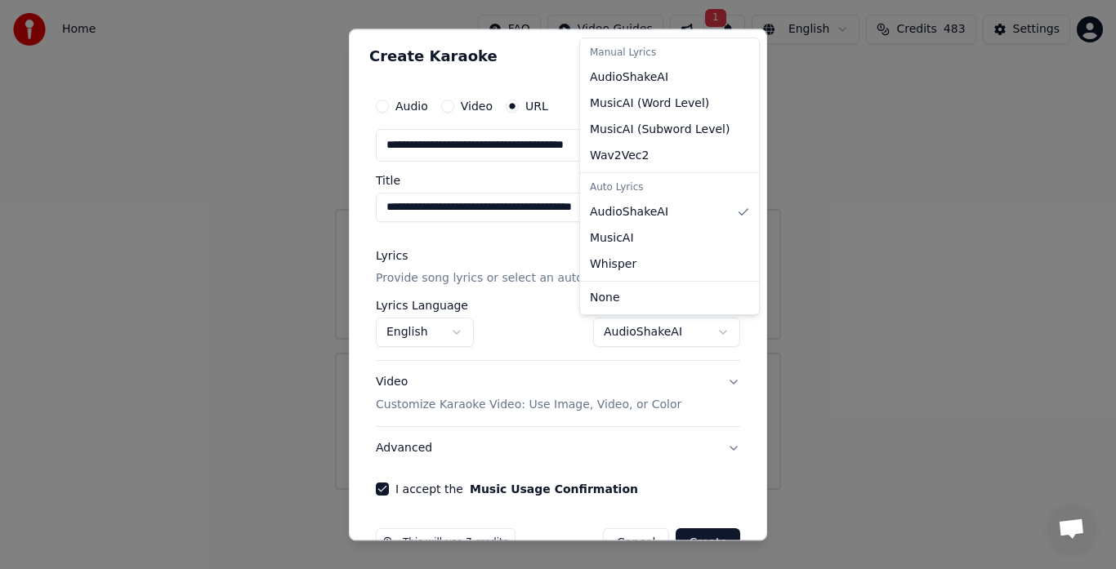
click at [757, 539] on div at bounding box center [558, 284] width 1116 height 569
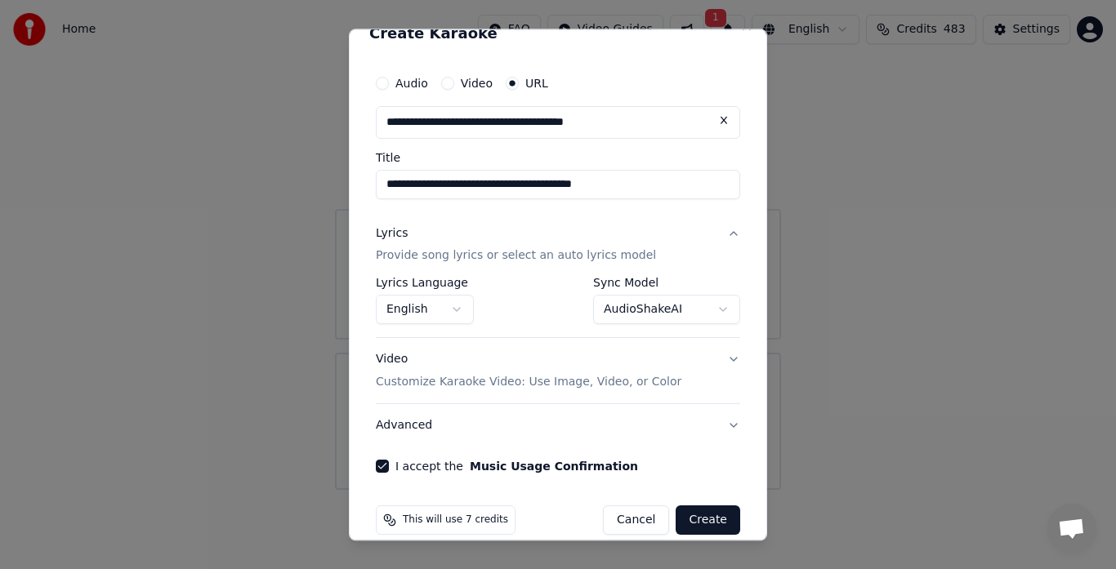
scroll to position [33, 0]
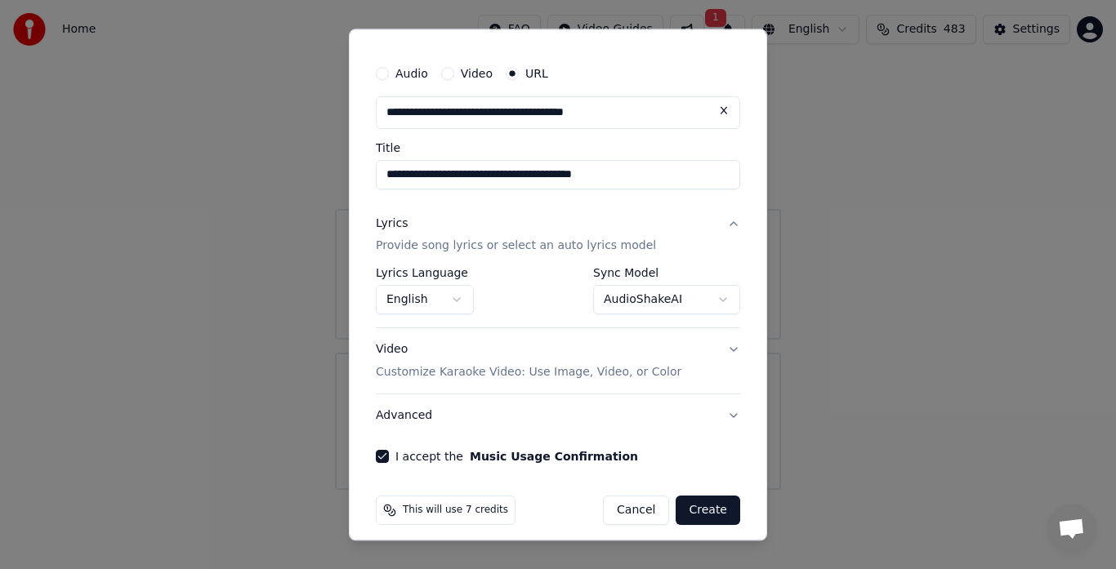
click at [709, 509] on button "Create" at bounding box center [708, 511] width 65 height 29
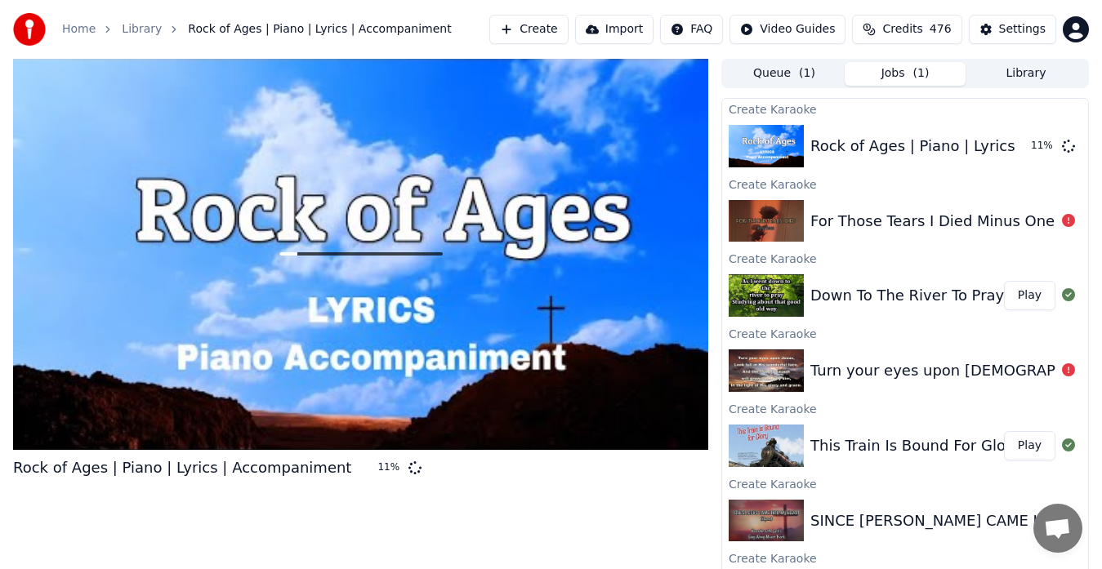
click at [1036, 78] on button "Library" at bounding box center [1026, 74] width 121 height 24
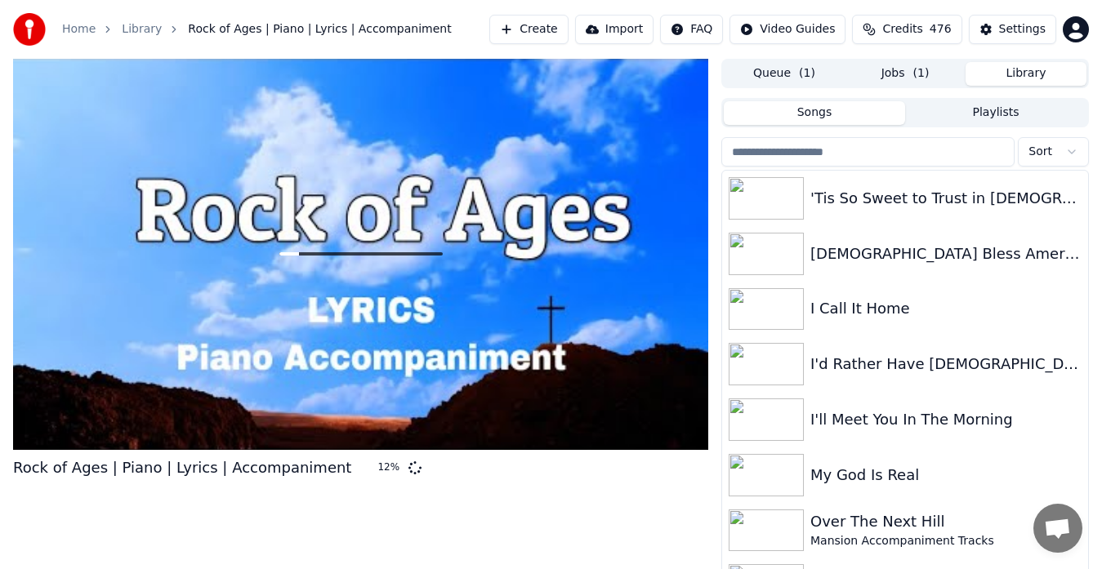
click at [803, 158] on input "search" at bounding box center [867, 151] width 293 height 29
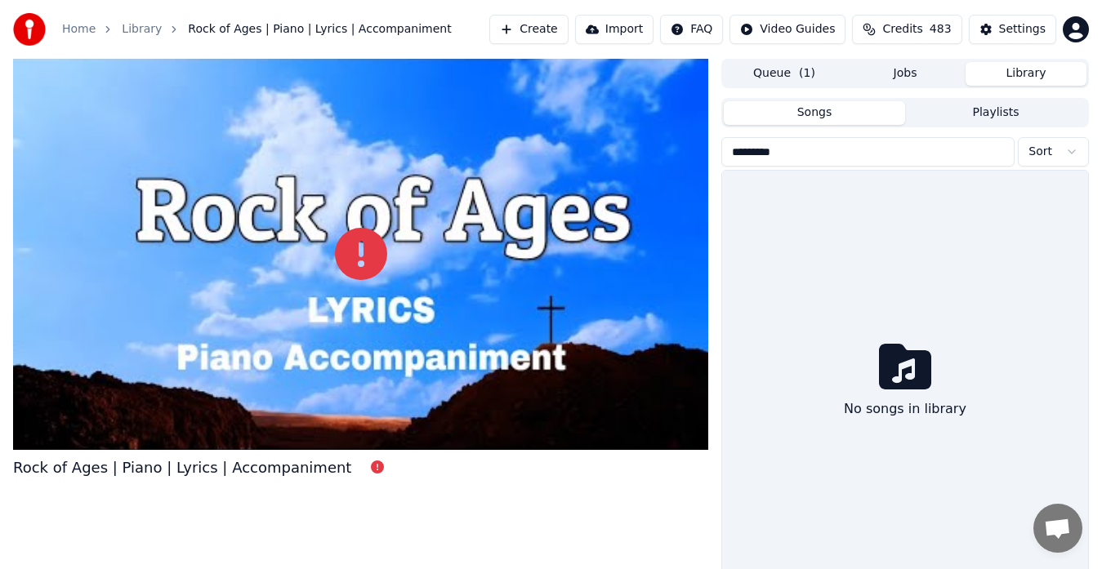
type input "**********"
click at [1000, 152] on input "**********" at bounding box center [867, 151] width 293 height 29
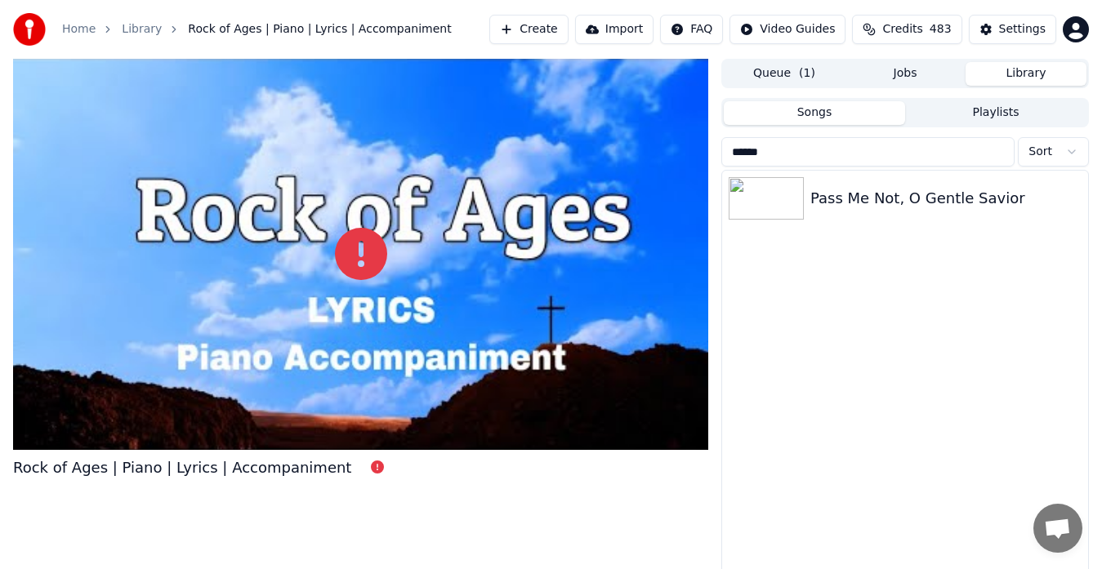
type input "*******"
click at [82, 30] on link "Home" at bounding box center [78, 29] width 33 height 16
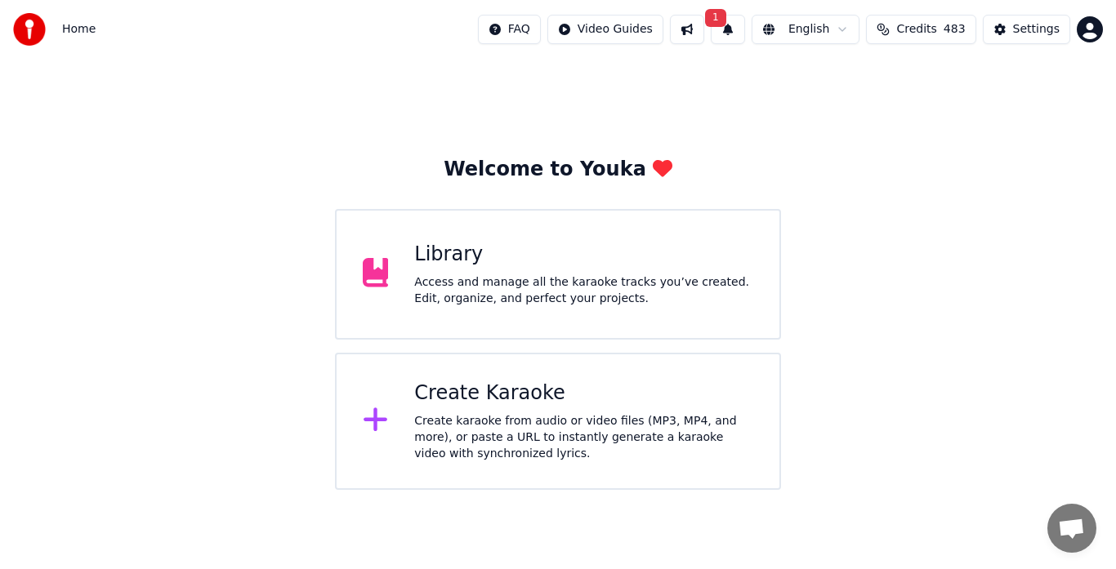
click at [462, 426] on div "Create karaoke from audio or video files (MP3, MP4, and more), or paste a URL t…" at bounding box center [583, 437] width 339 height 49
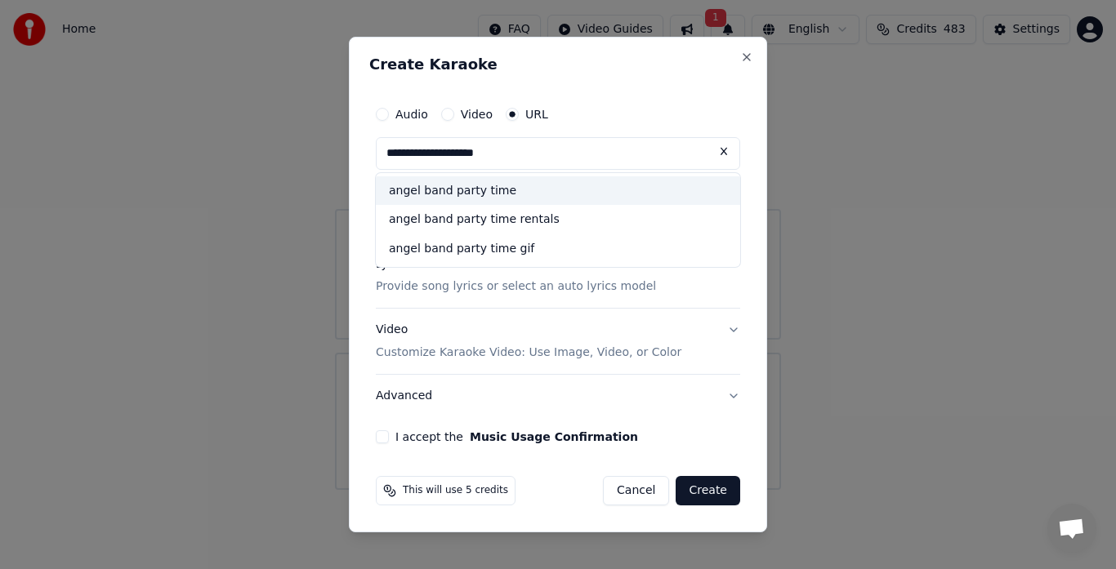
click at [471, 192] on div "angel band party time" at bounding box center [558, 190] width 364 height 29
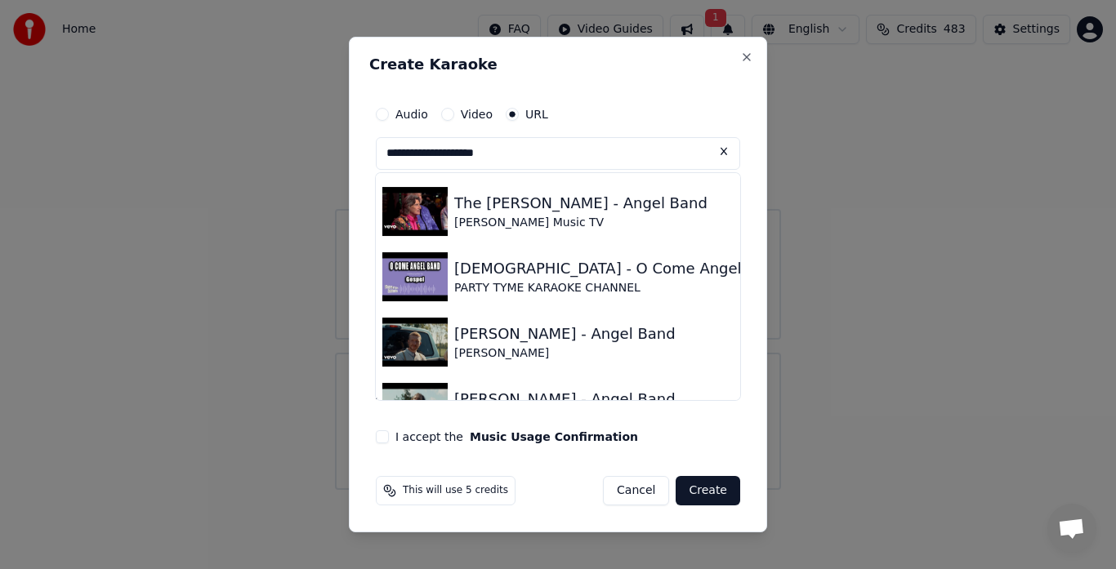
scroll to position [200, 0]
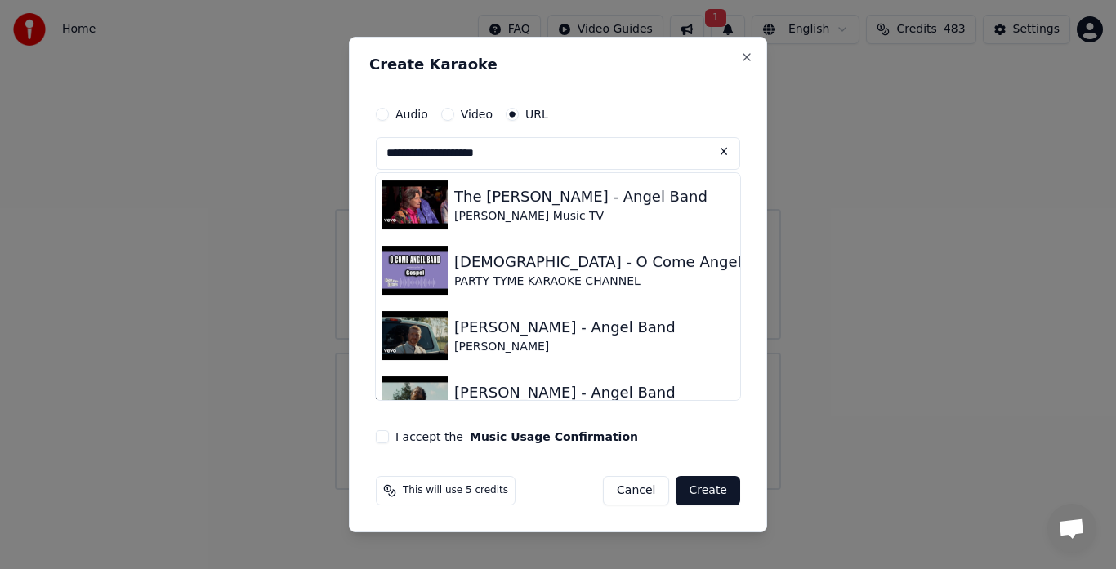
click at [433, 279] on img at bounding box center [414, 270] width 65 height 49
type input "**********"
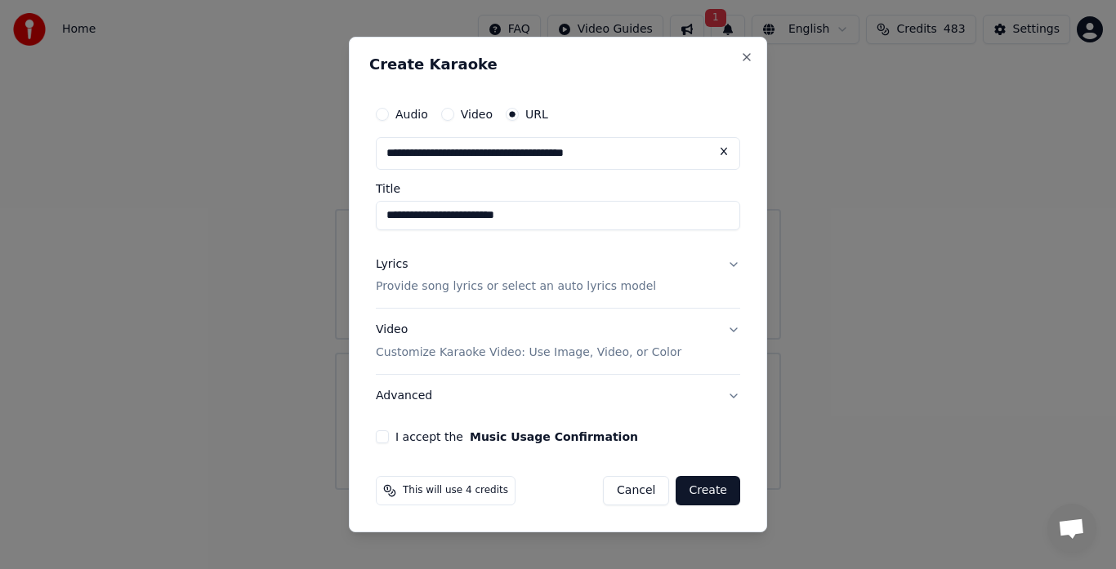
click at [382, 438] on button "I accept the Music Usage Confirmation" at bounding box center [382, 437] width 13 height 13
click at [712, 498] on button "Create" at bounding box center [708, 490] width 65 height 29
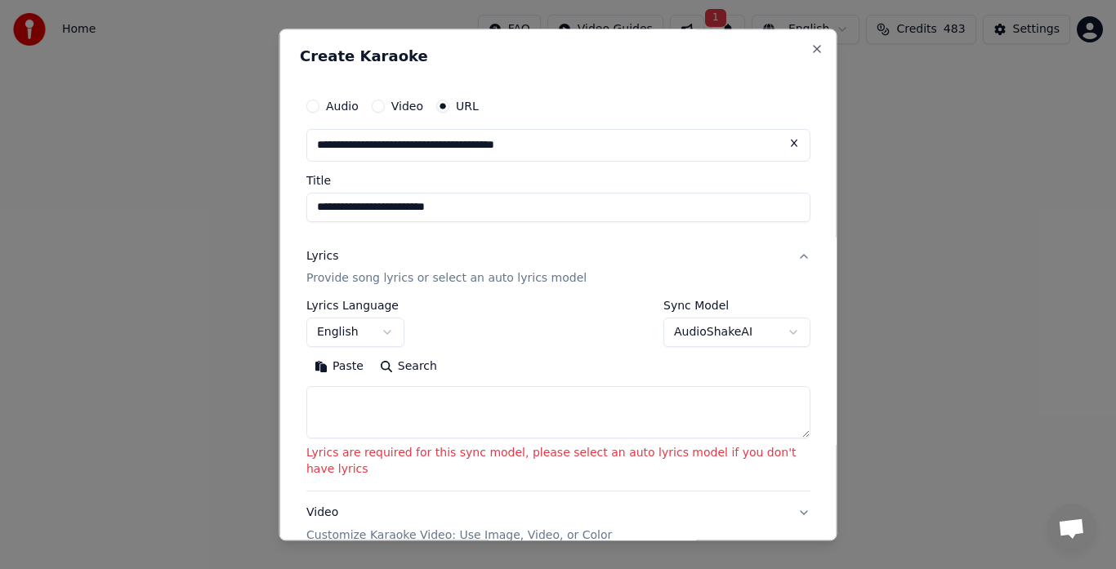
click at [685, 337] on button "AudioShakeAI" at bounding box center [736, 333] width 147 height 29
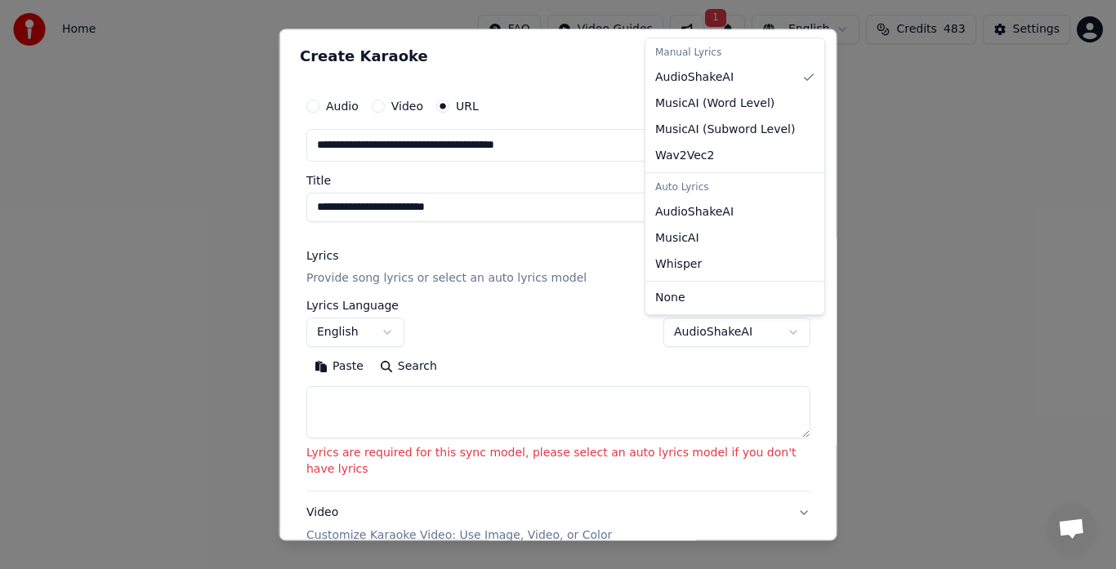
click at [705, 212] on span "AudioShakeAI" at bounding box center [694, 212] width 78 height 16
select select "**********"
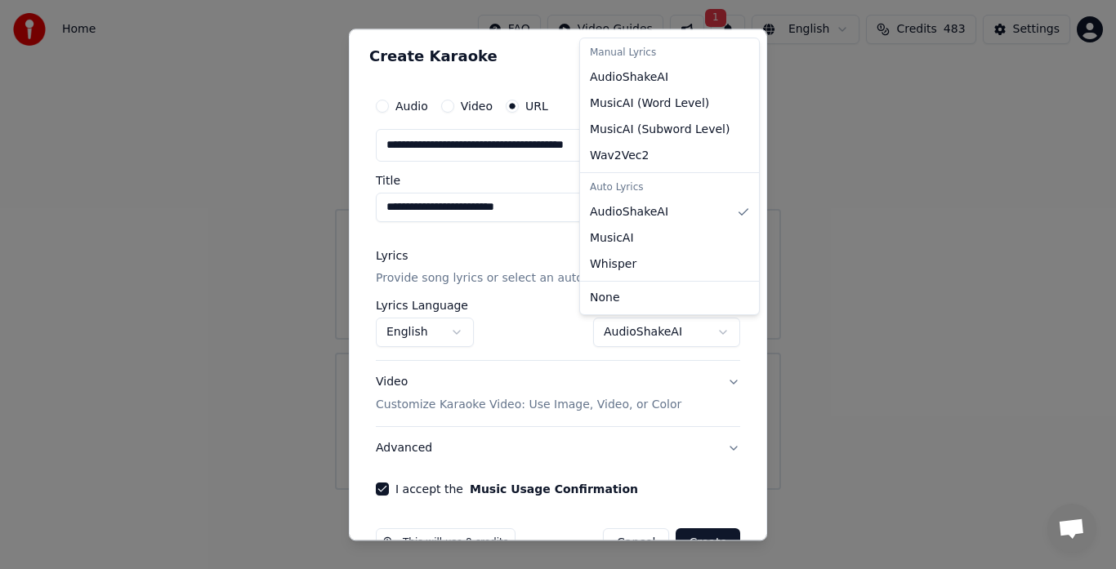
click at [767, 543] on div at bounding box center [558, 284] width 1116 height 569
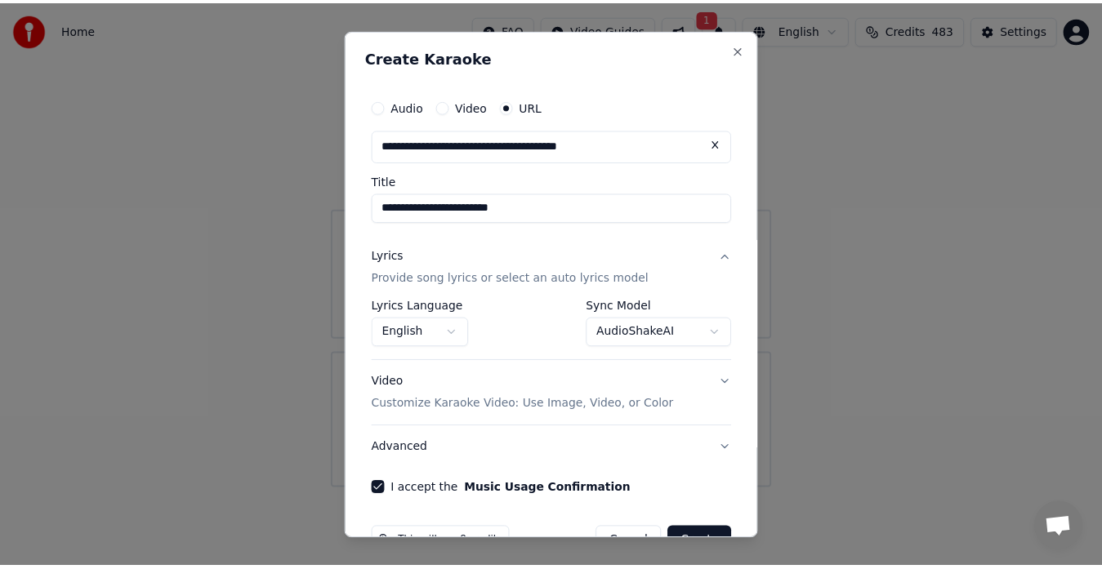
scroll to position [33, 0]
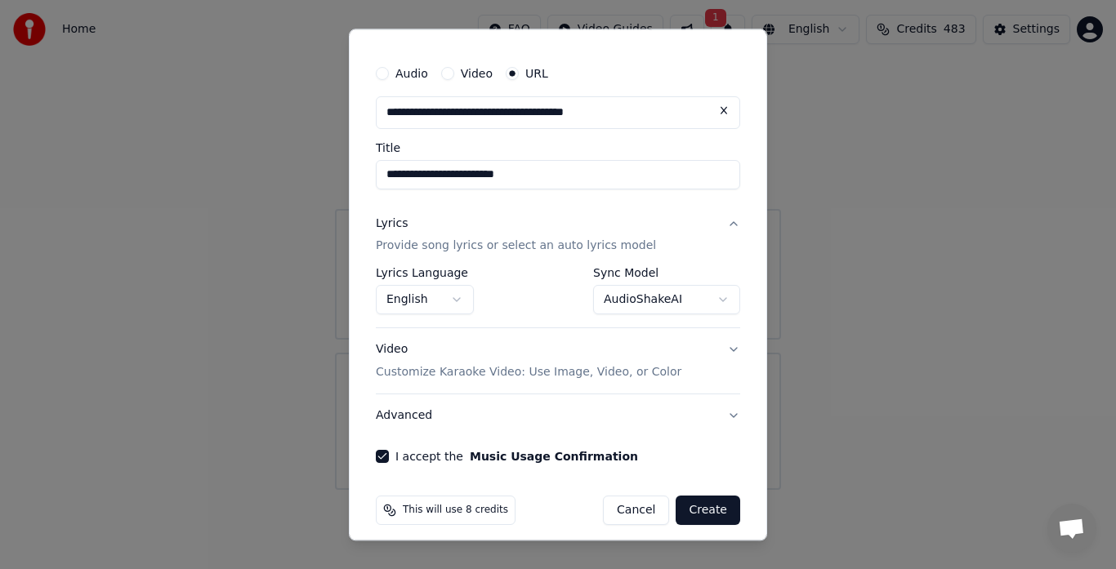
click at [708, 511] on button "Create" at bounding box center [708, 511] width 65 height 29
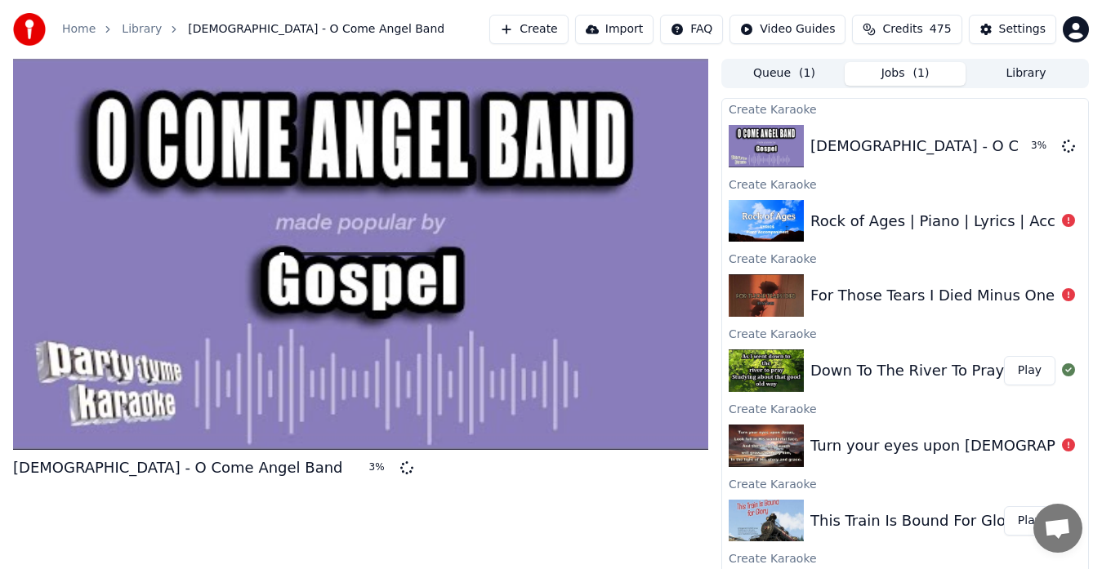
click at [1030, 81] on button "Library" at bounding box center [1026, 74] width 121 height 24
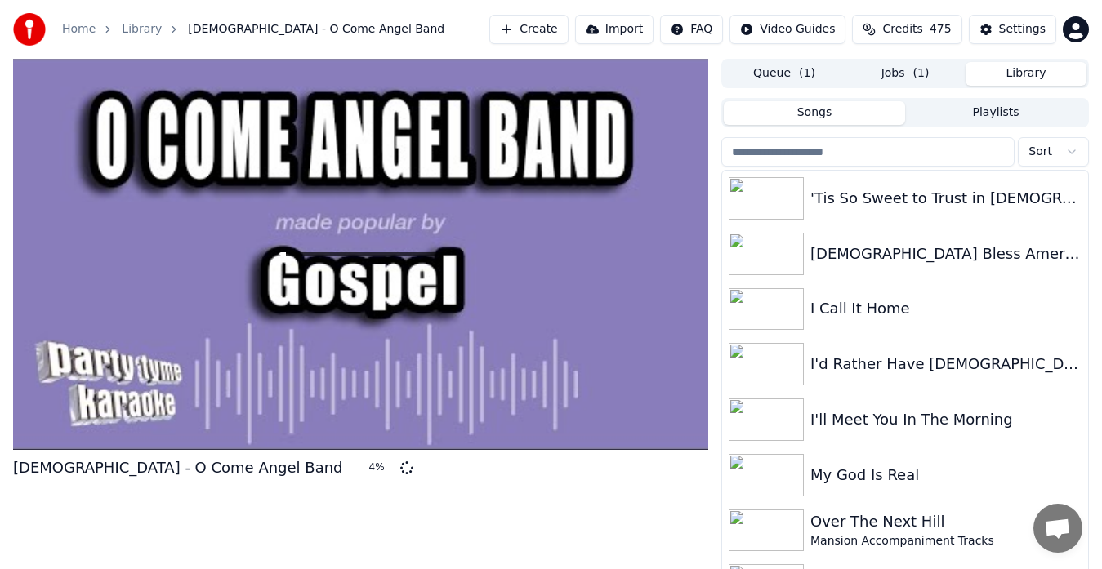
click at [840, 138] on input "search" at bounding box center [867, 151] width 293 height 29
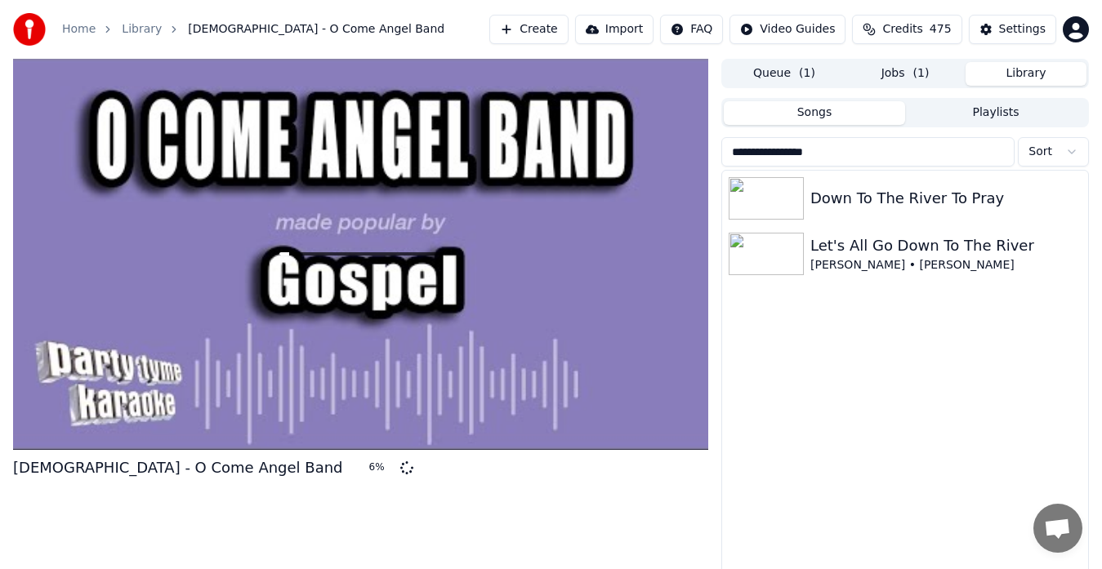
type input "**********"
click at [775, 271] on img at bounding box center [766, 254] width 75 height 42
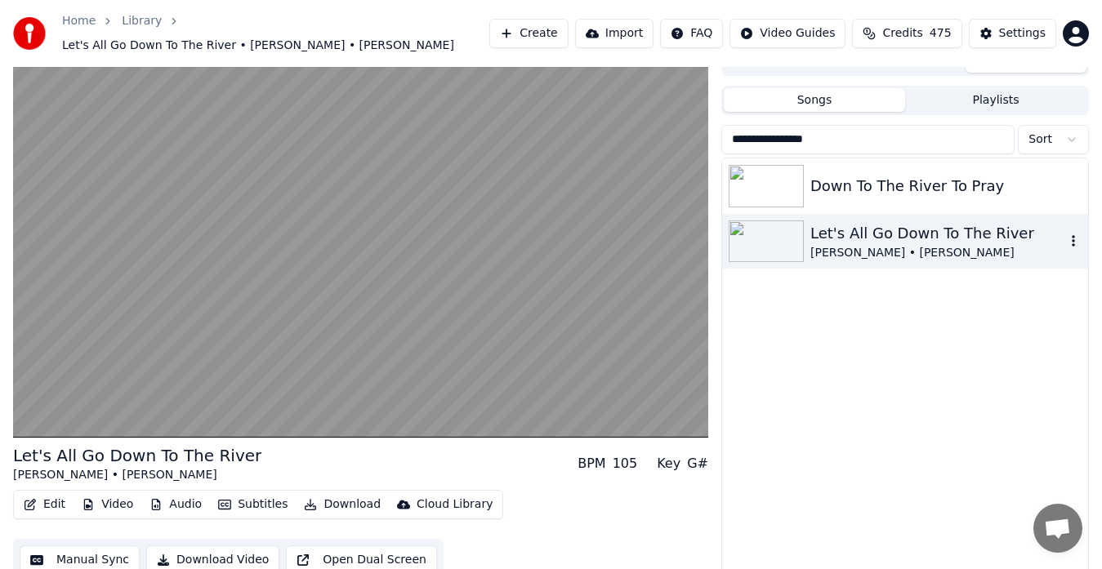
scroll to position [36, 0]
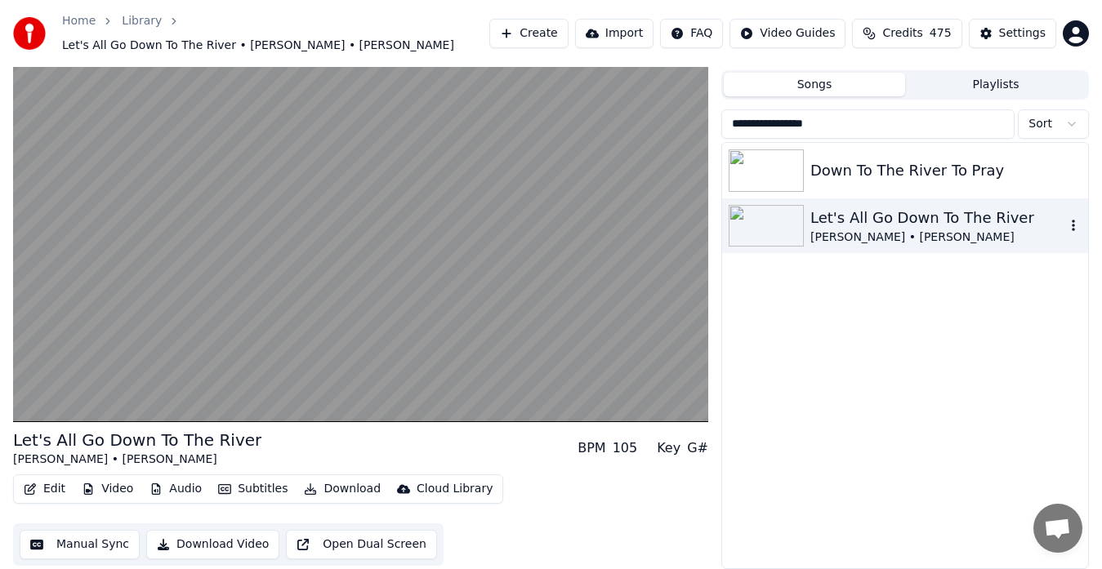
click at [253, 409] on video at bounding box center [360, 226] width 695 height 391
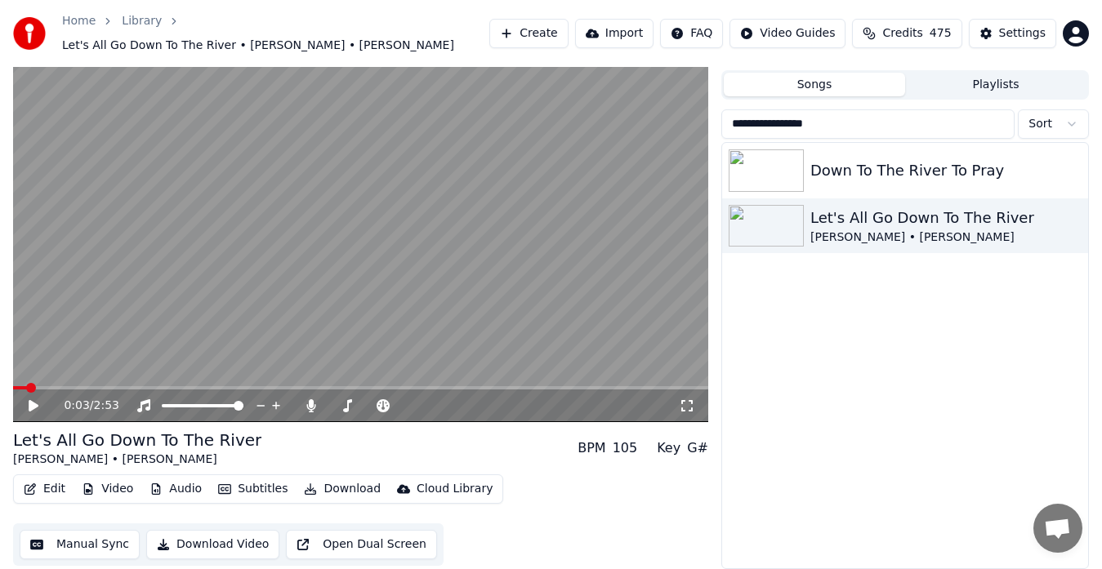
click at [123, 379] on video at bounding box center [360, 226] width 695 height 391
click at [945, 173] on div "Down To The River To Pray" at bounding box center [945, 170] width 271 height 23
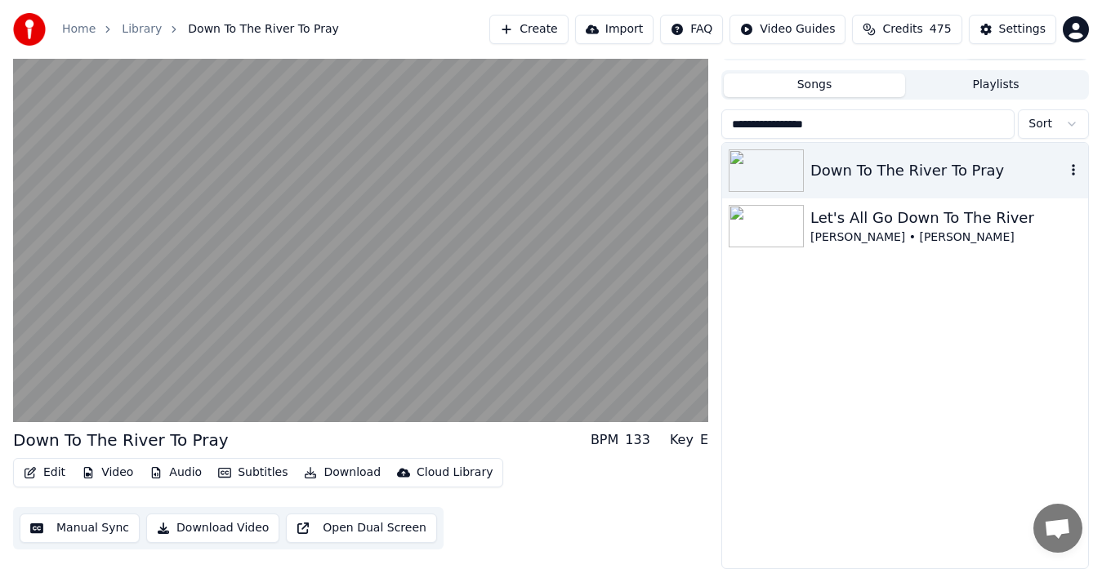
click at [852, 176] on div "Down To The River To Pray" at bounding box center [937, 170] width 255 height 23
click at [192, 411] on video at bounding box center [360, 226] width 695 height 391
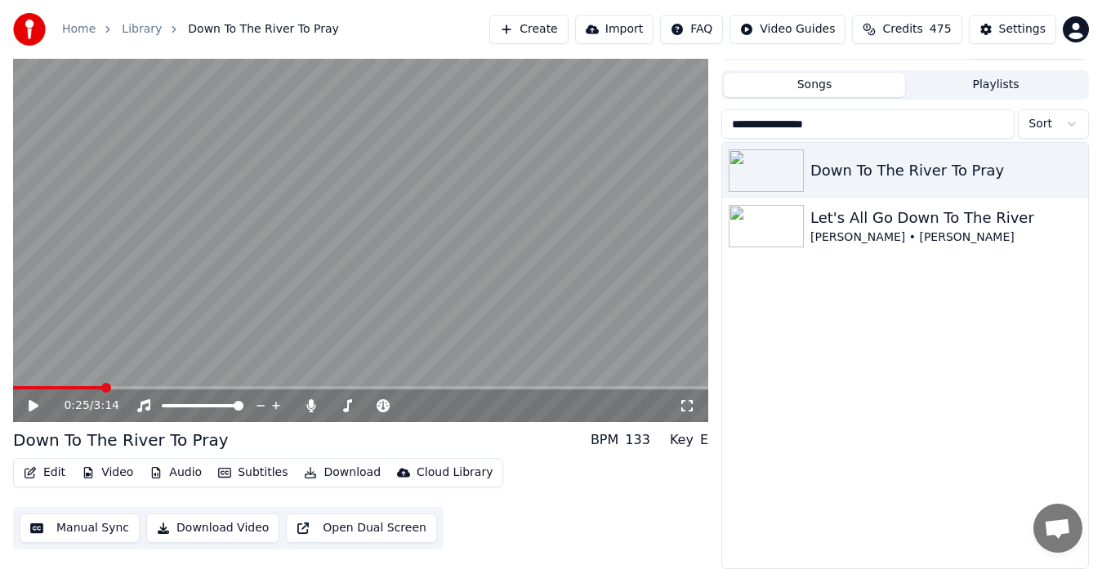
click at [101, 387] on span at bounding box center [106, 388] width 10 height 10
